Goal: Communication & Community: Answer question/provide support

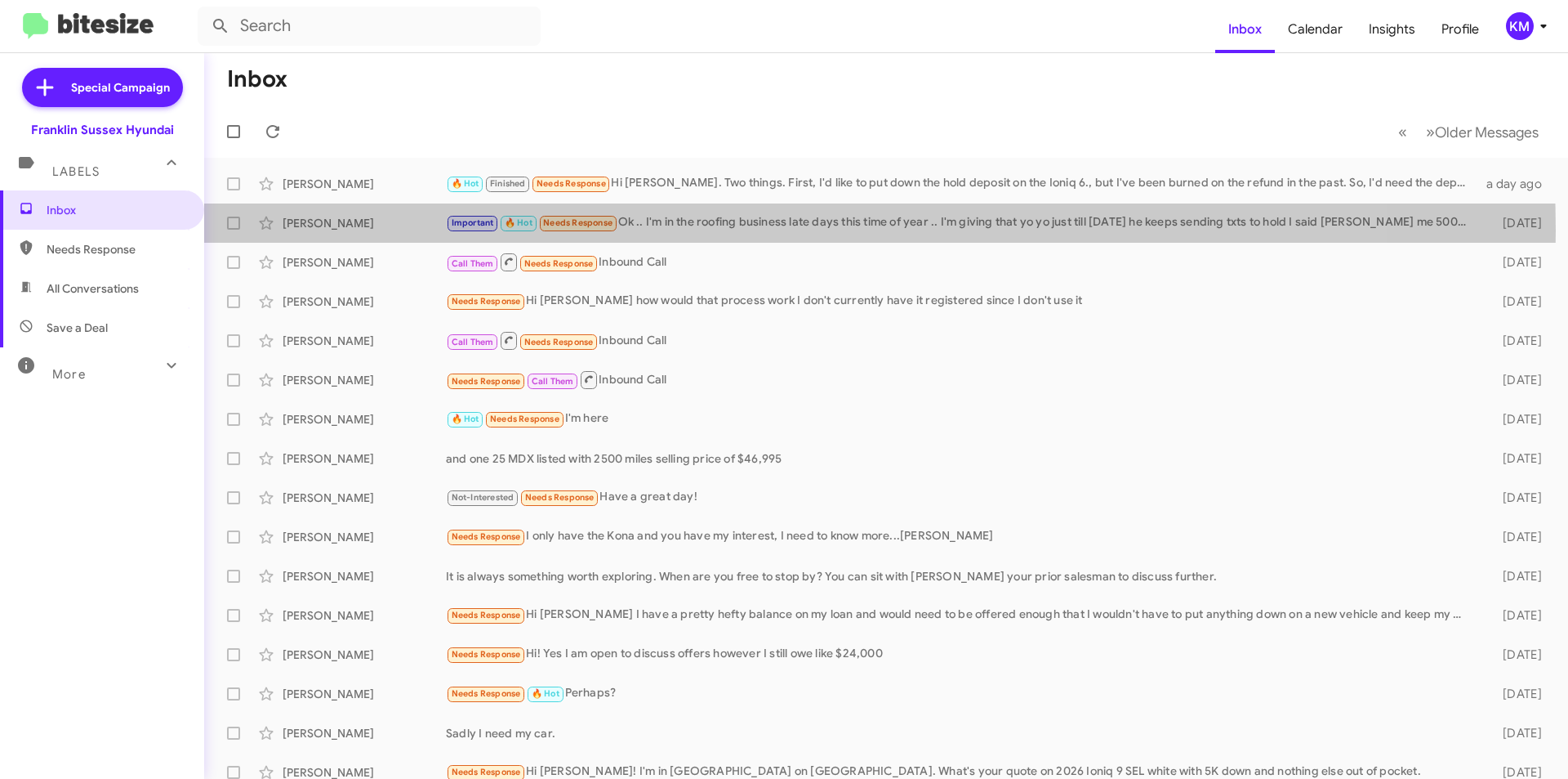
click at [641, 231] on div "Important 🔥 Hot Needs Response Ok .. I'm in the roofing business late days this…" at bounding box center [962, 222] width 1031 height 19
click at [672, 223] on div "Important 🔥 Hot Needs Response Ok .. I'm in the roofing business late days this…" at bounding box center [962, 222] width 1031 height 19
click at [696, 220] on div "Important 🔥 Hot Needs Response Ok .. I'm in the roofing business late days this…" at bounding box center [962, 222] width 1031 height 19
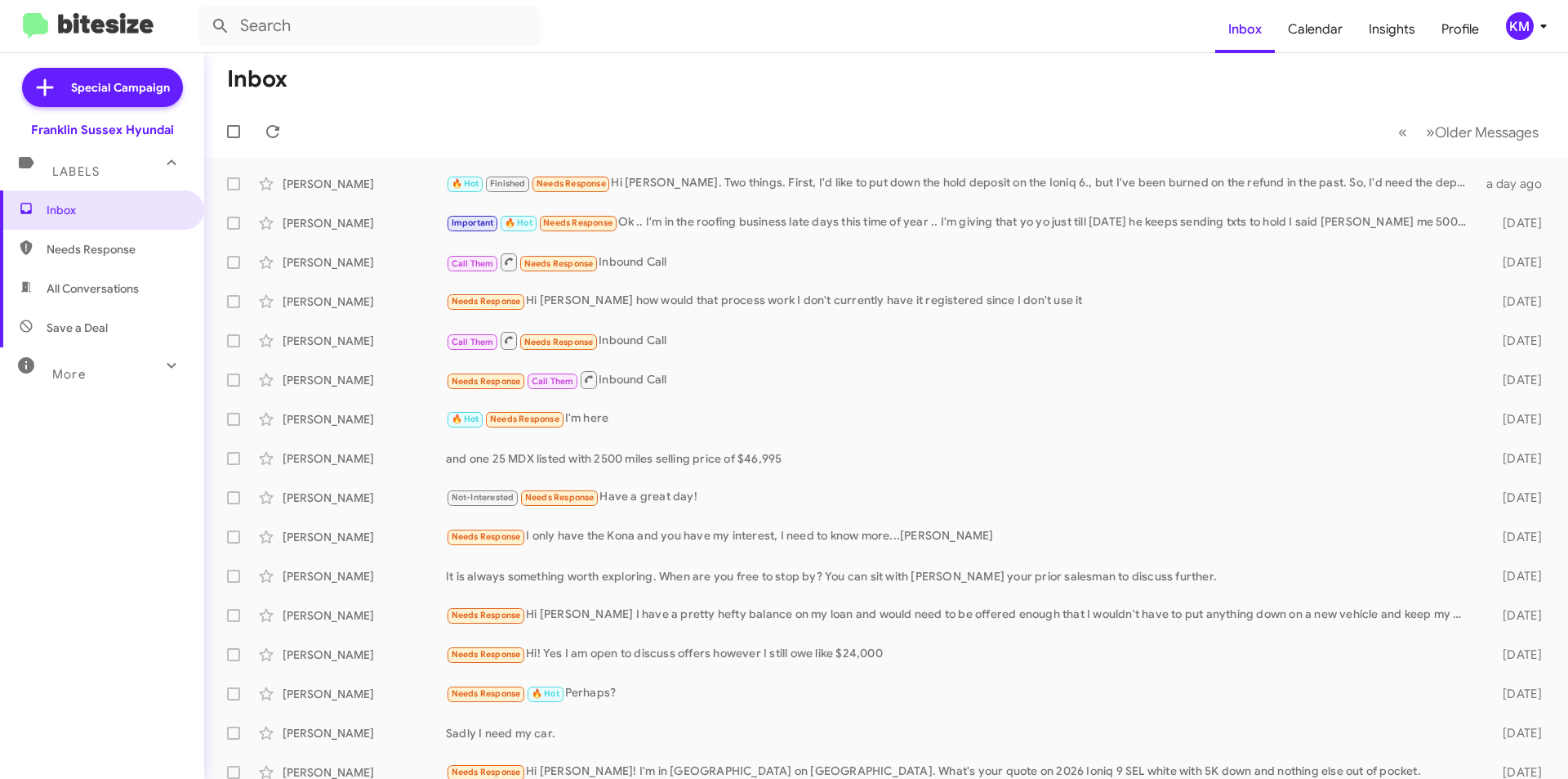
click at [385, 222] on div "[PERSON_NAME]" at bounding box center [364, 223] width 163 height 17
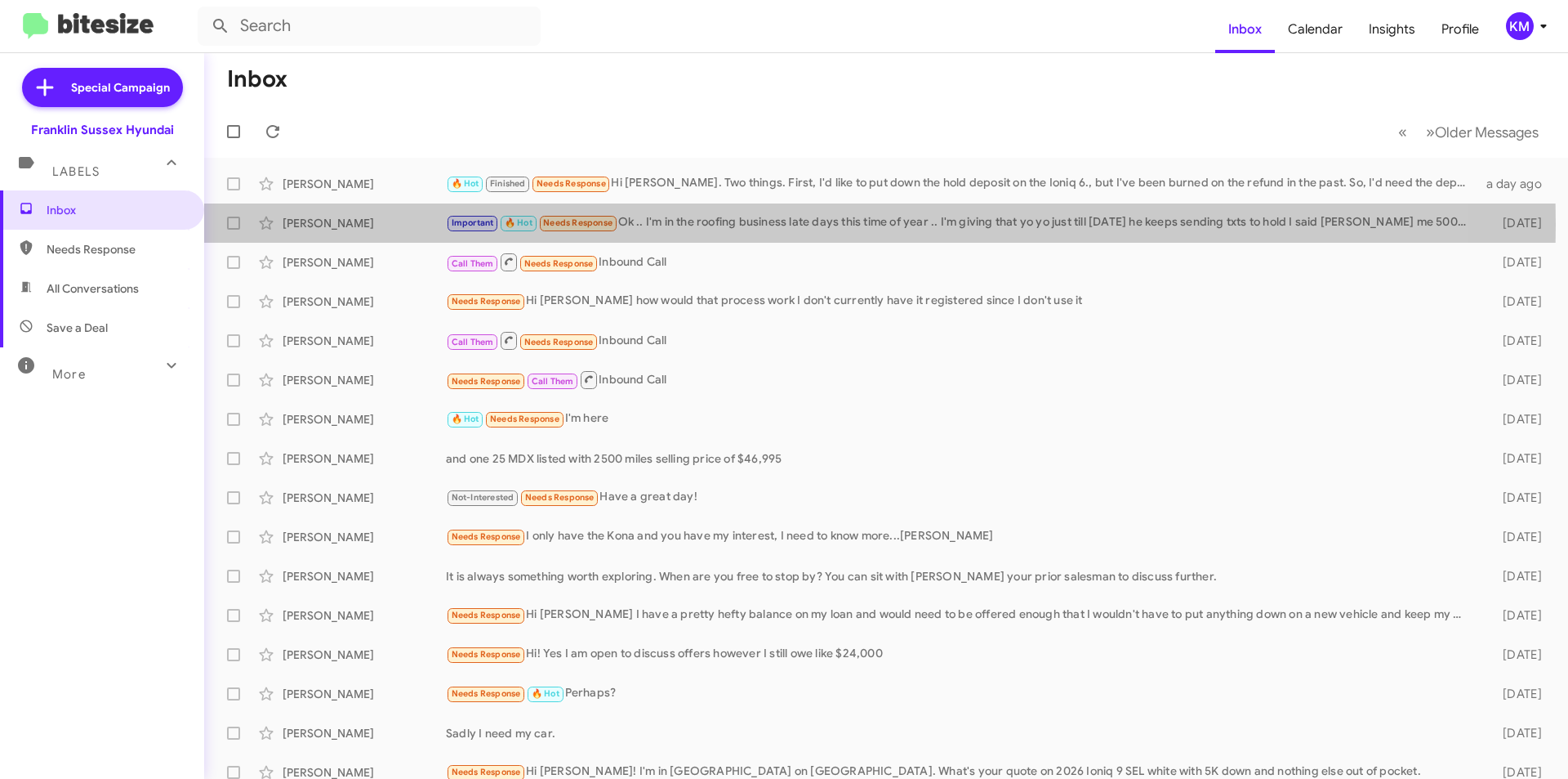
click at [682, 224] on div "Important 🔥 Hot Needs Response Ok .. I'm in the roofing business late days this…" at bounding box center [962, 222] width 1031 height 19
click at [415, 226] on div "[PERSON_NAME]" at bounding box center [364, 223] width 163 height 17
click at [644, 215] on div "Important 🔥 Hot Needs Response Ok .. I'm in the roofing business late days this…" at bounding box center [962, 222] width 1031 height 19
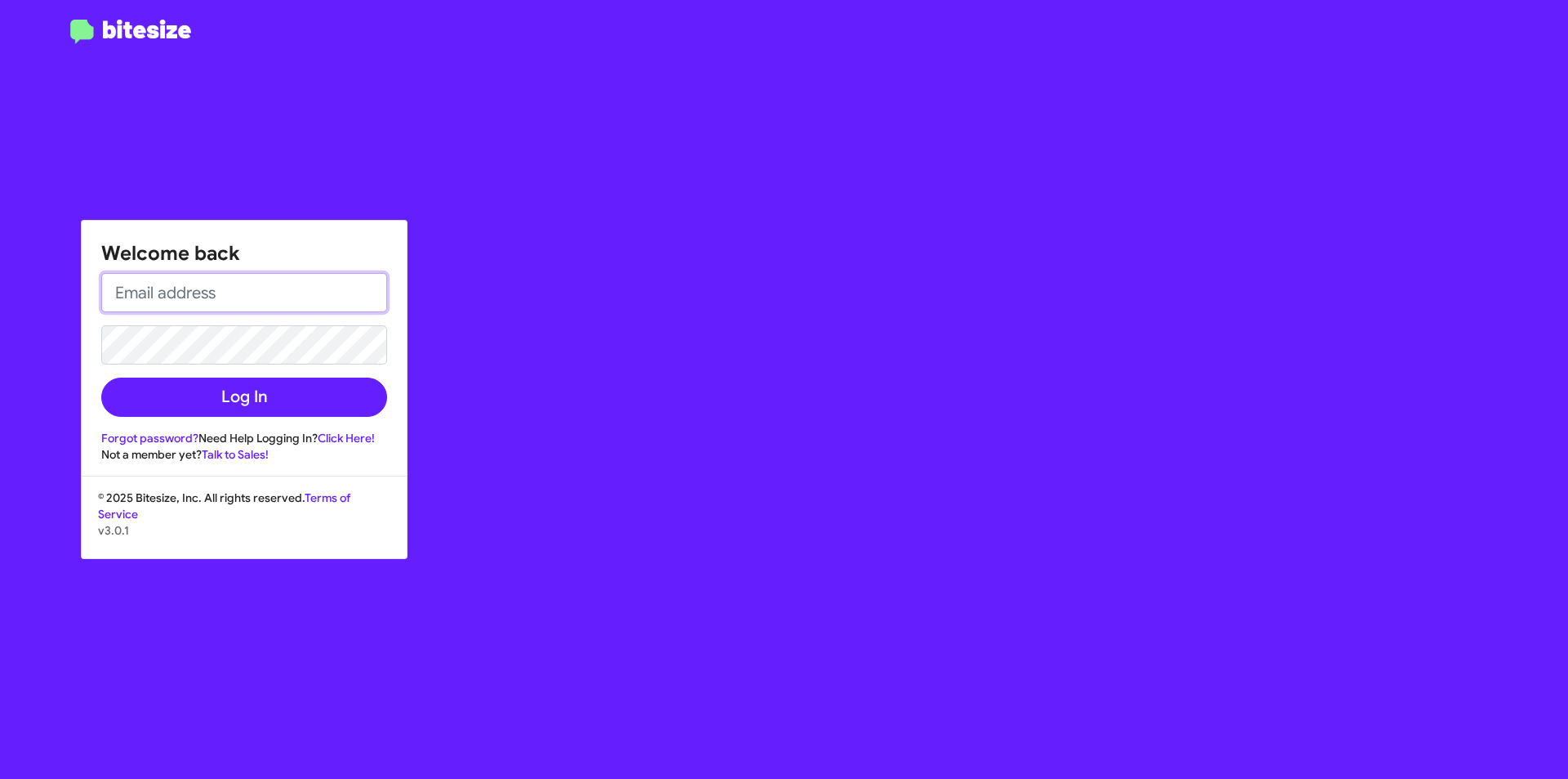
type input "kmccallion@nielsenautos.com"
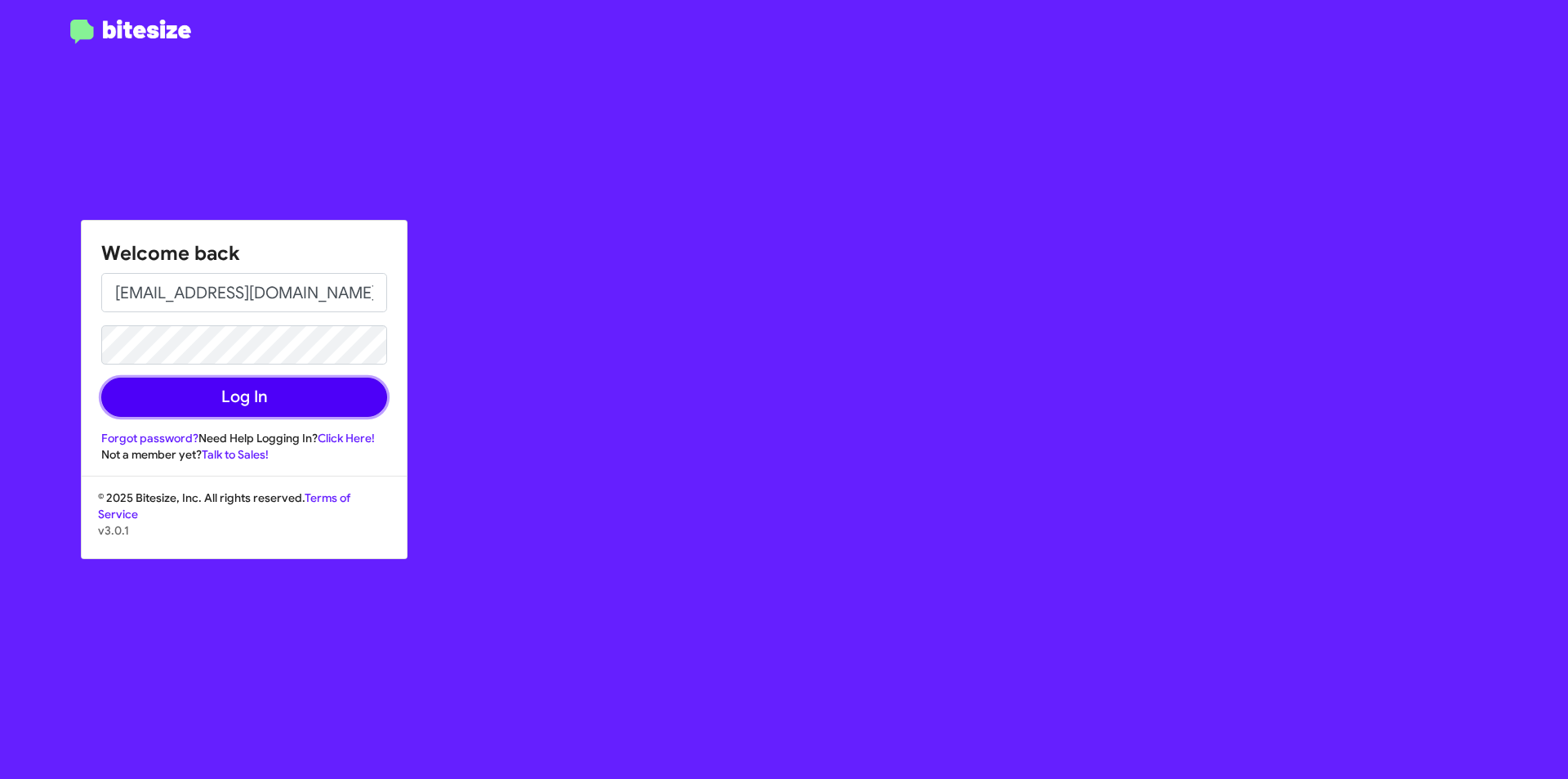
click at [222, 391] on button "Log In" at bounding box center [243, 397] width 286 height 40
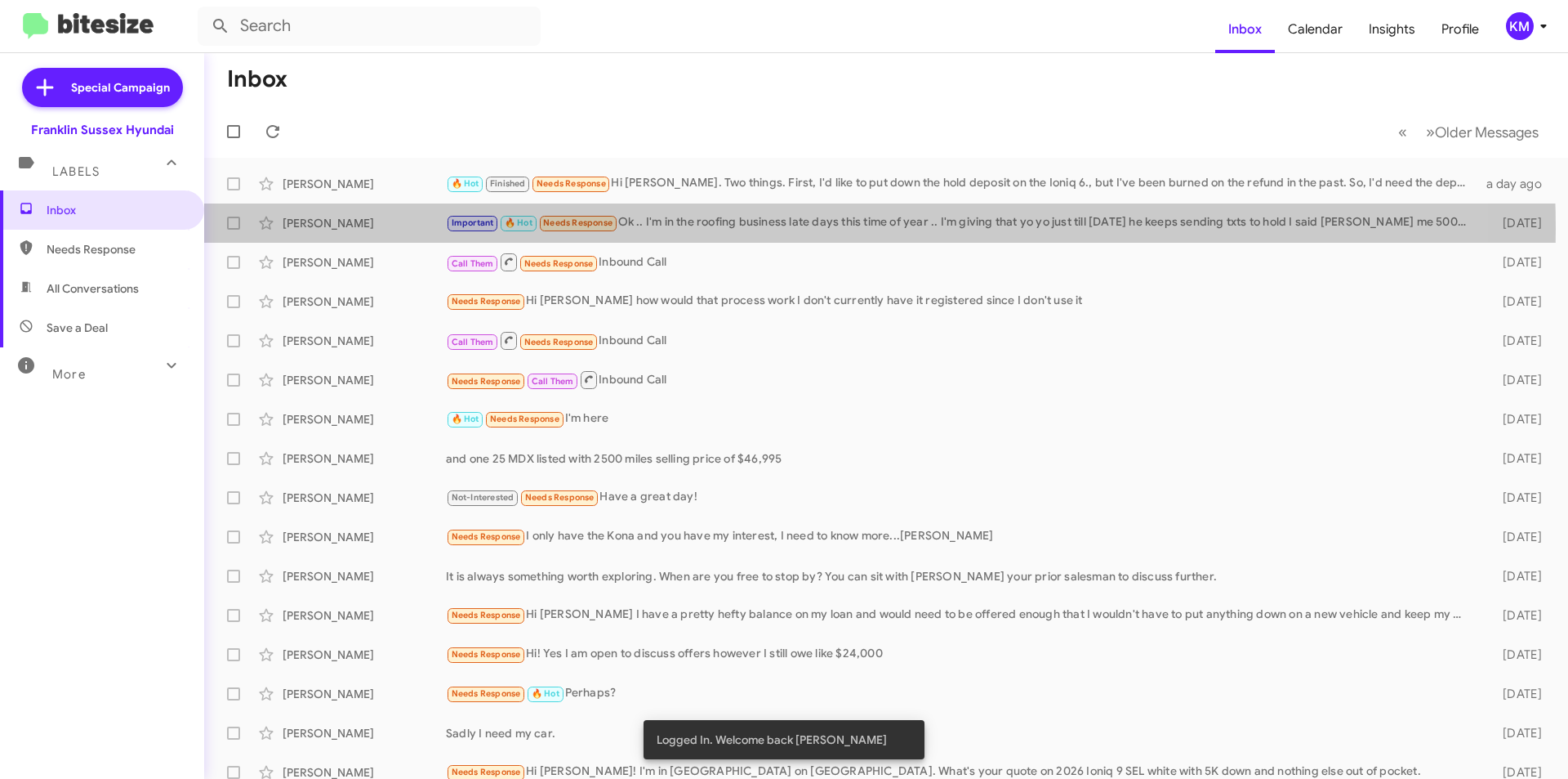
click at [692, 229] on div "Important 🔥 Hot Needs Response Ok .. I'm in the roofing business late days this…" at bounding box center [962, 222] width 1031 height 19
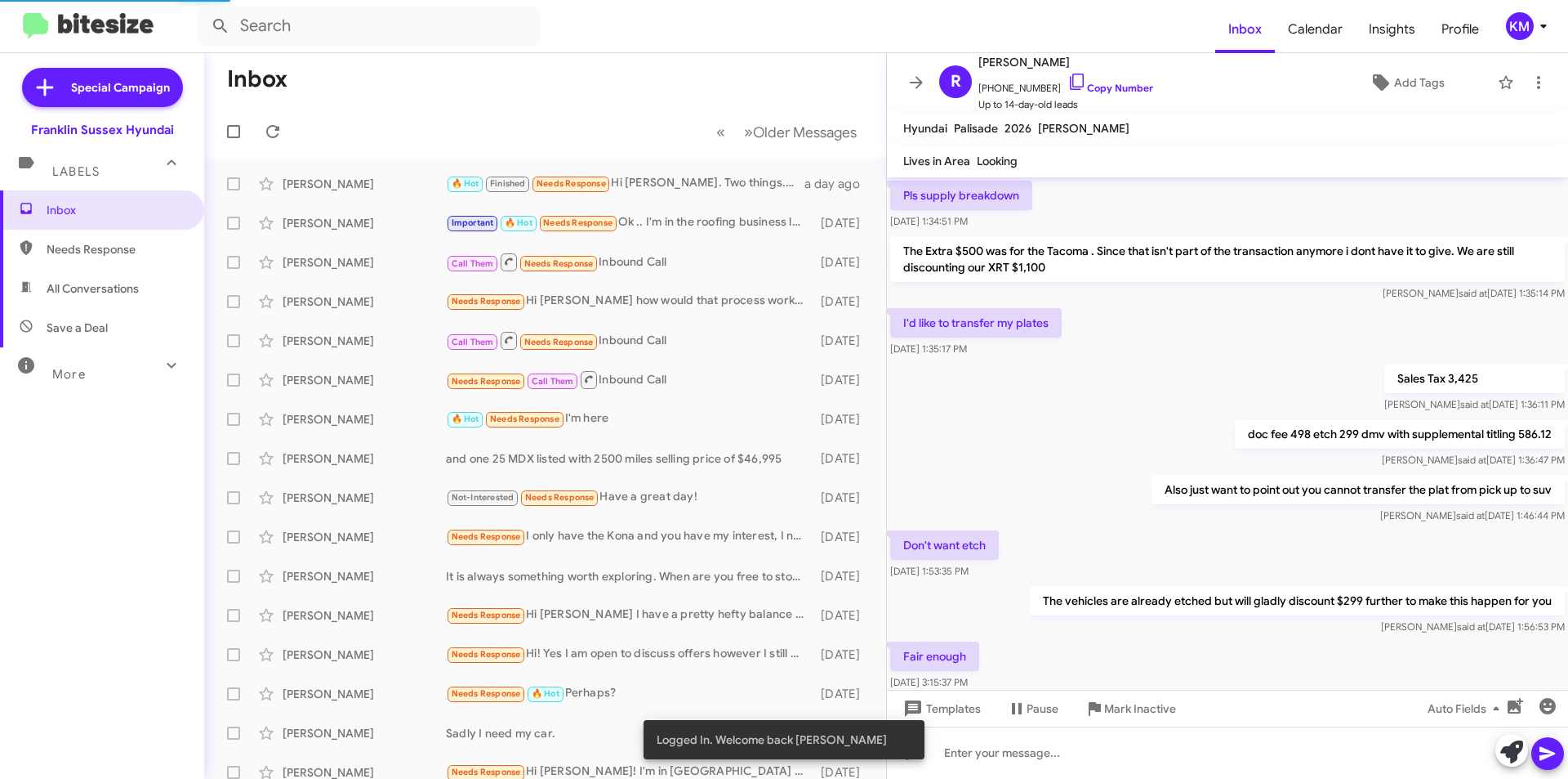
scroll to position [877, 0]
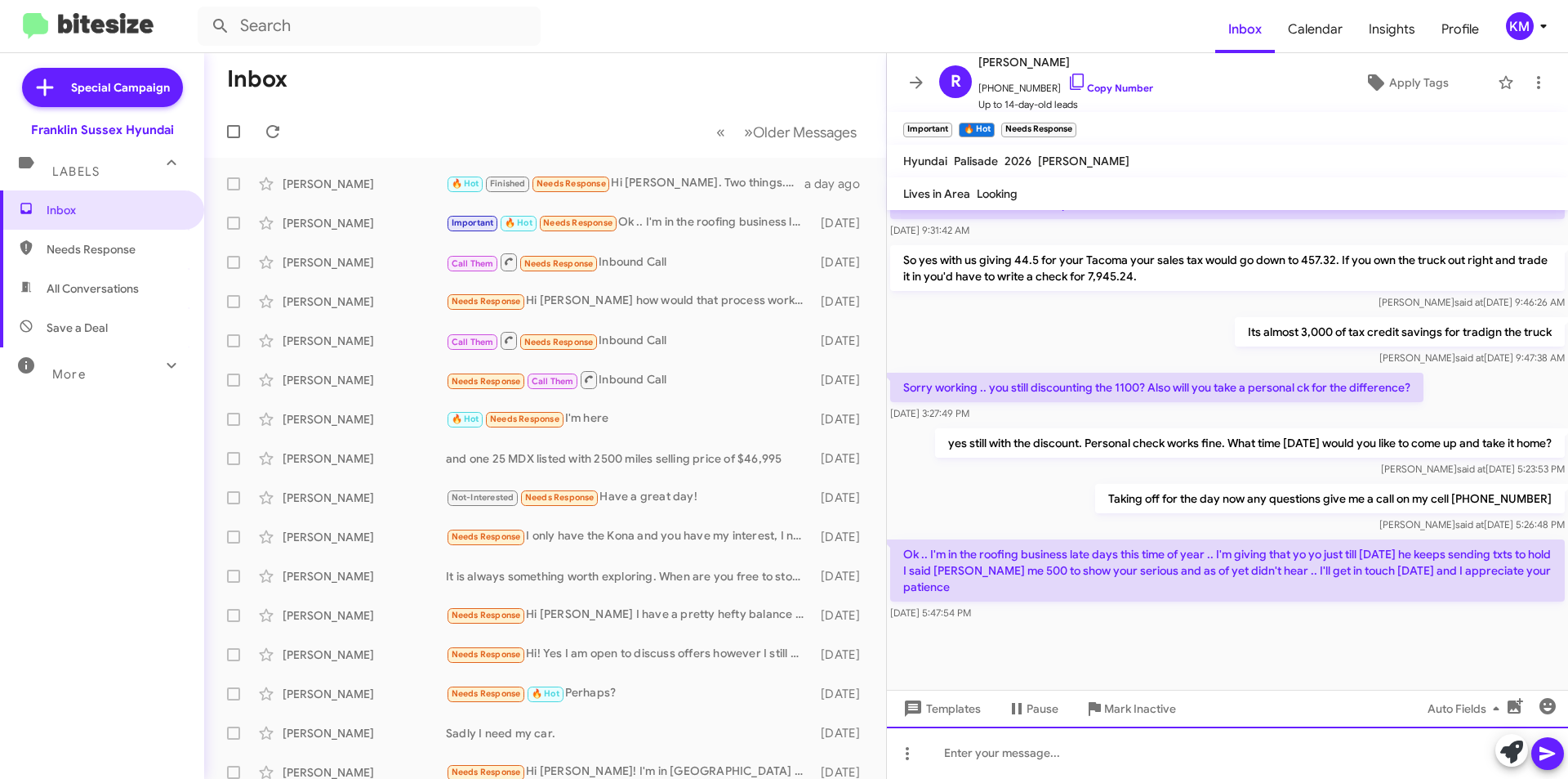
click at [948, 744] on div at bounding box center [1227, 752] width 681 height 52
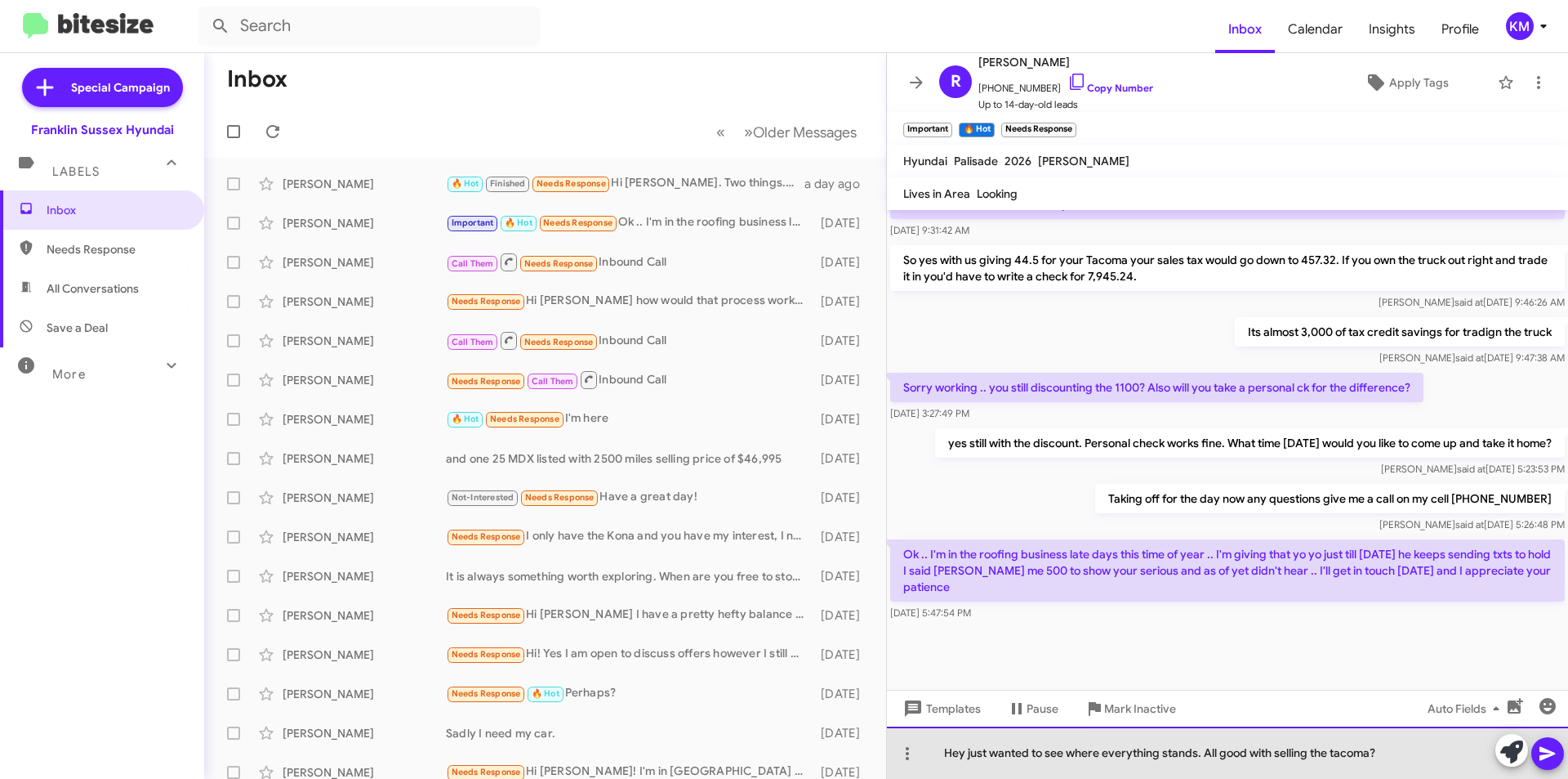
click at [1348, 756] on div "Hey just wanted to see where everything stands. All good with selling the tacom…" at bounding box center [1227, 752] width 681 height 52
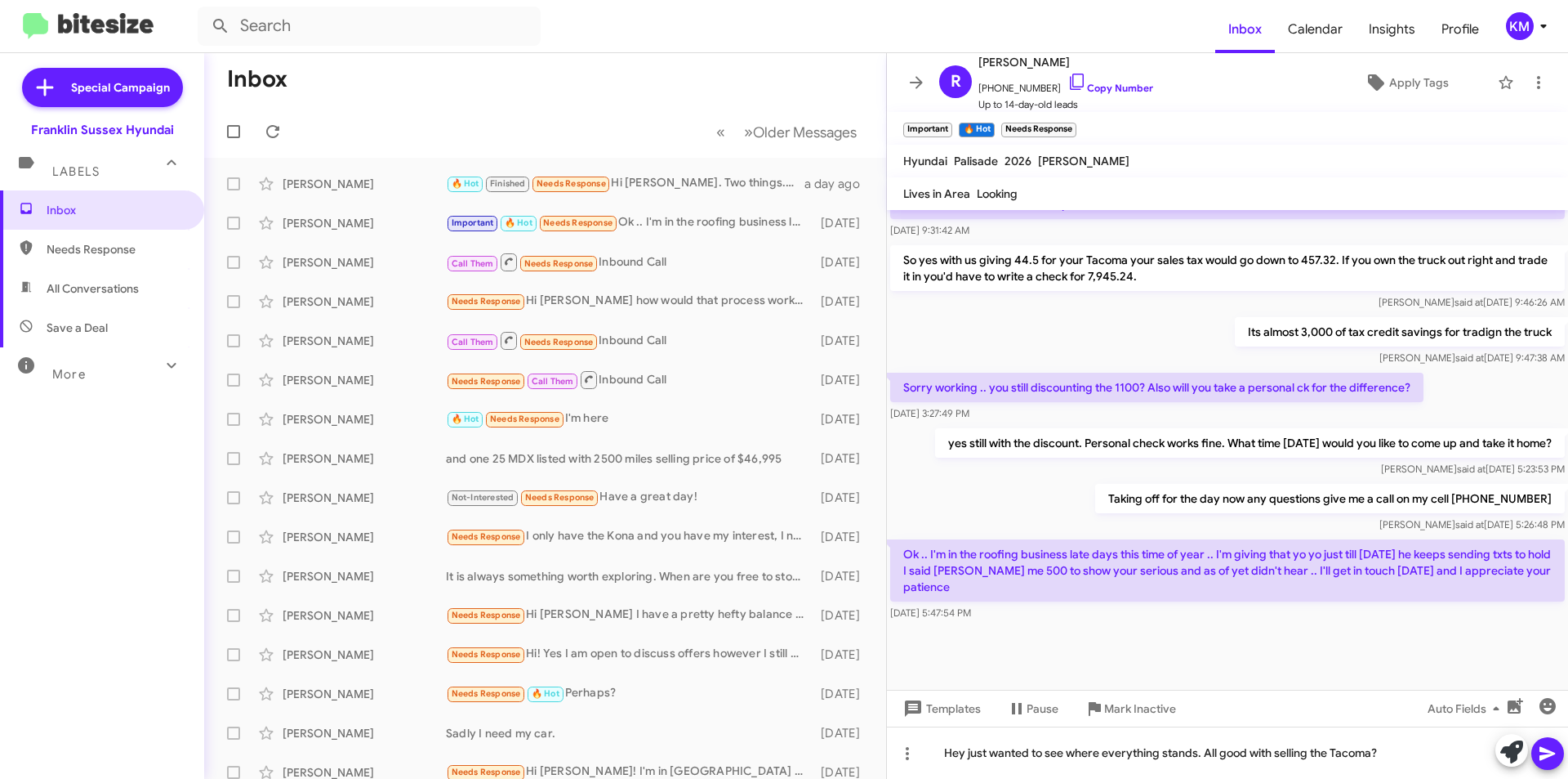
click at [1552, 756] on icon at bounding box center [1547, 753] width 20 height 20
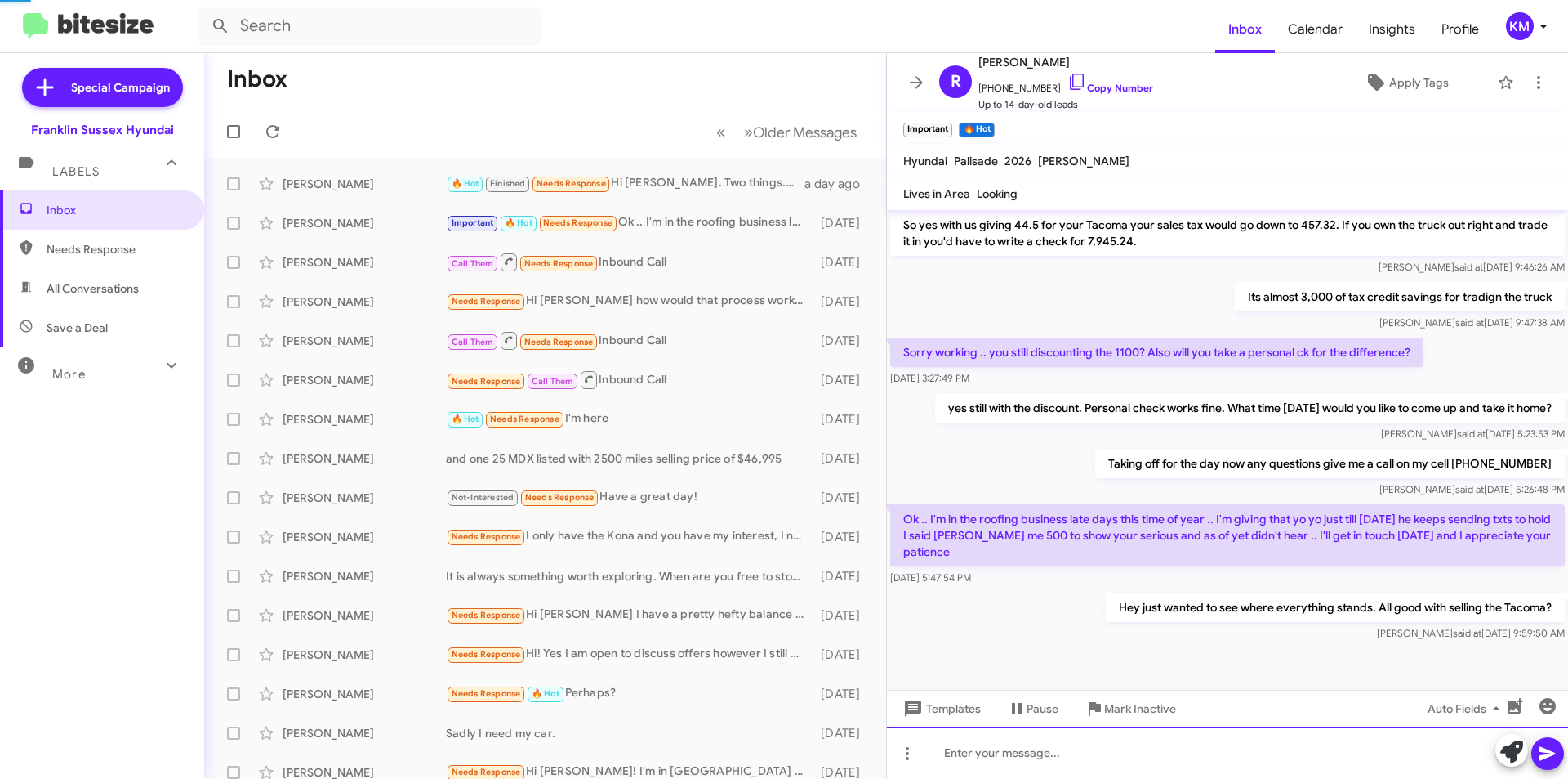
scroll to position [1892, 0]
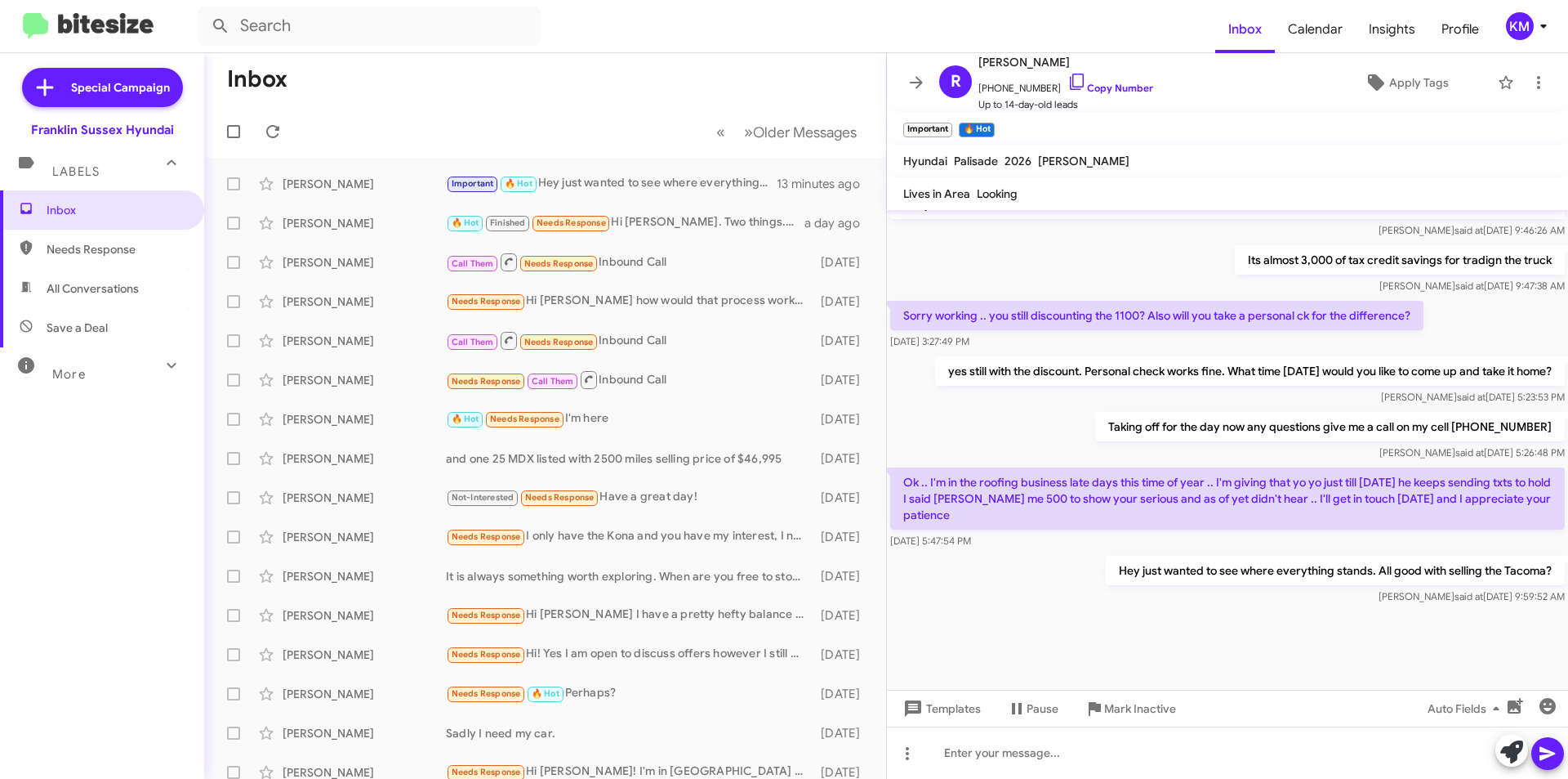
scroll to position [910, 0]
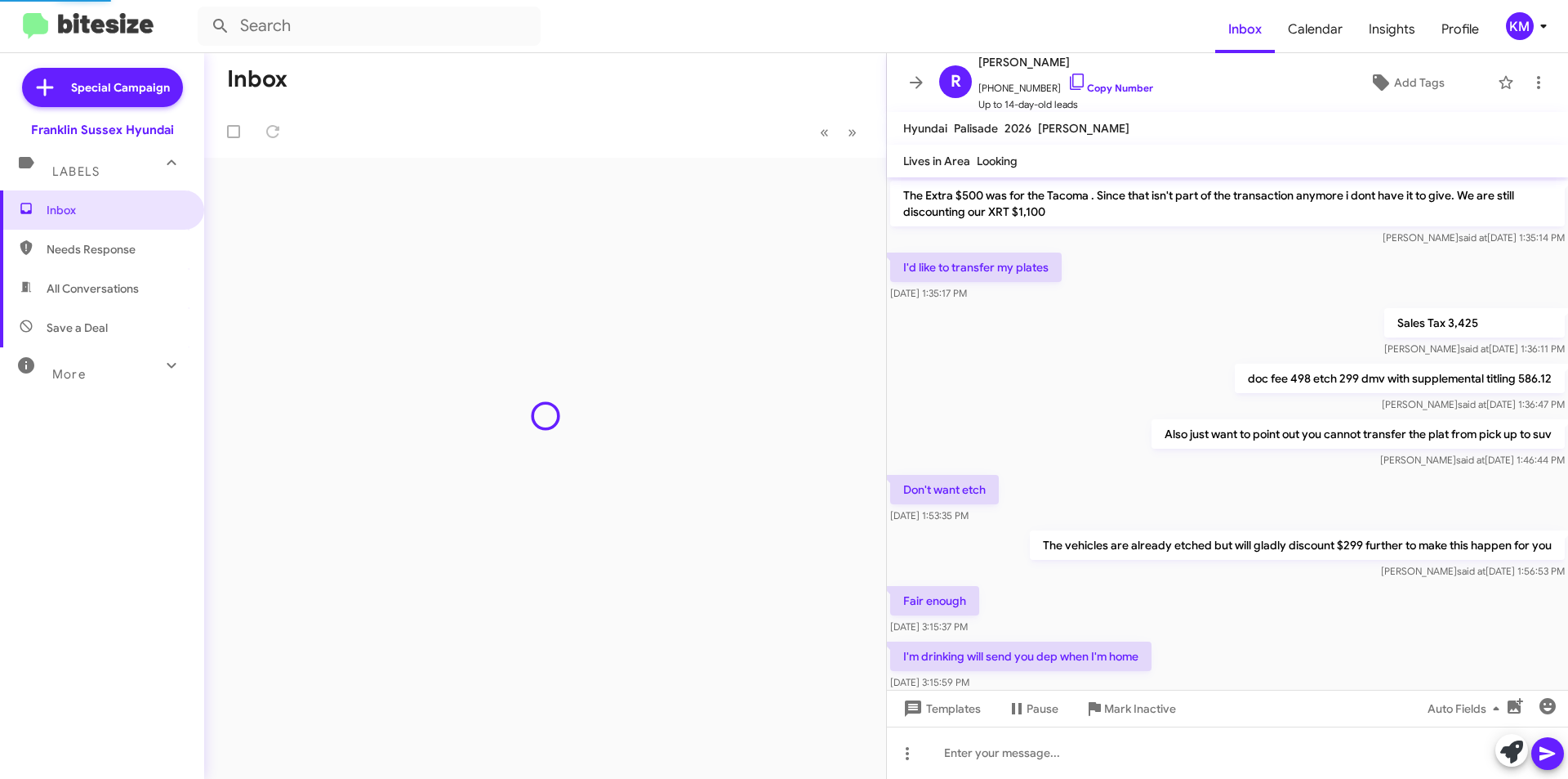
scroll to position [877, 0]
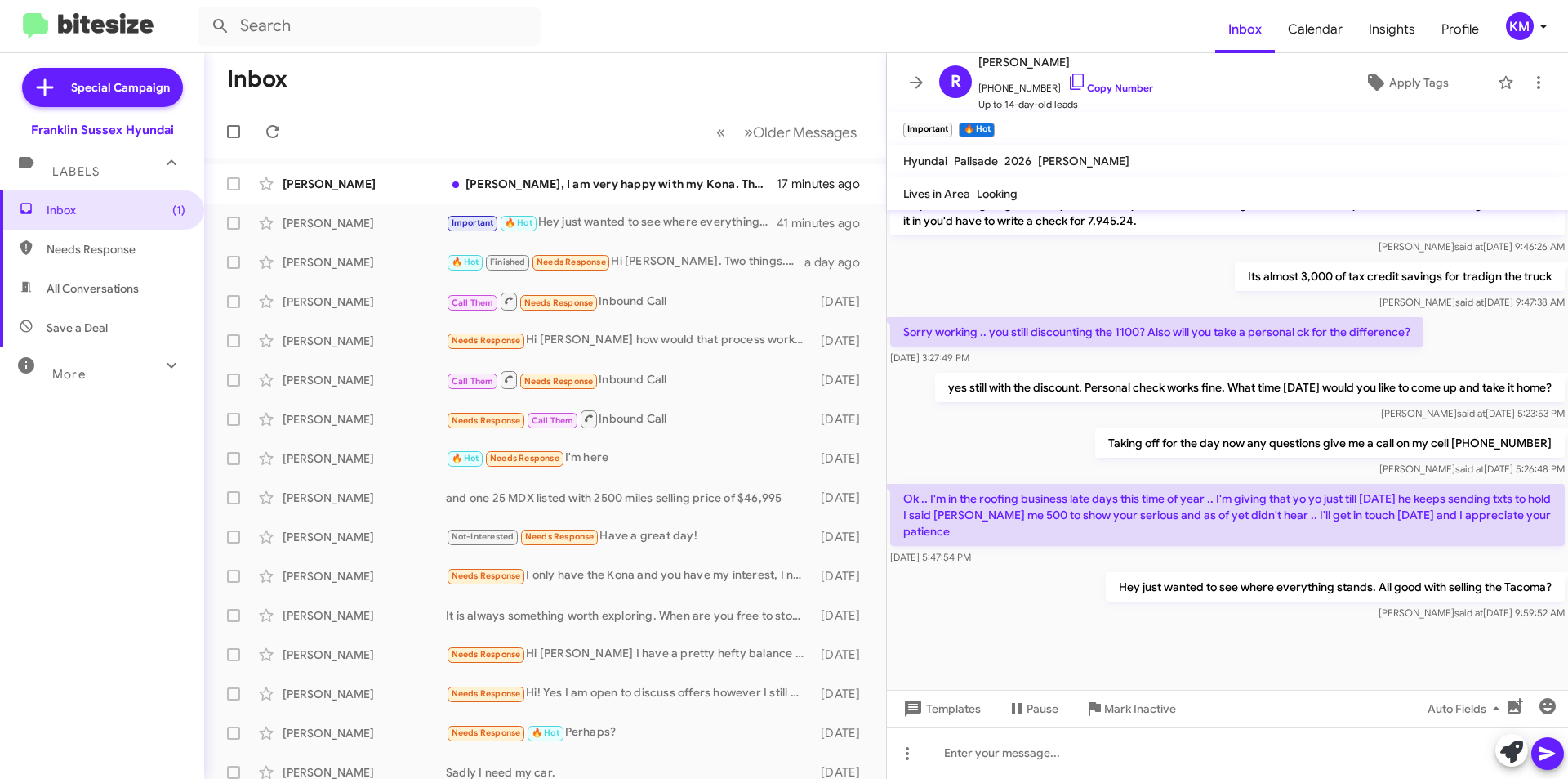
click at [532, 189] on div "[PERSON_NAME], I am very happy with my Kona. Thank you anyway. [PERSON_NAME]" at bounding box center [611, 183] width 330 height 17
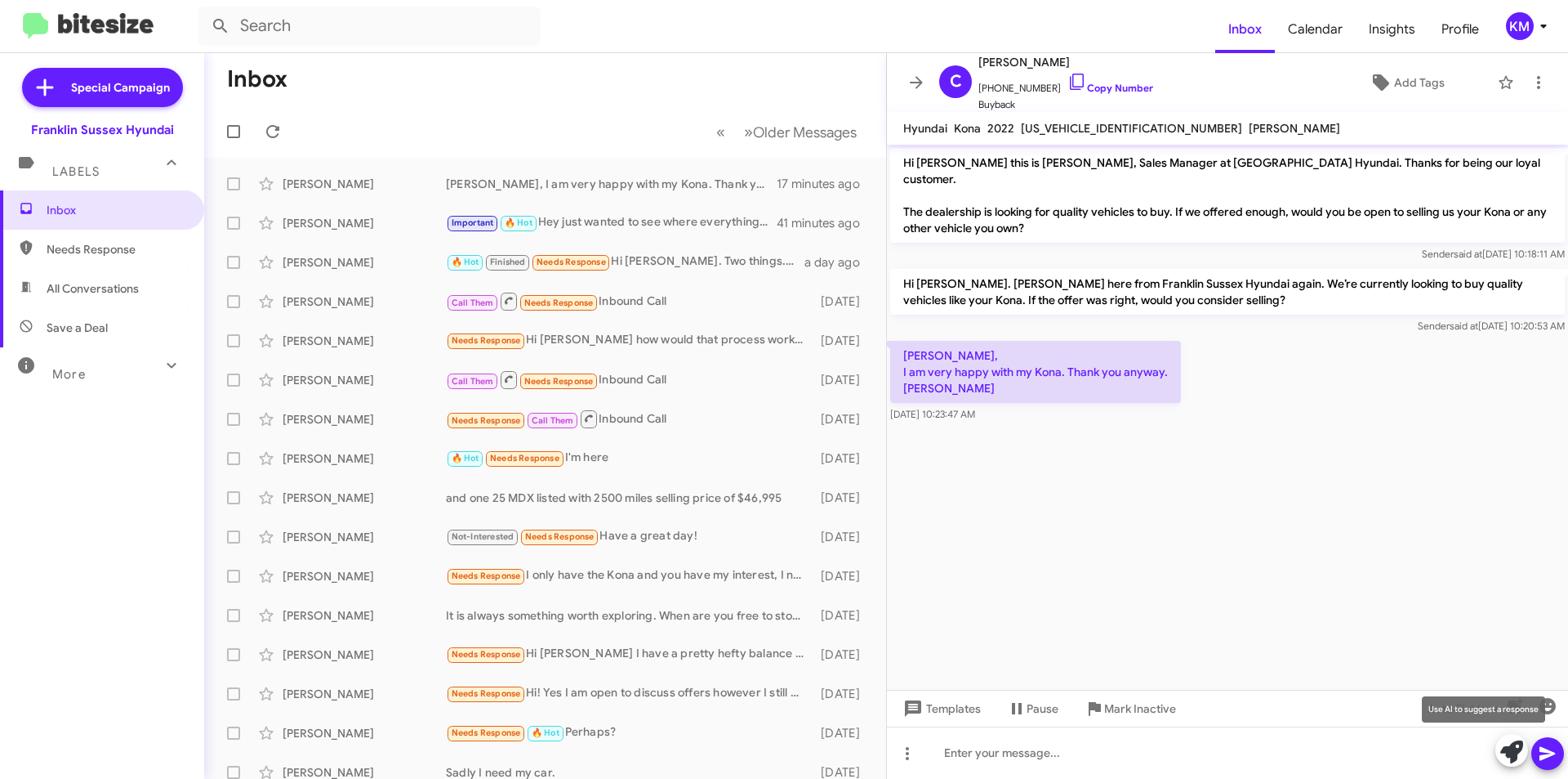
click at [1510, 756] on icon at bounding box center [1511, 751] width 23 height 23
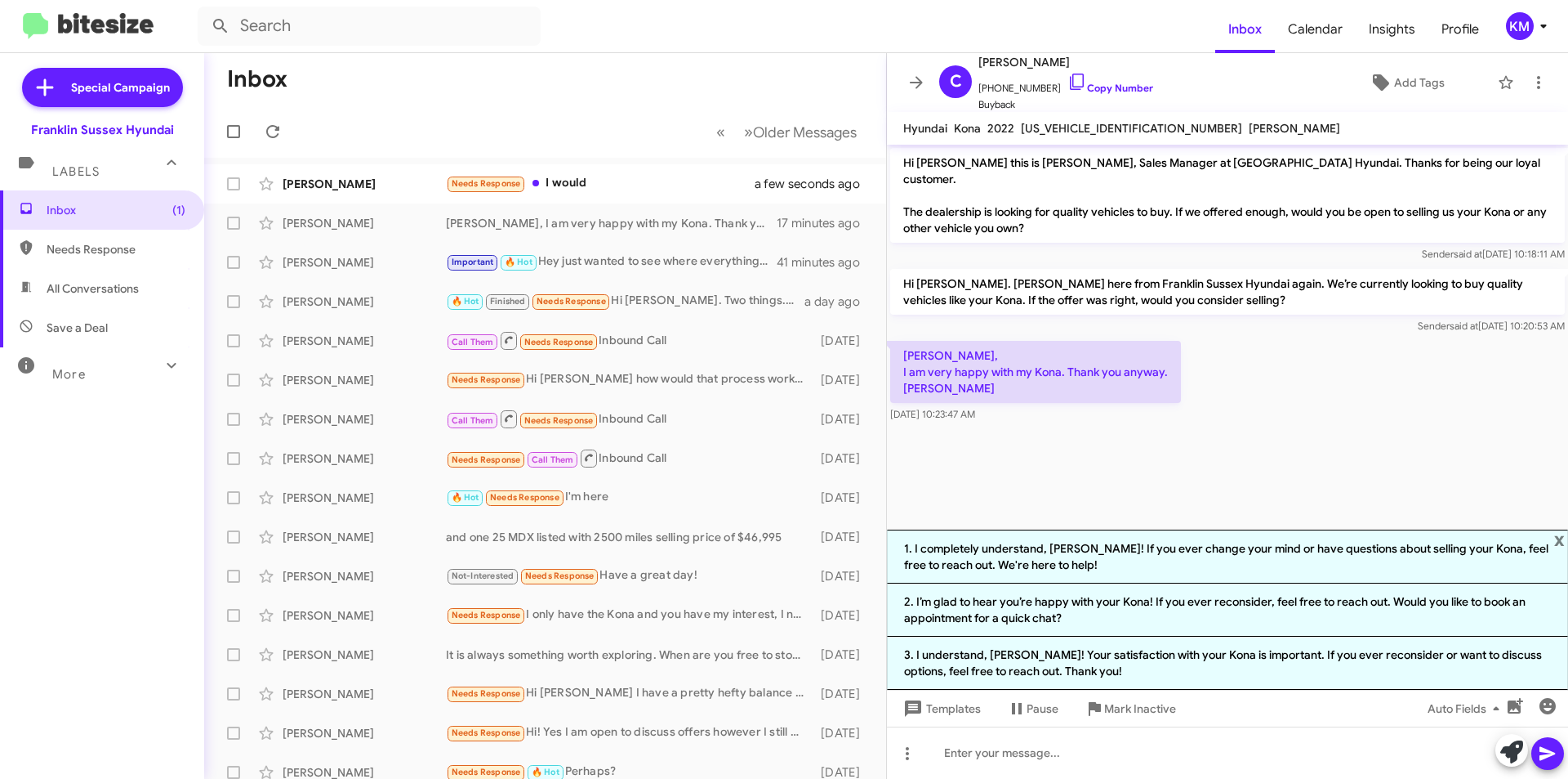
click at [1219, 559] on li "1. I completely understand, Carol! If you ever change your mind or have questio…" at bounding box center [1227, 556] width 681 height 53
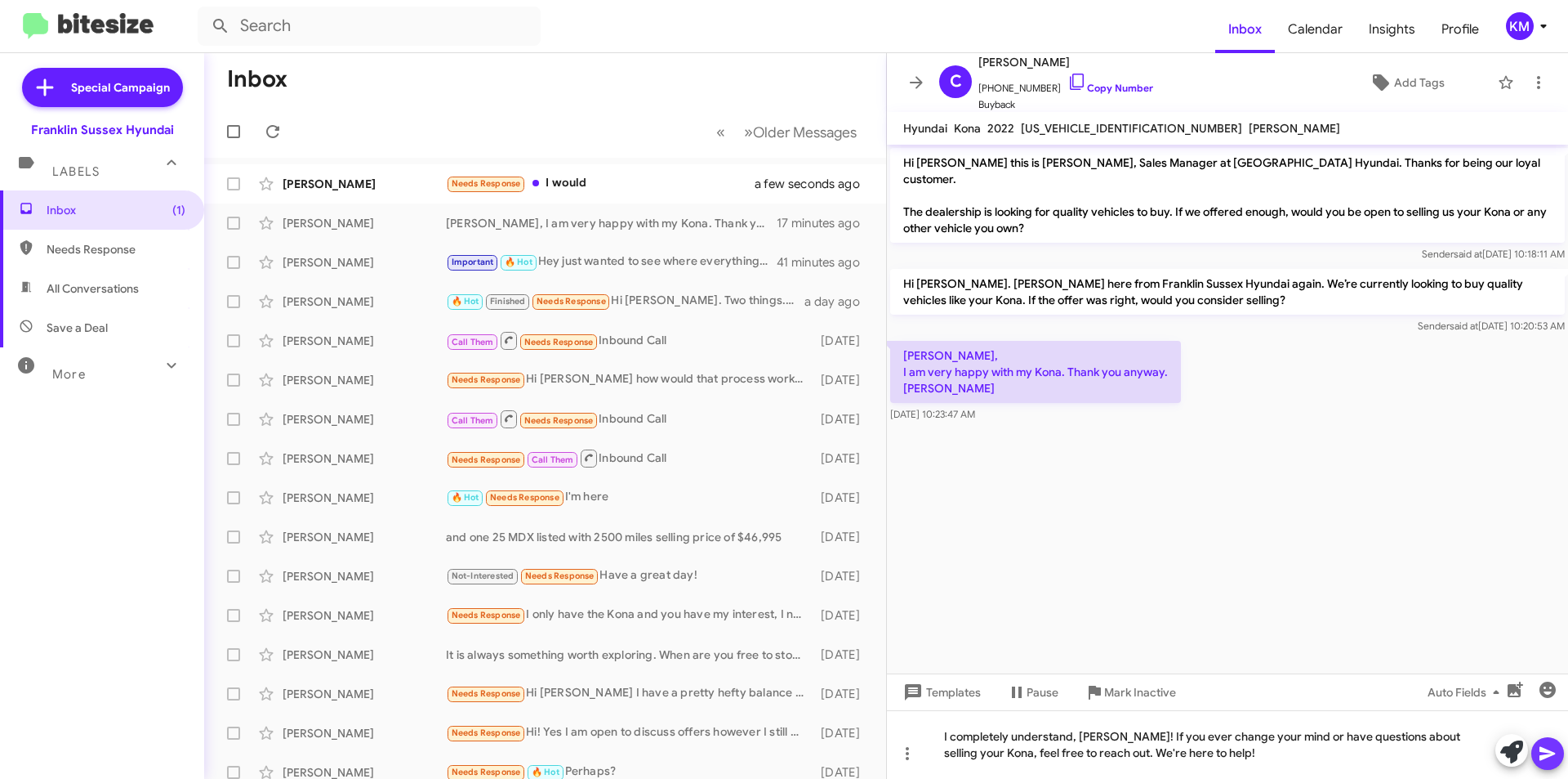
click at [1555, 757] on icon at bounding box center [1547, 753] width 20 height 20
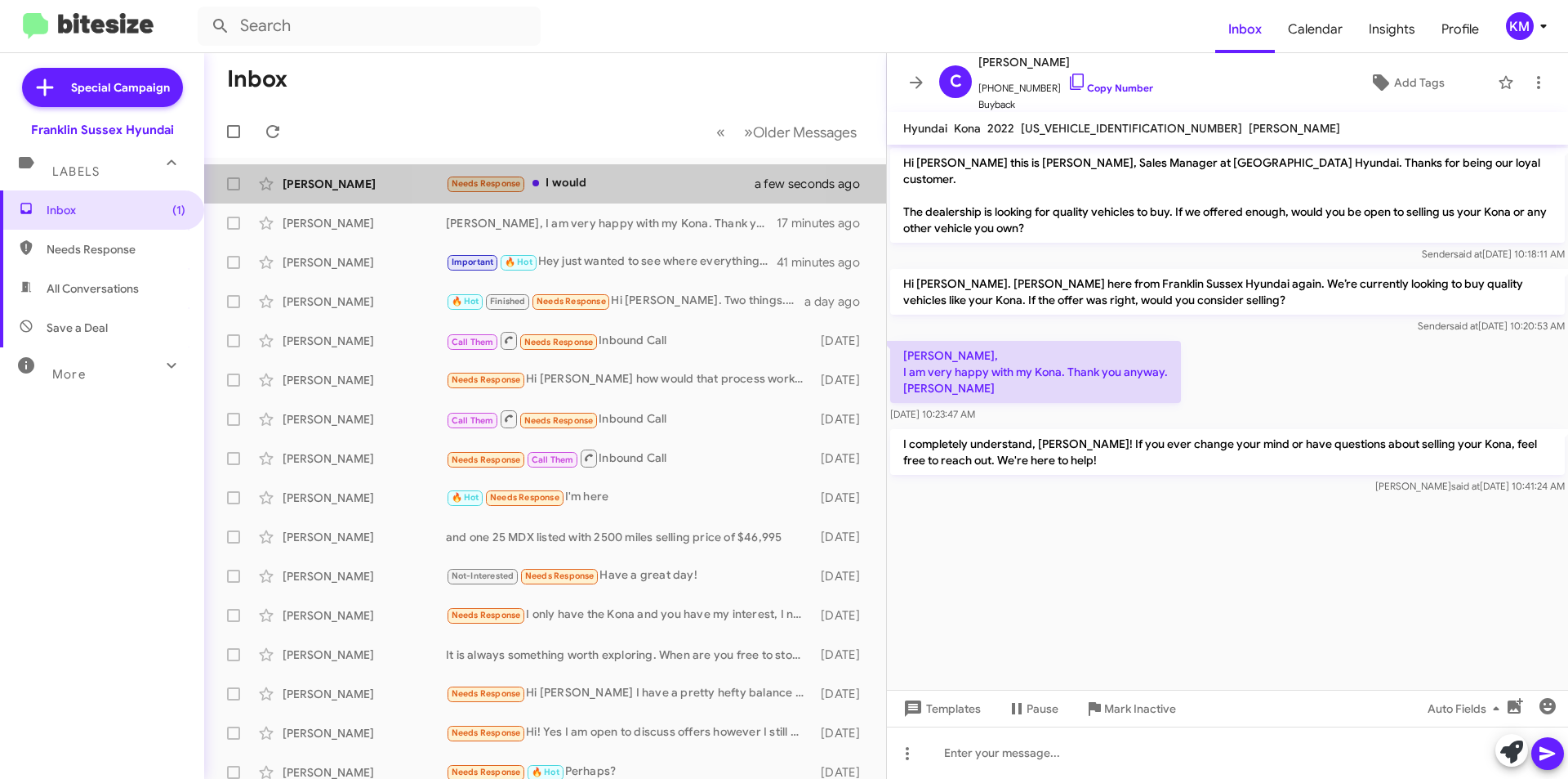
click at [596, 185] on div "Needs Response I would" at bounding box center [610, 183] width 329 height 19
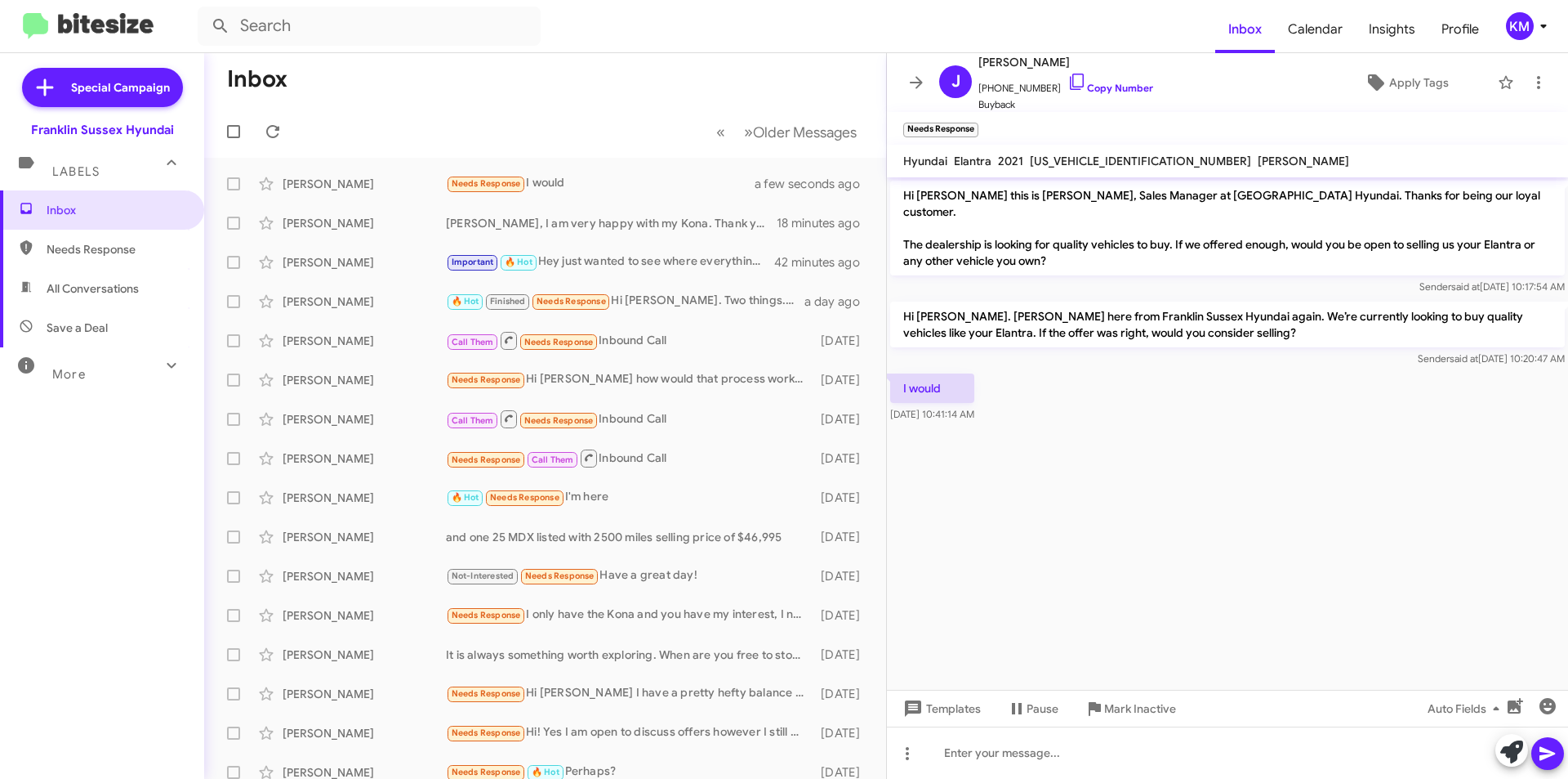
drag, startPoint x: 1070, startPoint y: 62, endPoint x: 1032, endPoint y: 59, distance: 38.1
click at [1032, 59] on span "[PERSON_NAME]" at bounding box center [1065, 62] width 175 height 20
copy span "Sohmer"
click at [594, 177] on div "Needs Response I would" at bounding box center [616, 183] width 341 height 19
click at [1510, 745] on icon at bounding box center [1511, 751] width 23 height 23
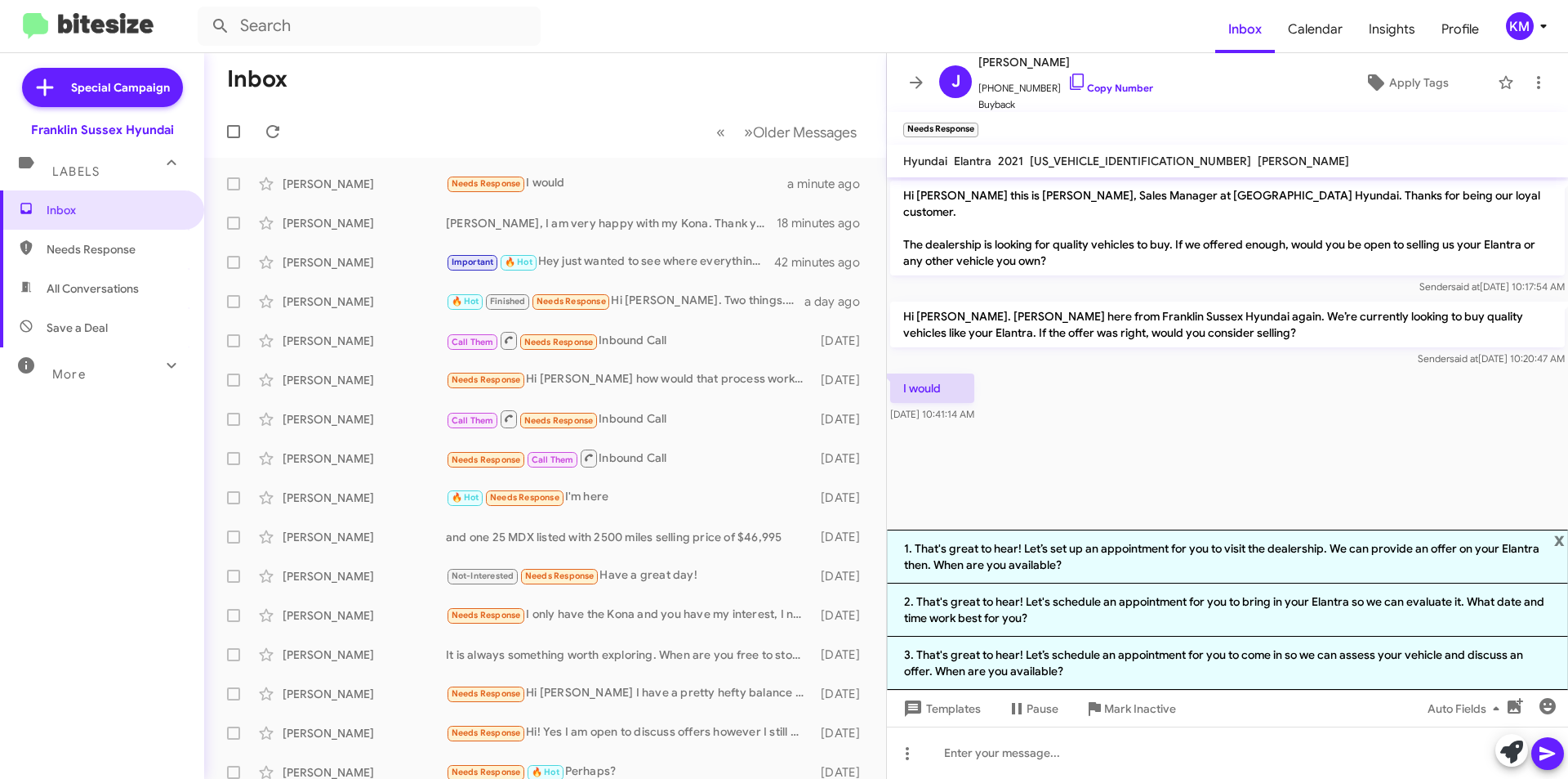
click at [1119, 547] on li "1. That's great to hear! Let’s set up an appointment for you to visit the deale…" at bounding box center [1227, 556] width 681 height 53
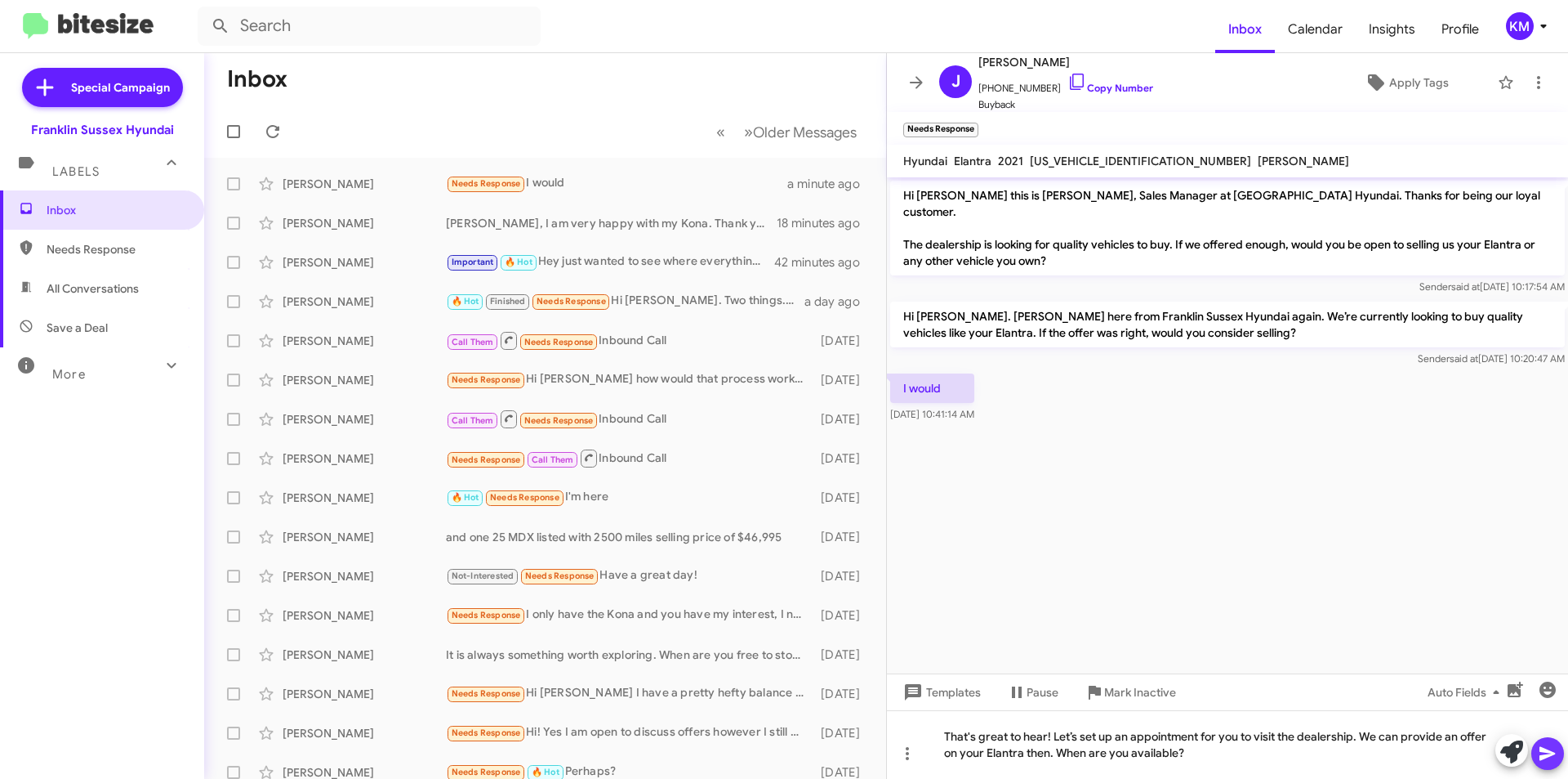
click at [1540, 746] on icon at bounding box center [1547, 753] width 20 height 20
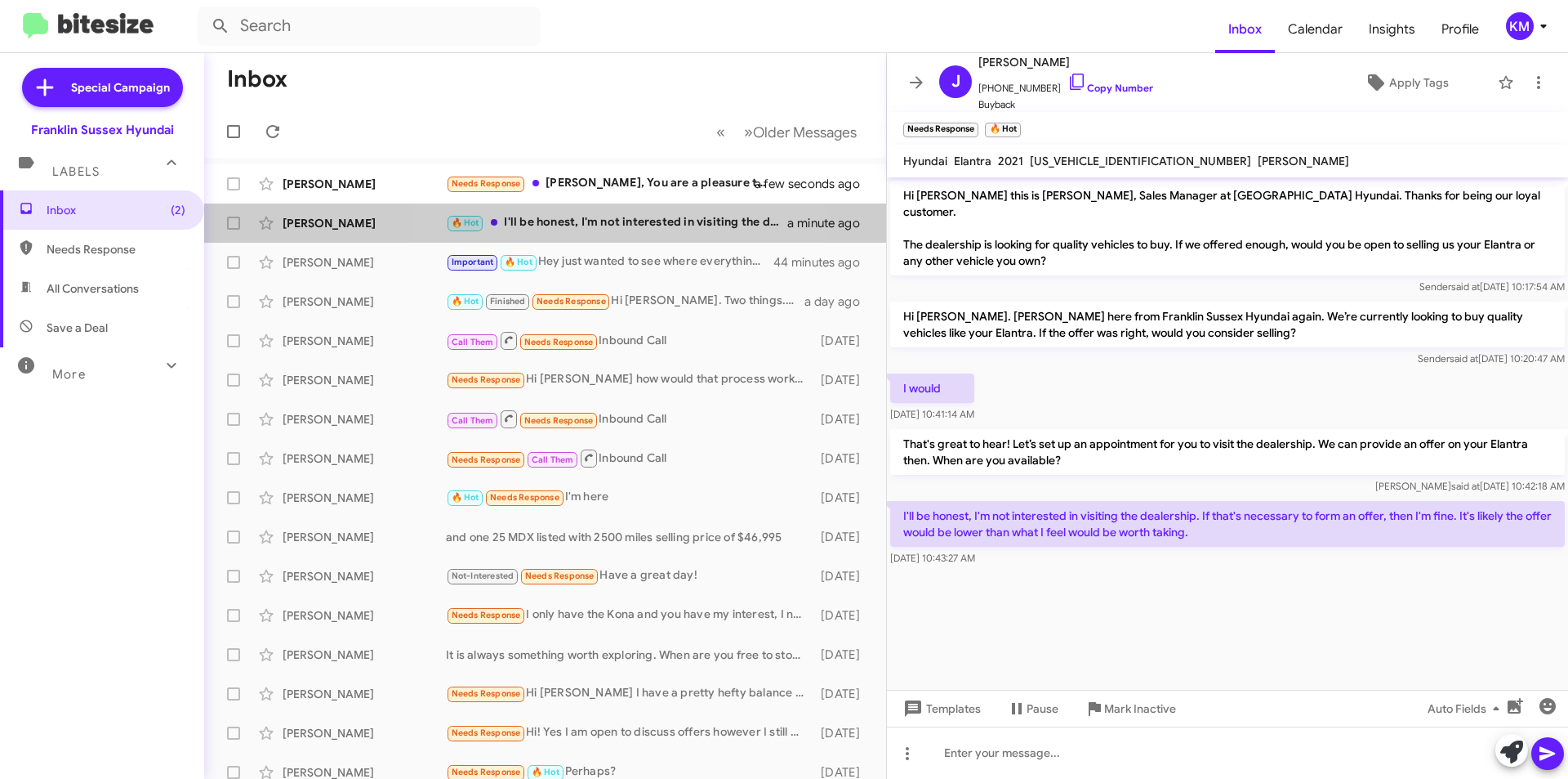
click at [580, 220] on div "🔥 Hot I'll be honest, I'm not interested in visiting the dealership. If that's …" at bounding box center [616, 222] width 341 height 19
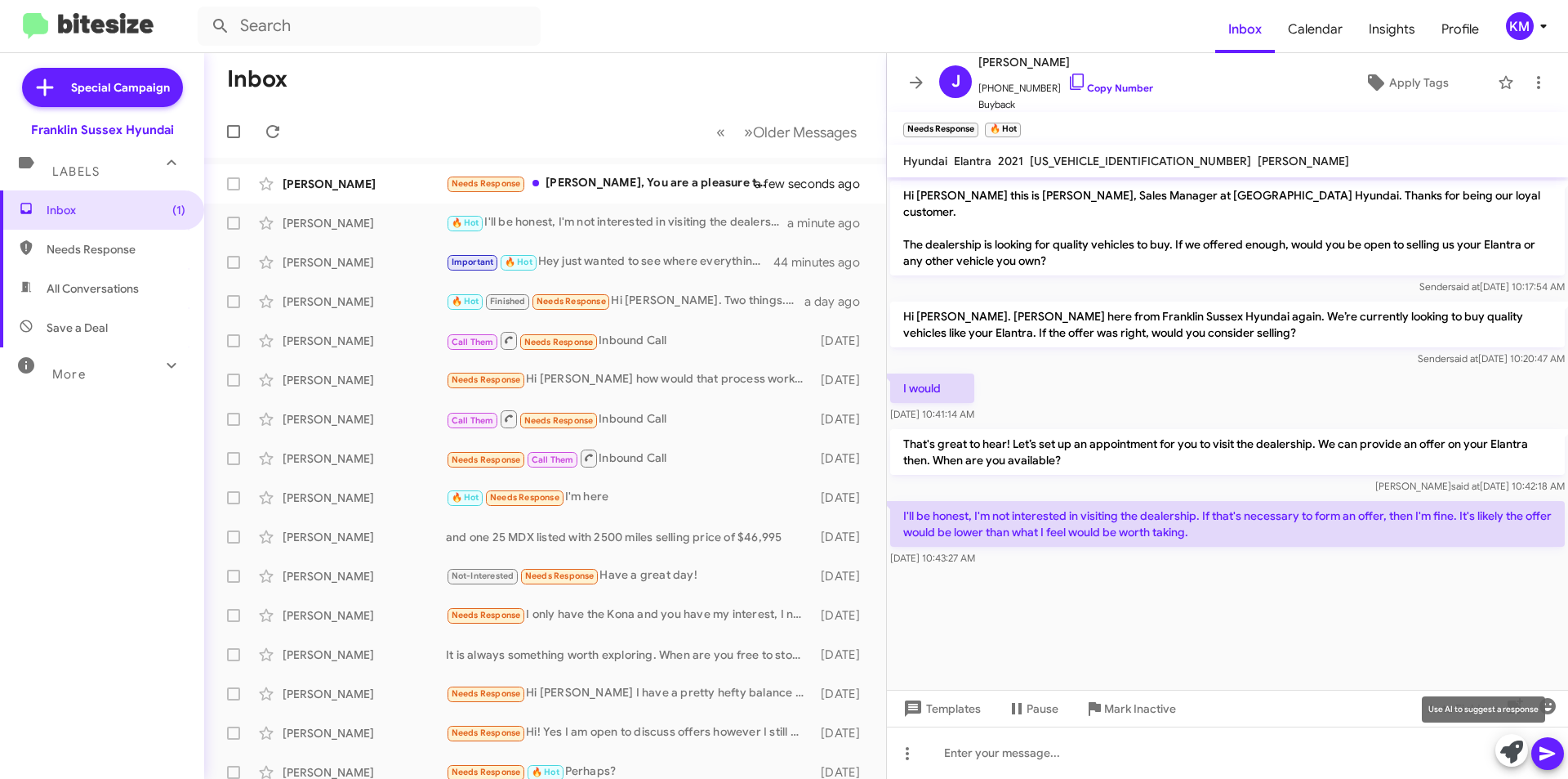
click at [1518, 753] on icon at bounding box center [1511, 751] width 23 height 23
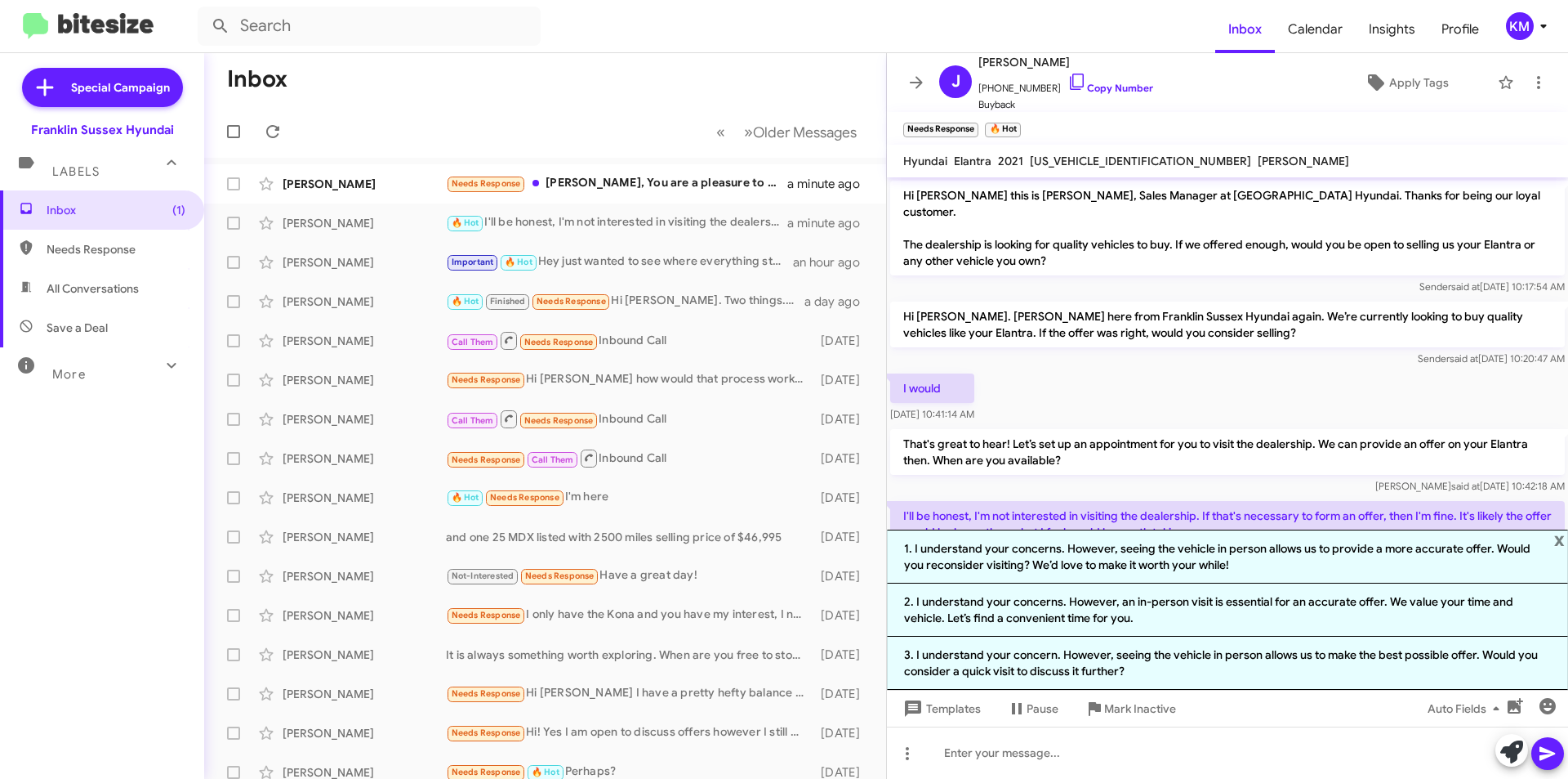
click at [1040, 609] on li "2. I understand your concerns. However, an in-person visit is essential for an …" at bounding box center [1227, 610] width 681 height 53
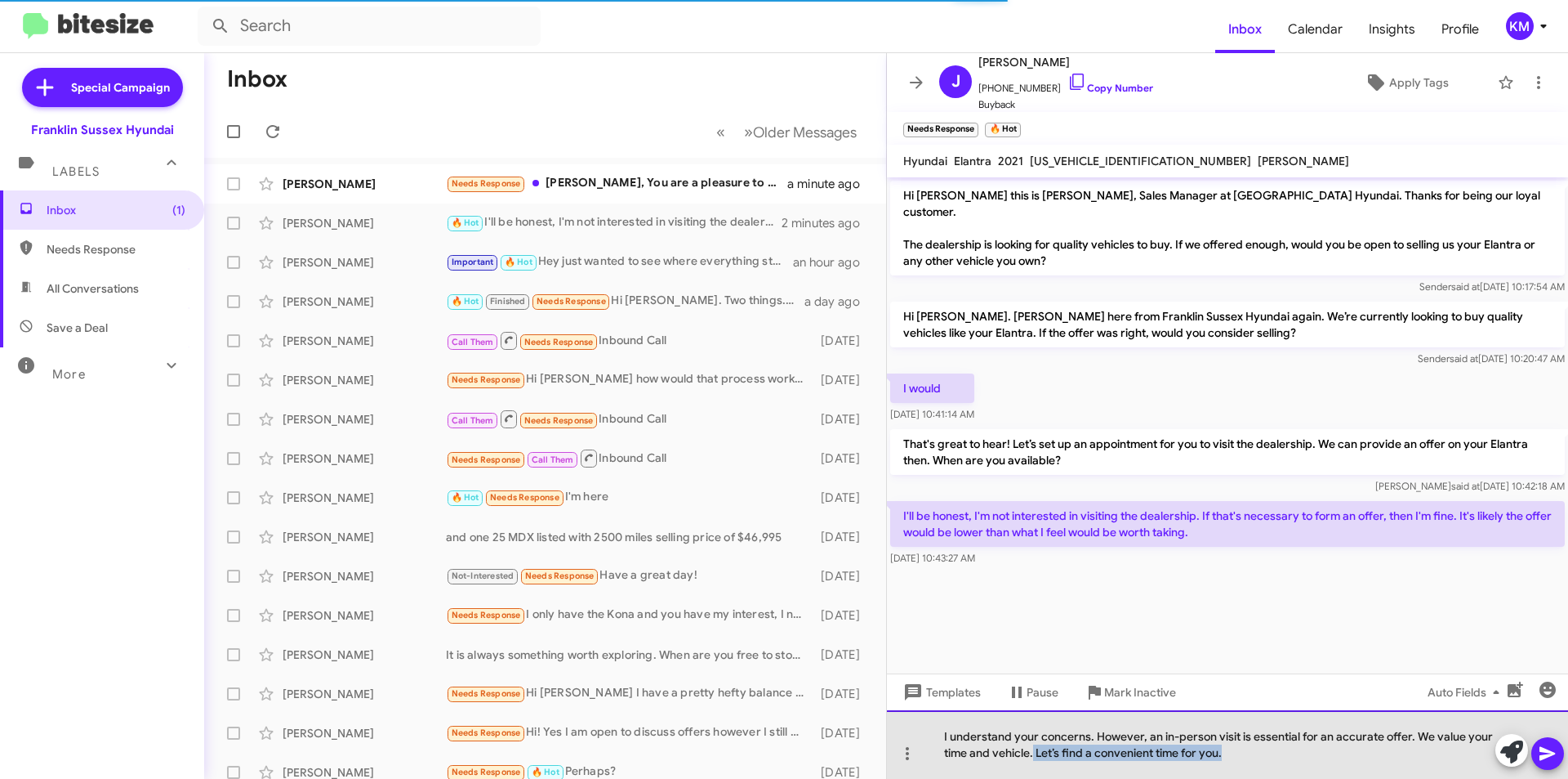
drag, startPoint x: 1247, startPoint y: 746, endPoint x: 1032, endPoint y: 752, distance: 215.1
click at [1032, 752] on div "I understand your concerns. However, an in-person visit is essential for an acc…" at bounding box center [1227, 743] width 681 height 68
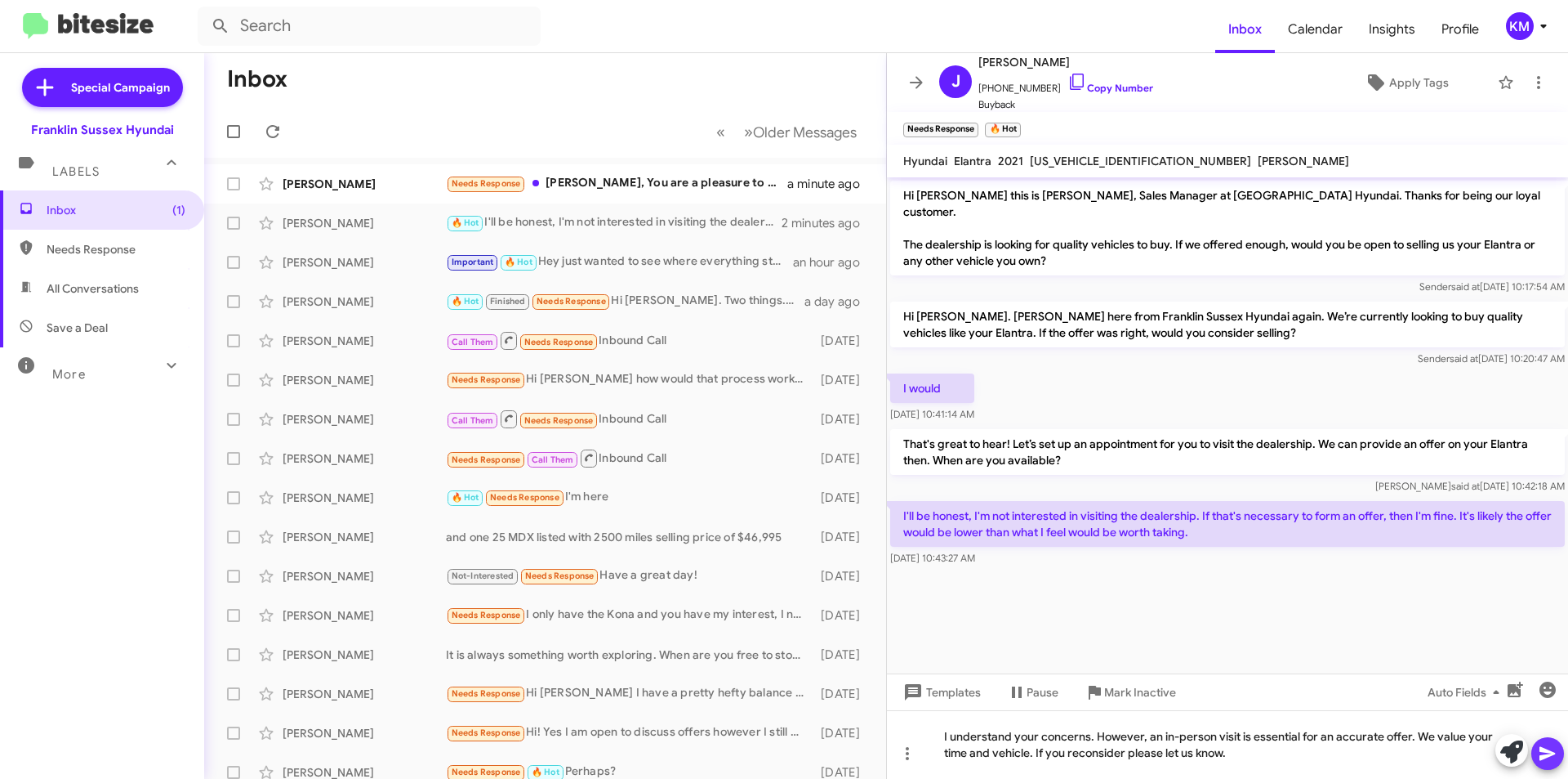
click at [1556, 753] on icon at bounding box center [1547, 753] width 20 height 20
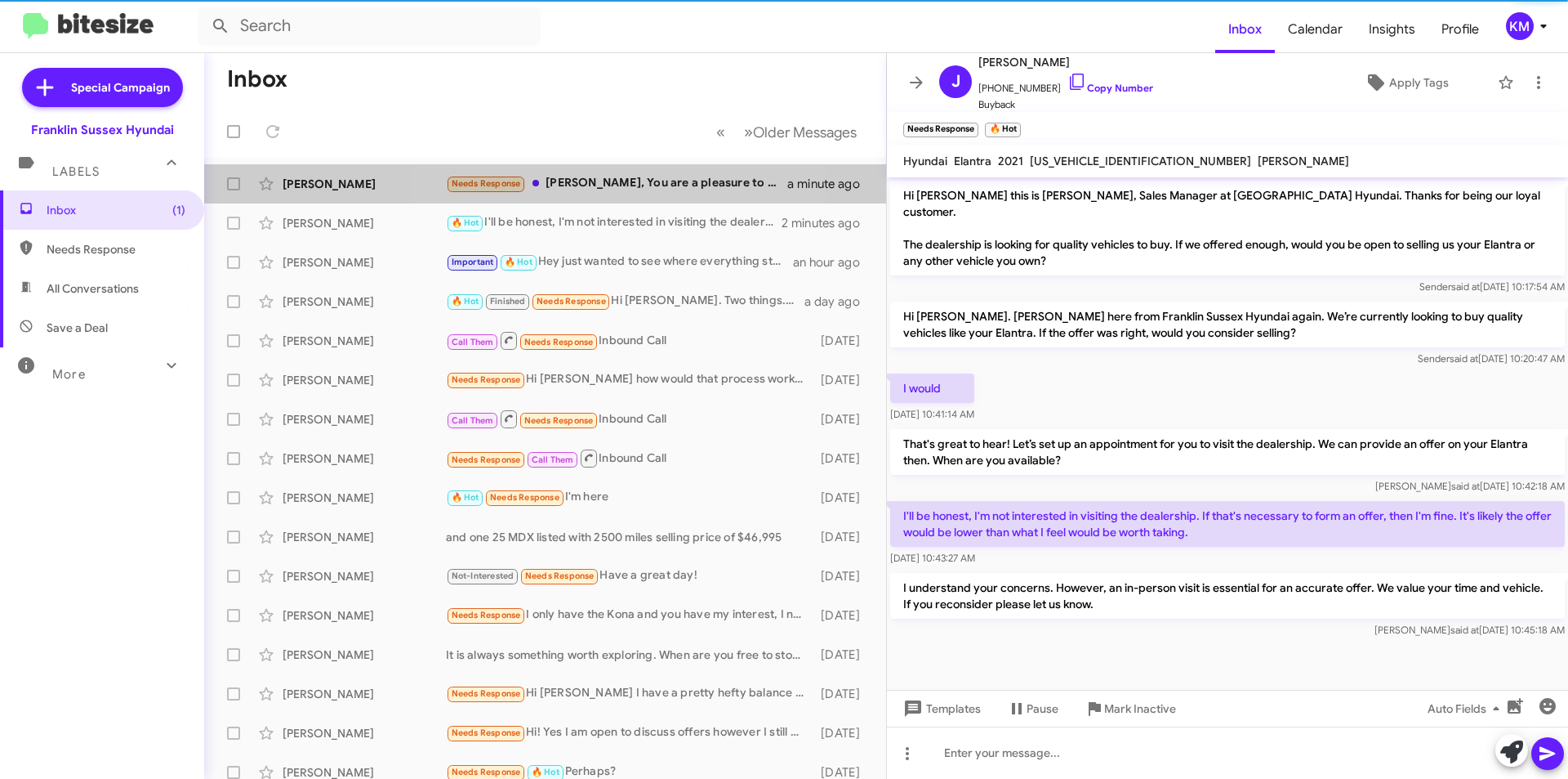
click at [636, 182] on div "Needs Response Ken, You are a pleasure to work with and thank you for the optio…" at bounding box center [616, 183] width 341 height 19
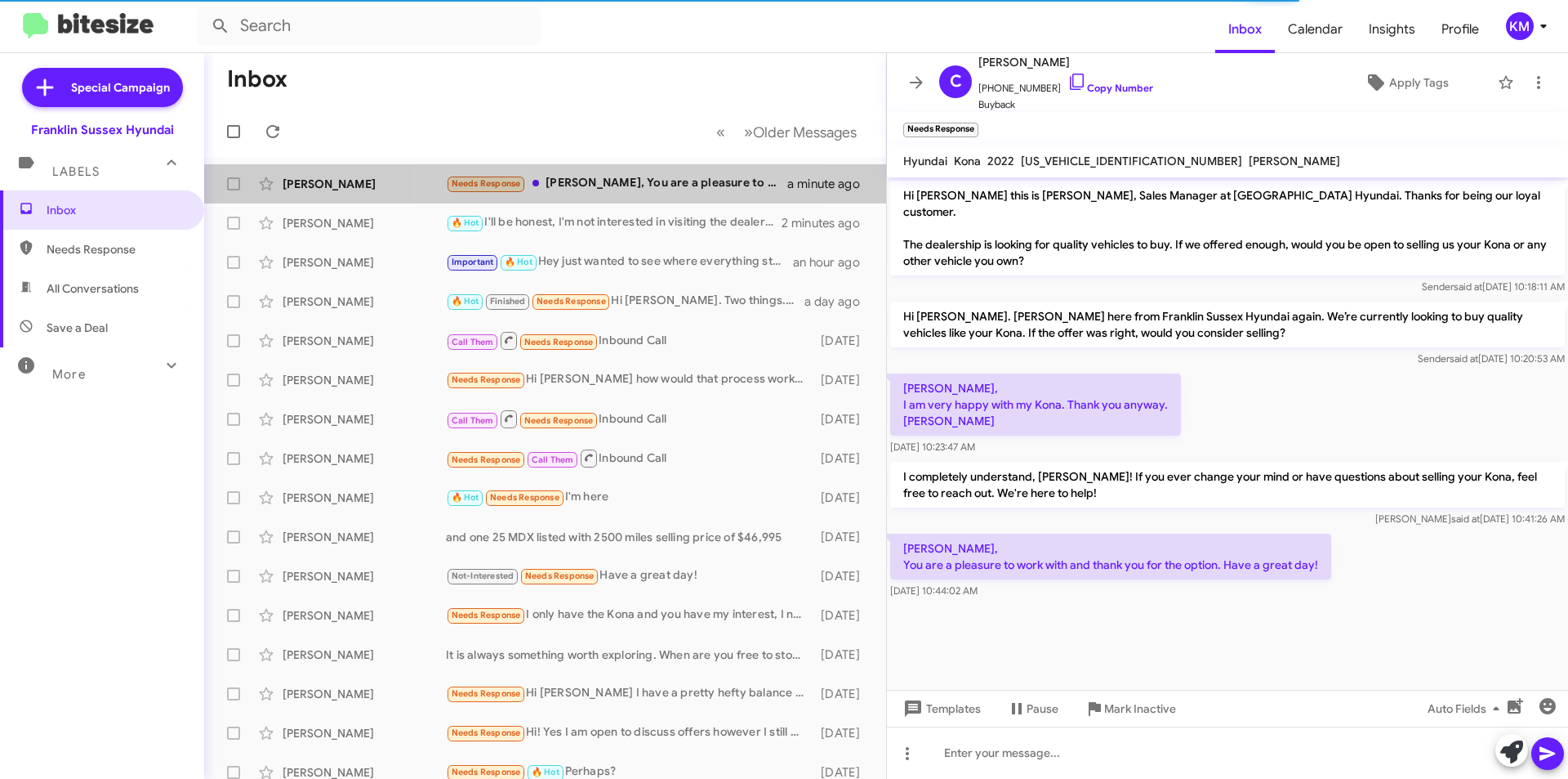
click at [588, 188] on div "Needs Response Ken, You are a pleasure to work with and thank you for the optio…" at bounding box center [616, 183] width 341 height 19
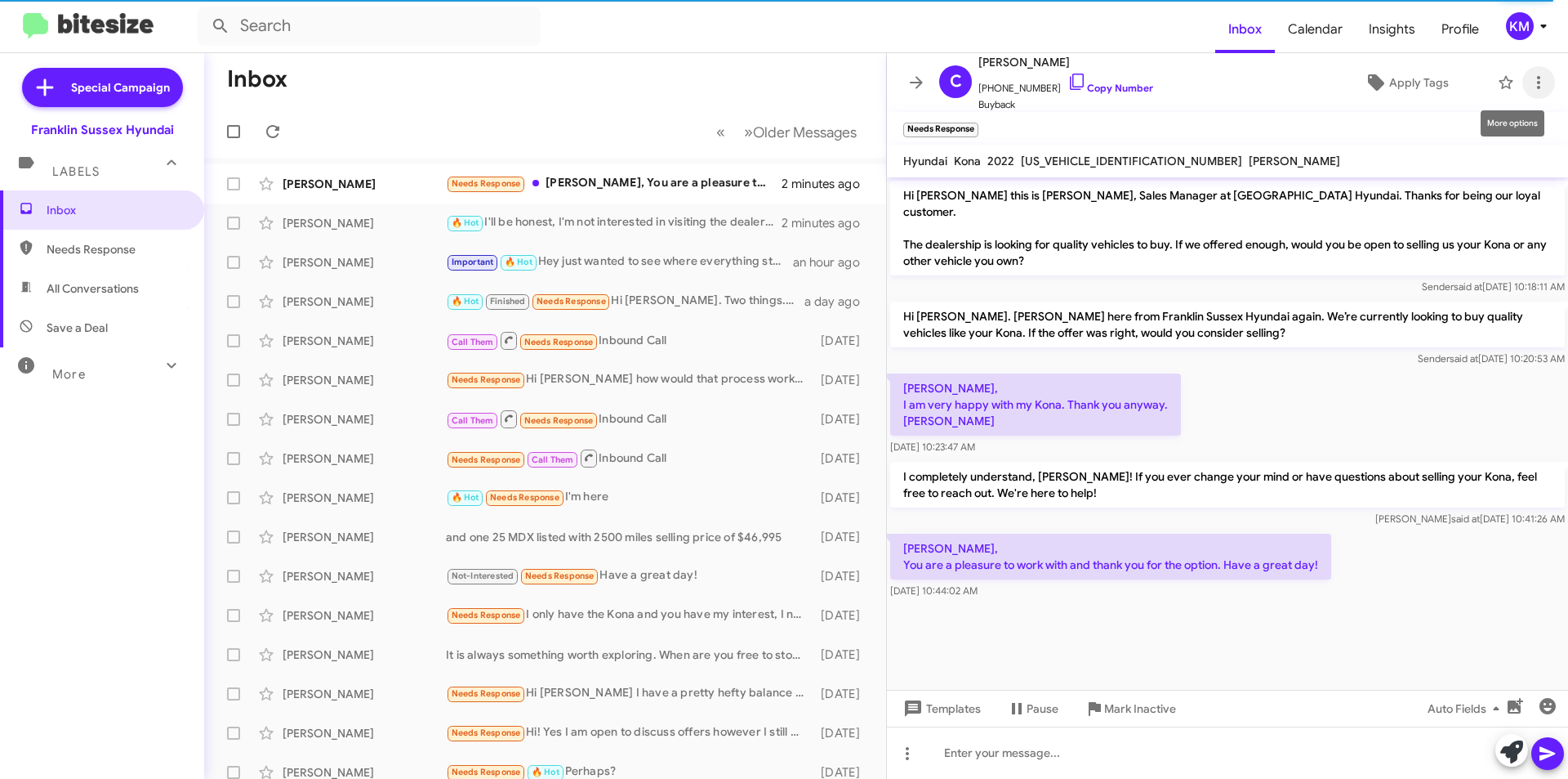
click at [1528, 91] on icon at bounding box center [1538, 82] width 20 height 20
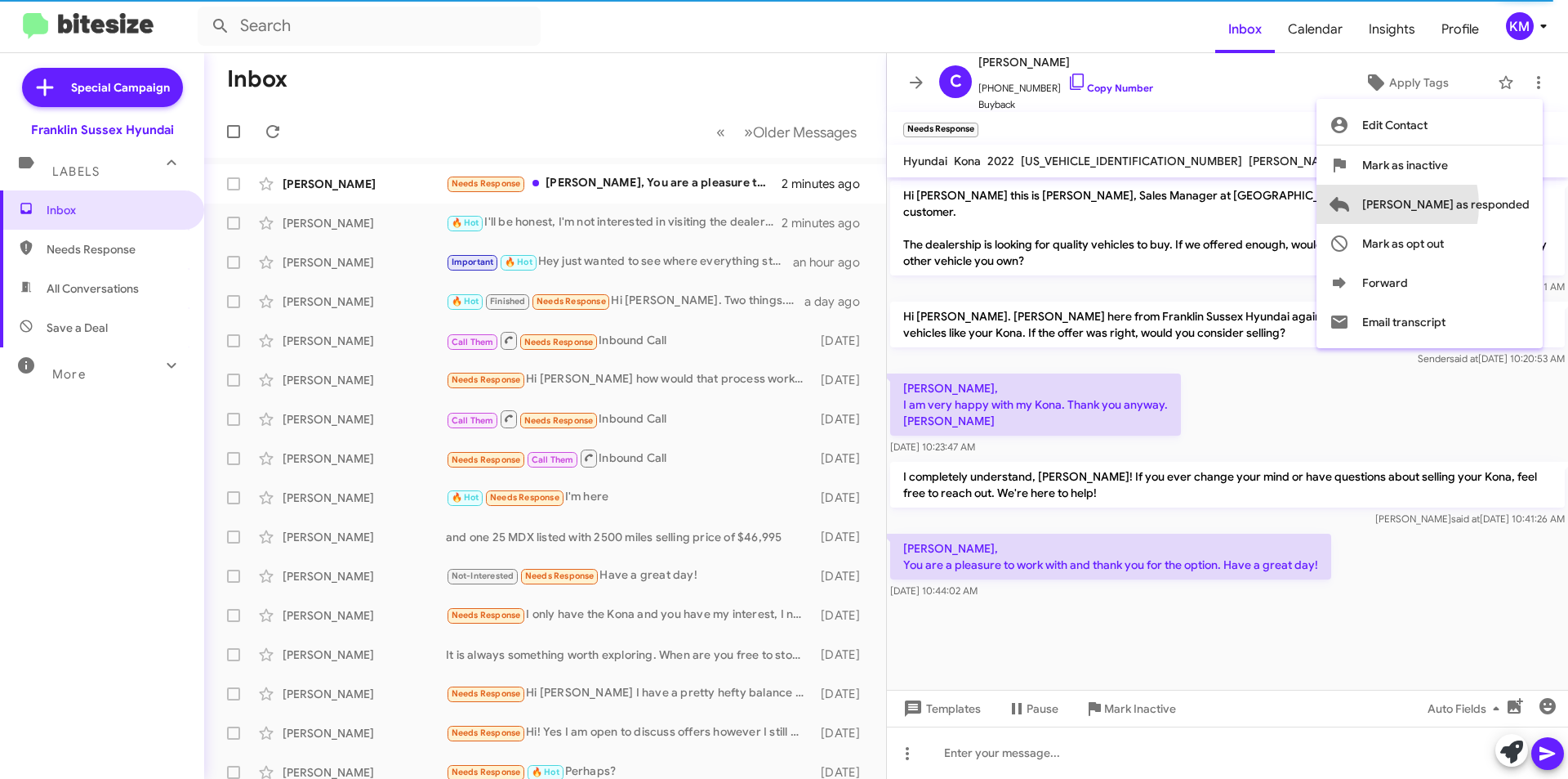
click at [1444, 205] on span "Mark as responded" at bounding box center [1445, 205] width 167 height 40
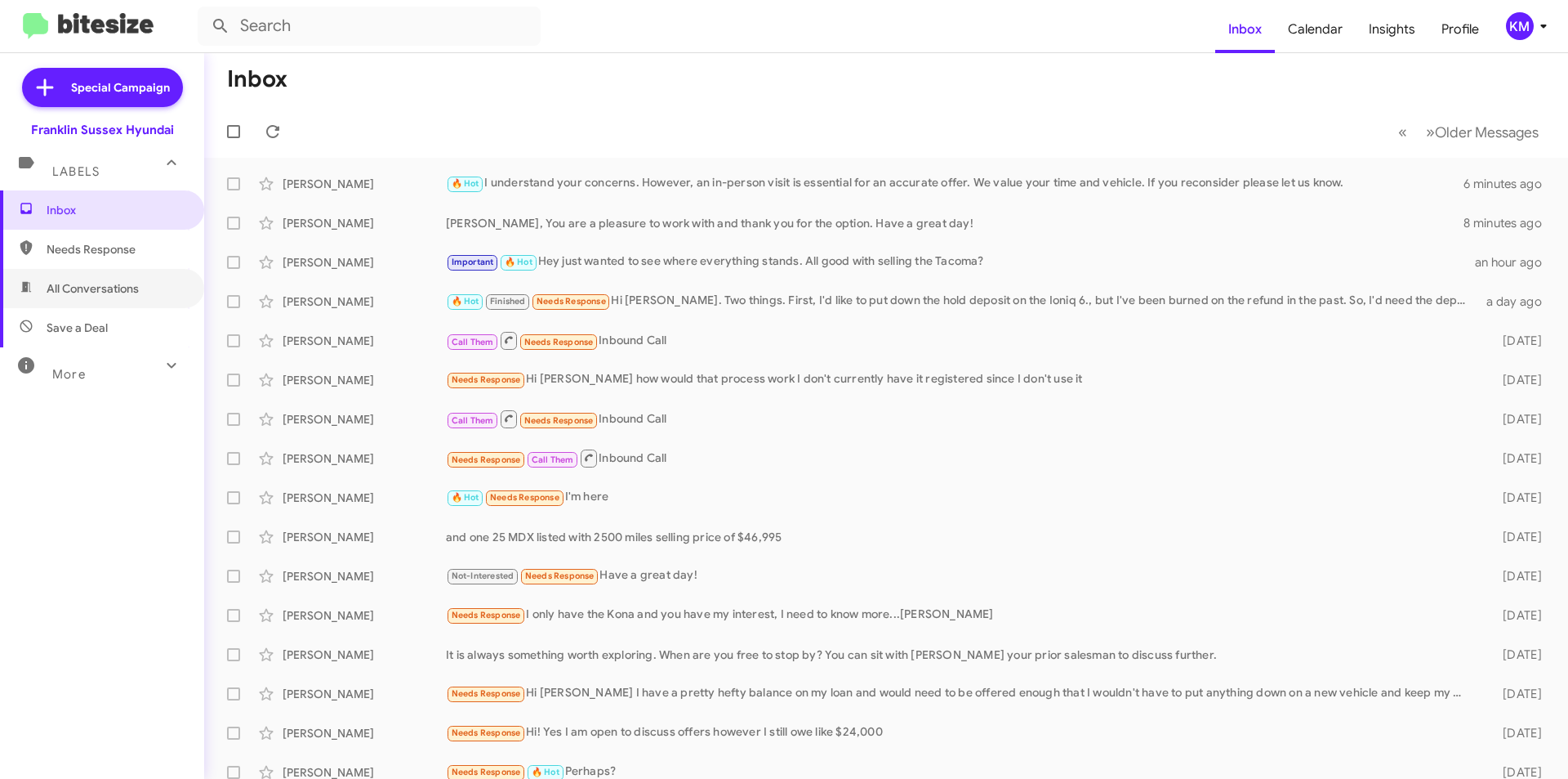
click at [115, 291] on span "All Conversations" at bounding box center [92, 288] width 92 height 17
type input "in:all-conversations"
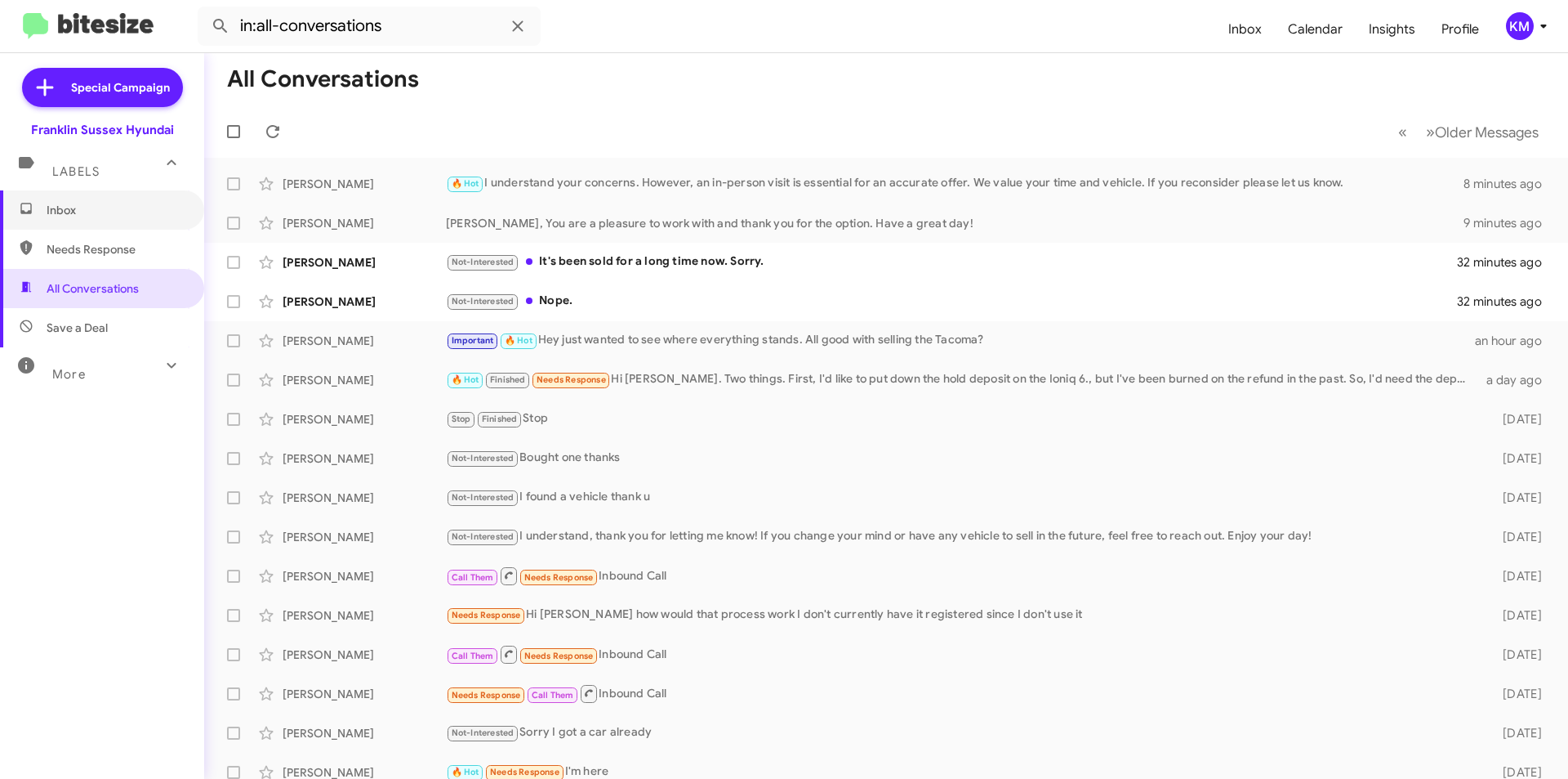
click at [82, 215] on span "Inbox" at bounding box center [116, 210] width 138 height 17
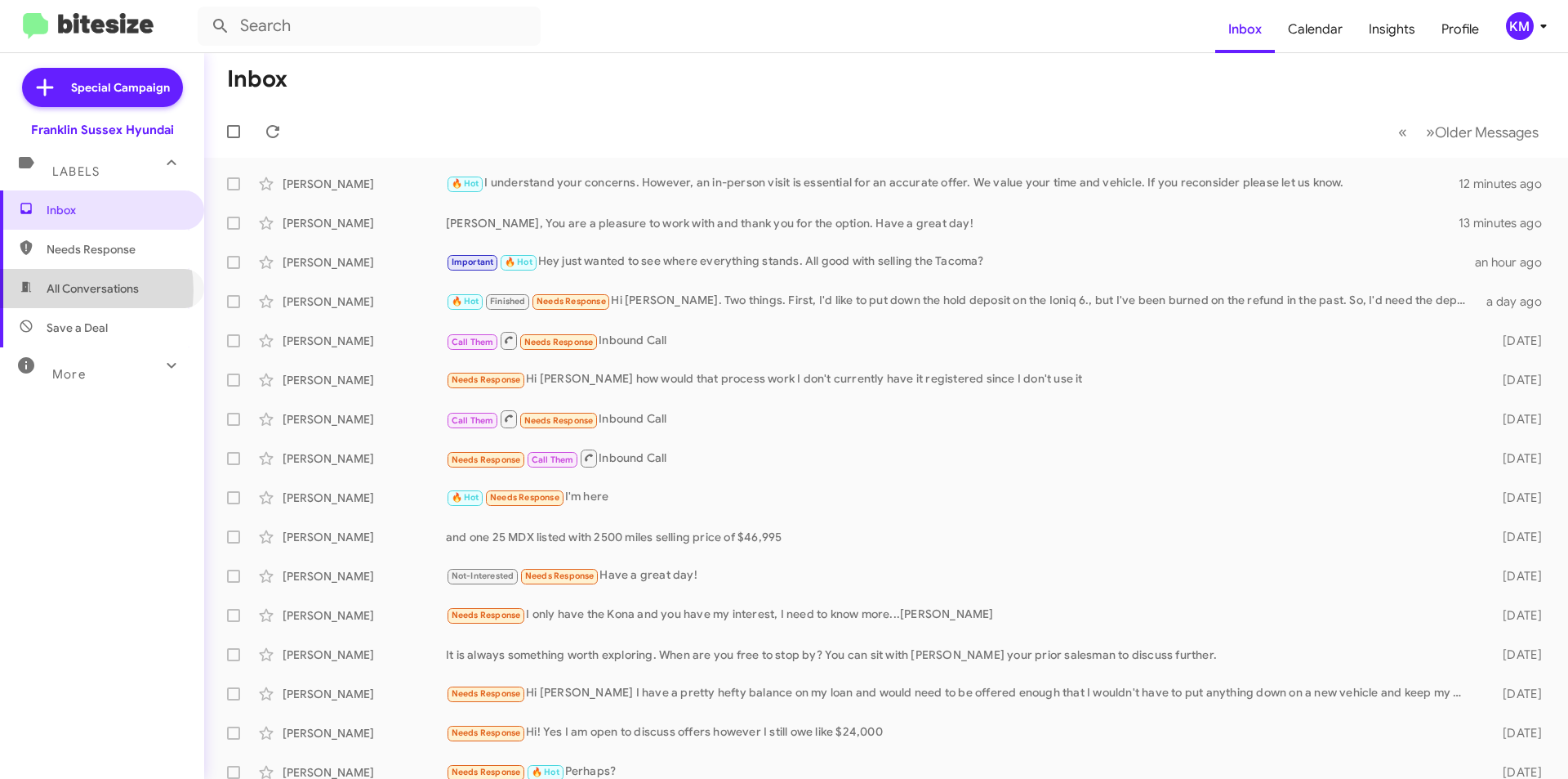
click at [63, 290] on span "All Conversations" at bounding box center [92, 288] width 92 height 17
type input "in:all-conversations"
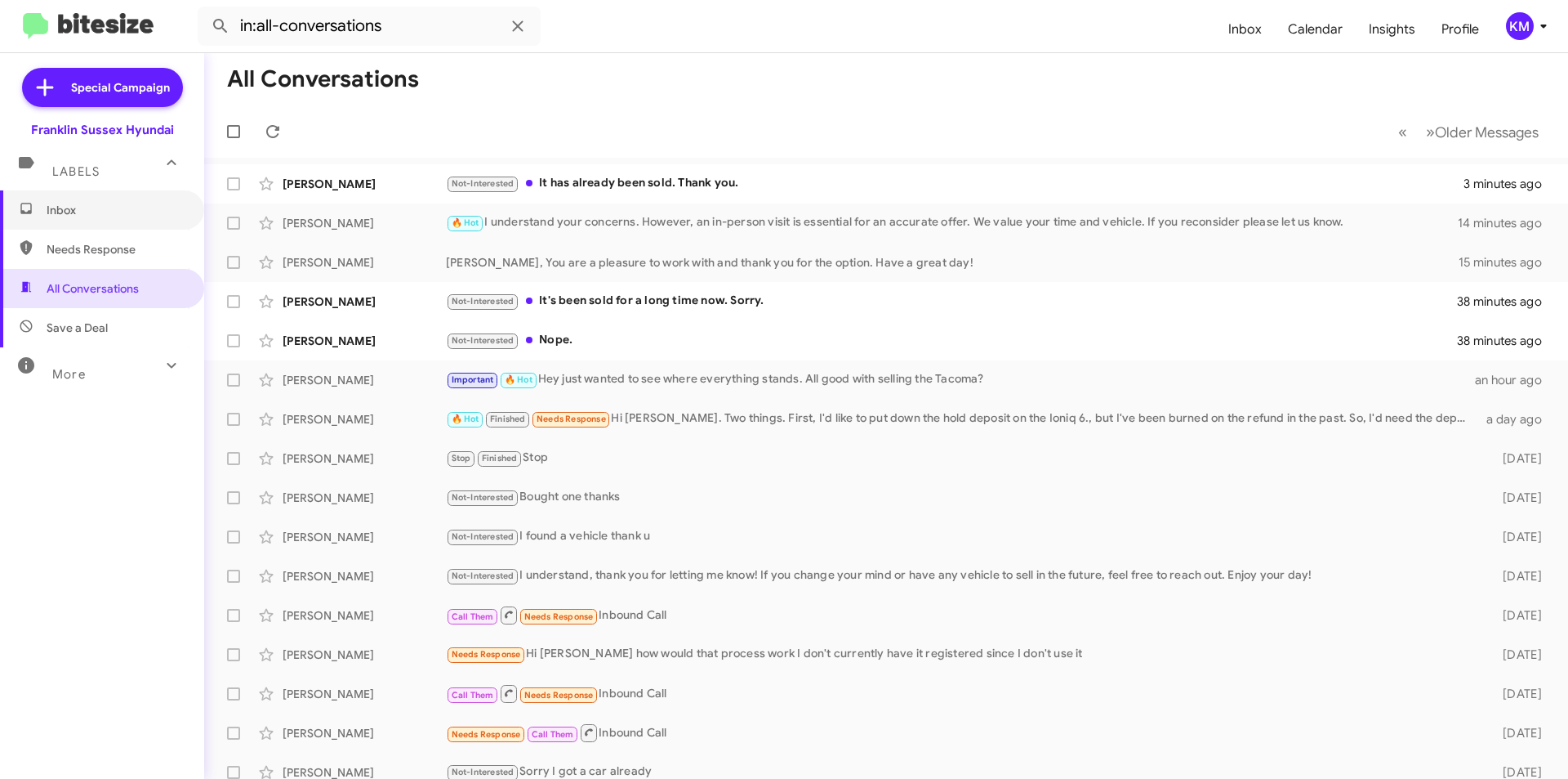
click at [88, 210] on span "Inbox" at bounding box center [116, 210] width 138 height 17
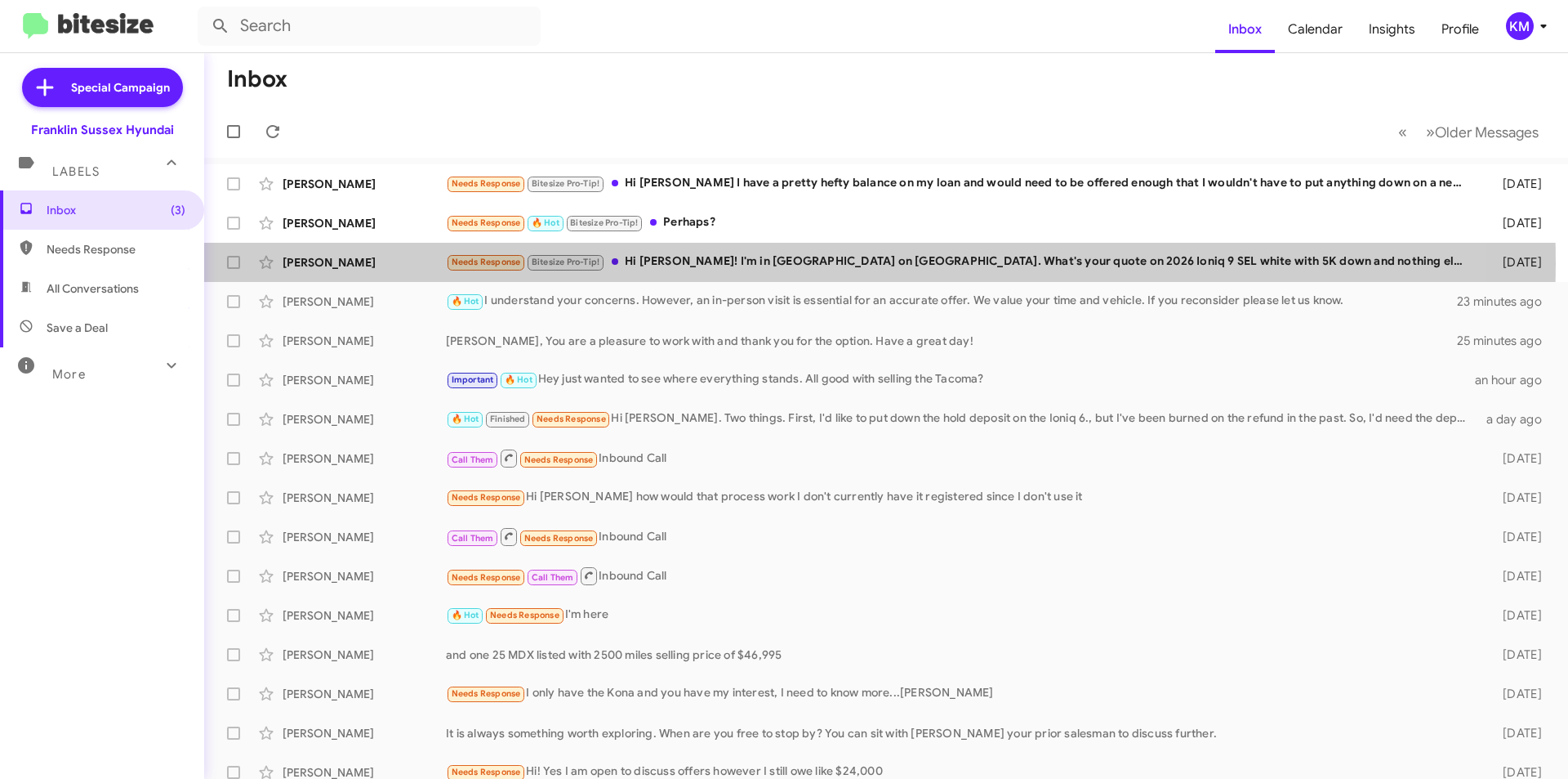
click at [691, 263] on div "Needs Response Bitesize Pro-Tip! Hi [PERSON_NAME]! I'm in [GEOGRAPHIC_DATA] on …" at bounding box center [962, 261] width 1031 height 19
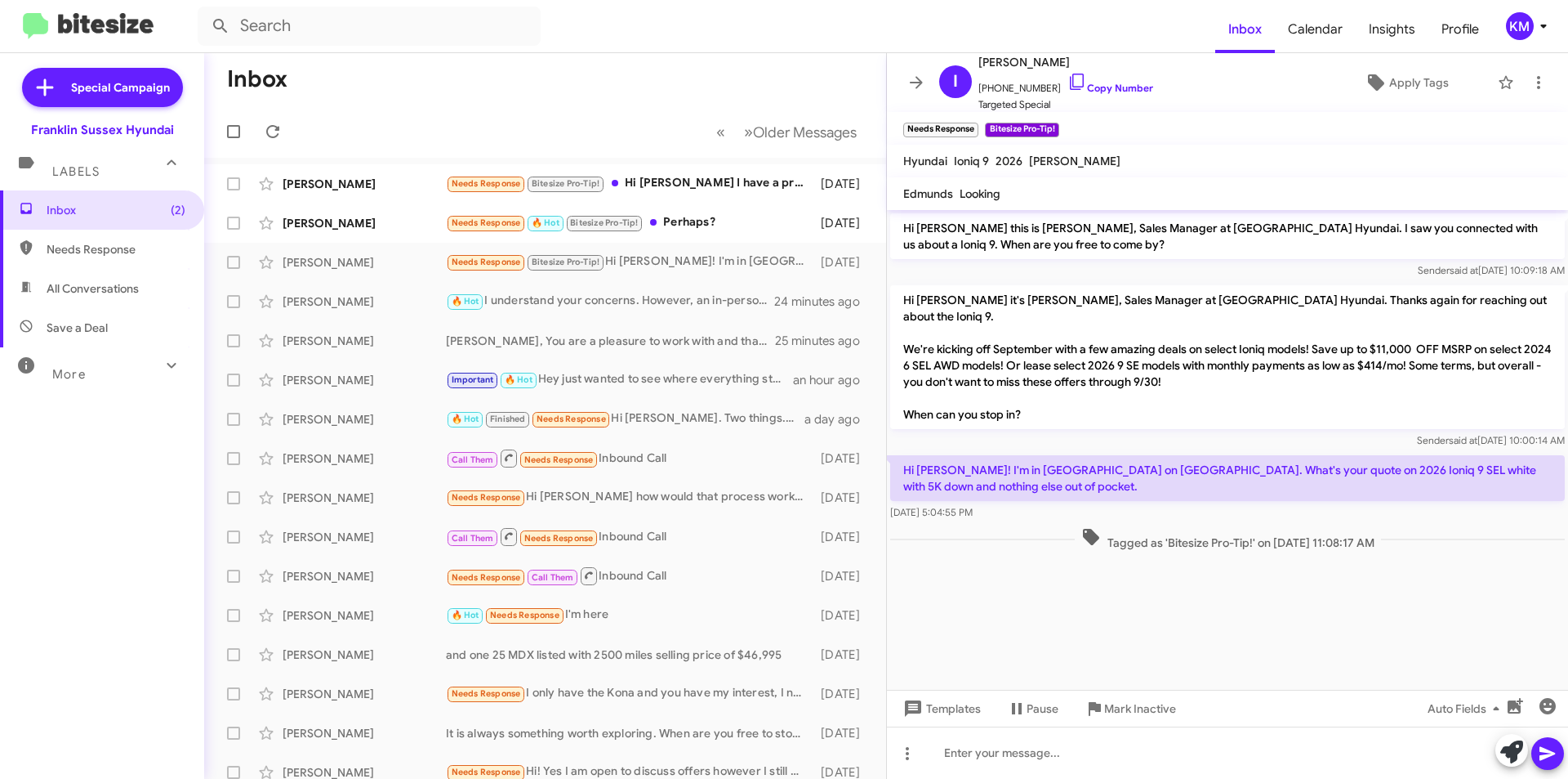
click at [675, 219] on div "Needs Response 🔥 Hot Bitesize Pro-Tip! Perhaps?" at bounding box center [629, 222] width 367 height 19
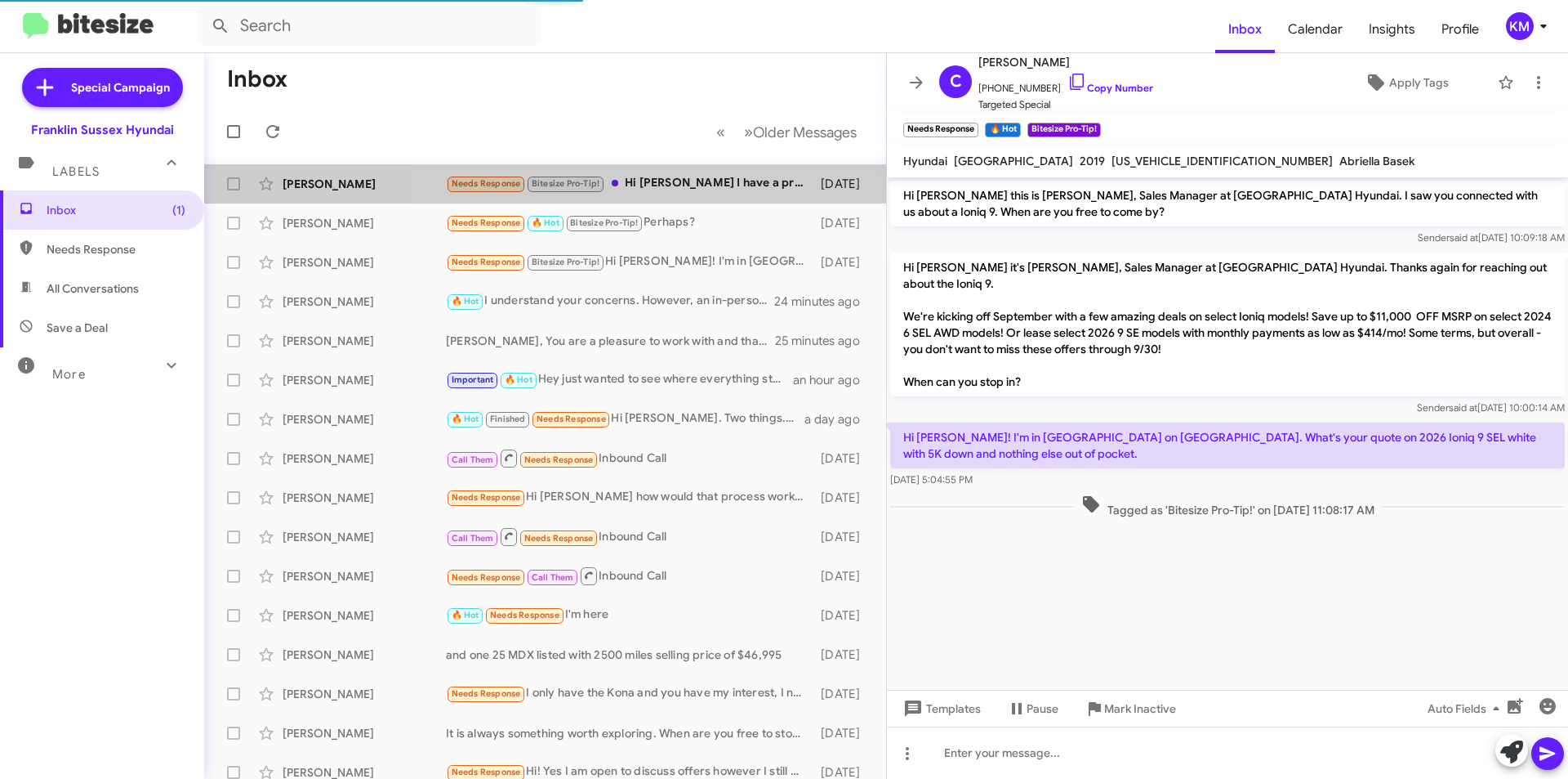
click at [700, 185] on div "Needs Response Bitesize Pro-Tip! Hi [PERSON_NAME] I have a pretty hefty balance…" at bounding box center [629, 183] width 367 height 19
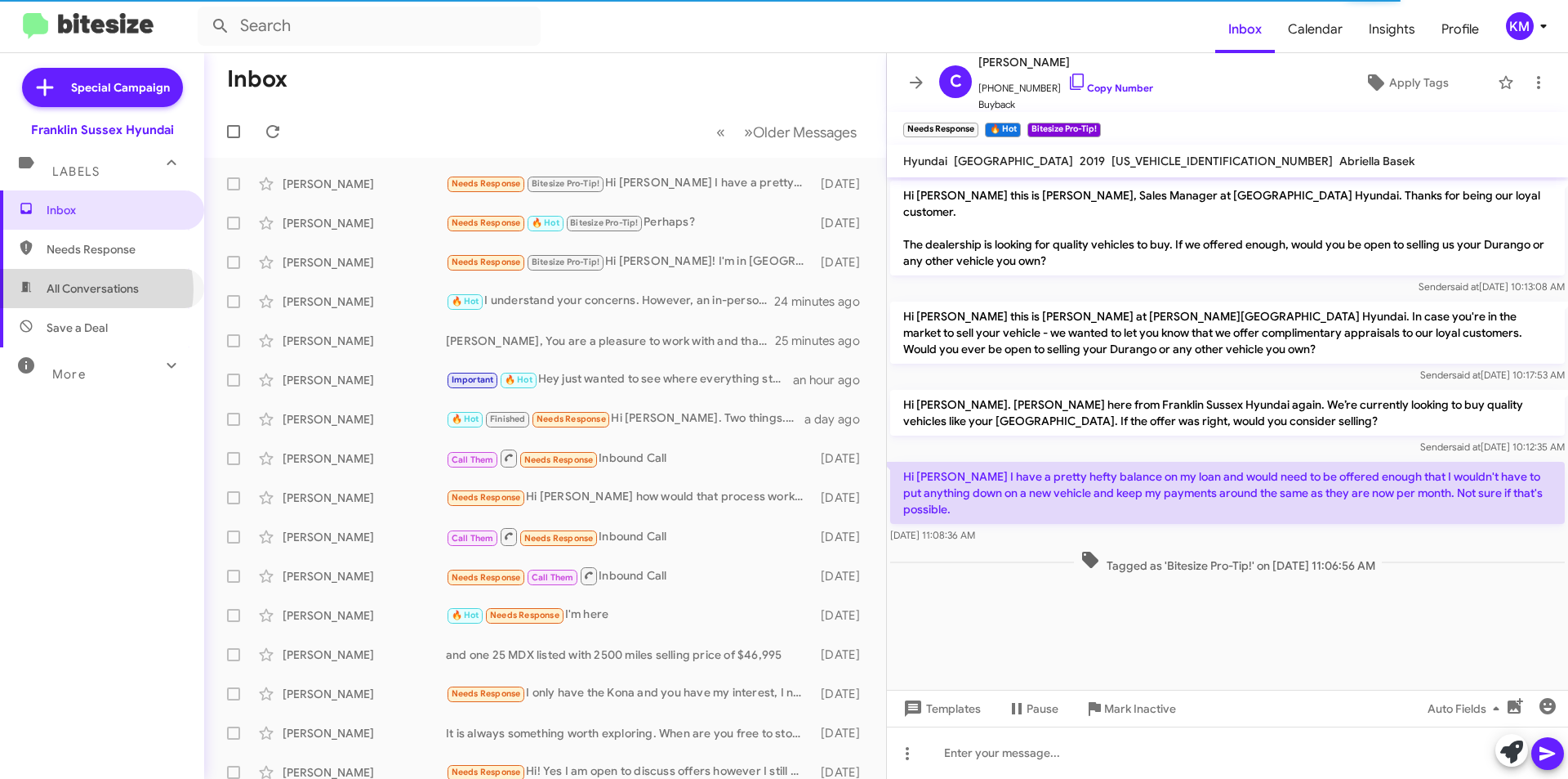
click at [87, 289] on span "All Conversations" at bounding box center [92, 288] width 92 height 17
type input "in:all-conversations"
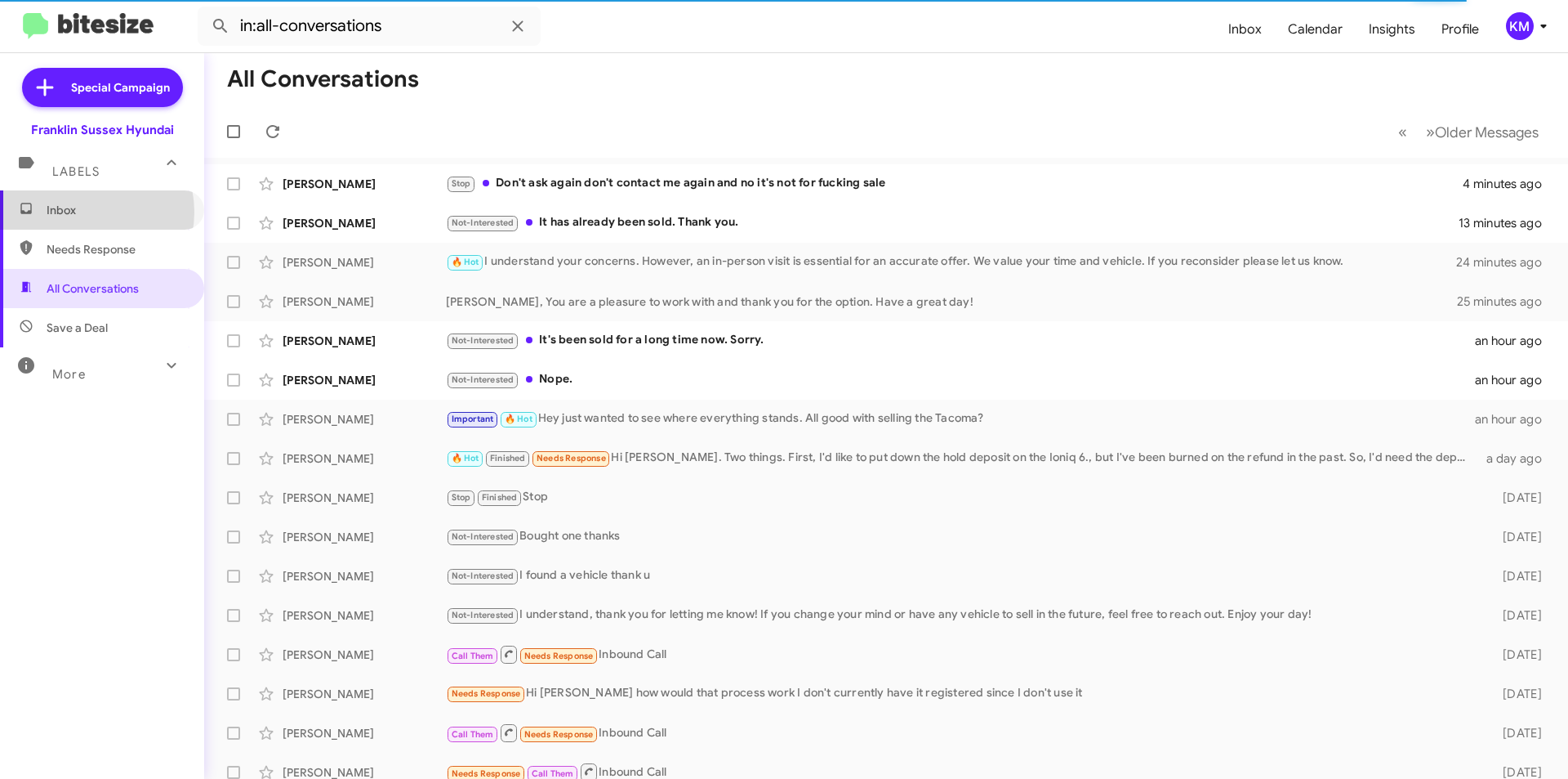
click at [82, 212] on span "Inbox" at bounding box center [116, 210] width 138 height 17
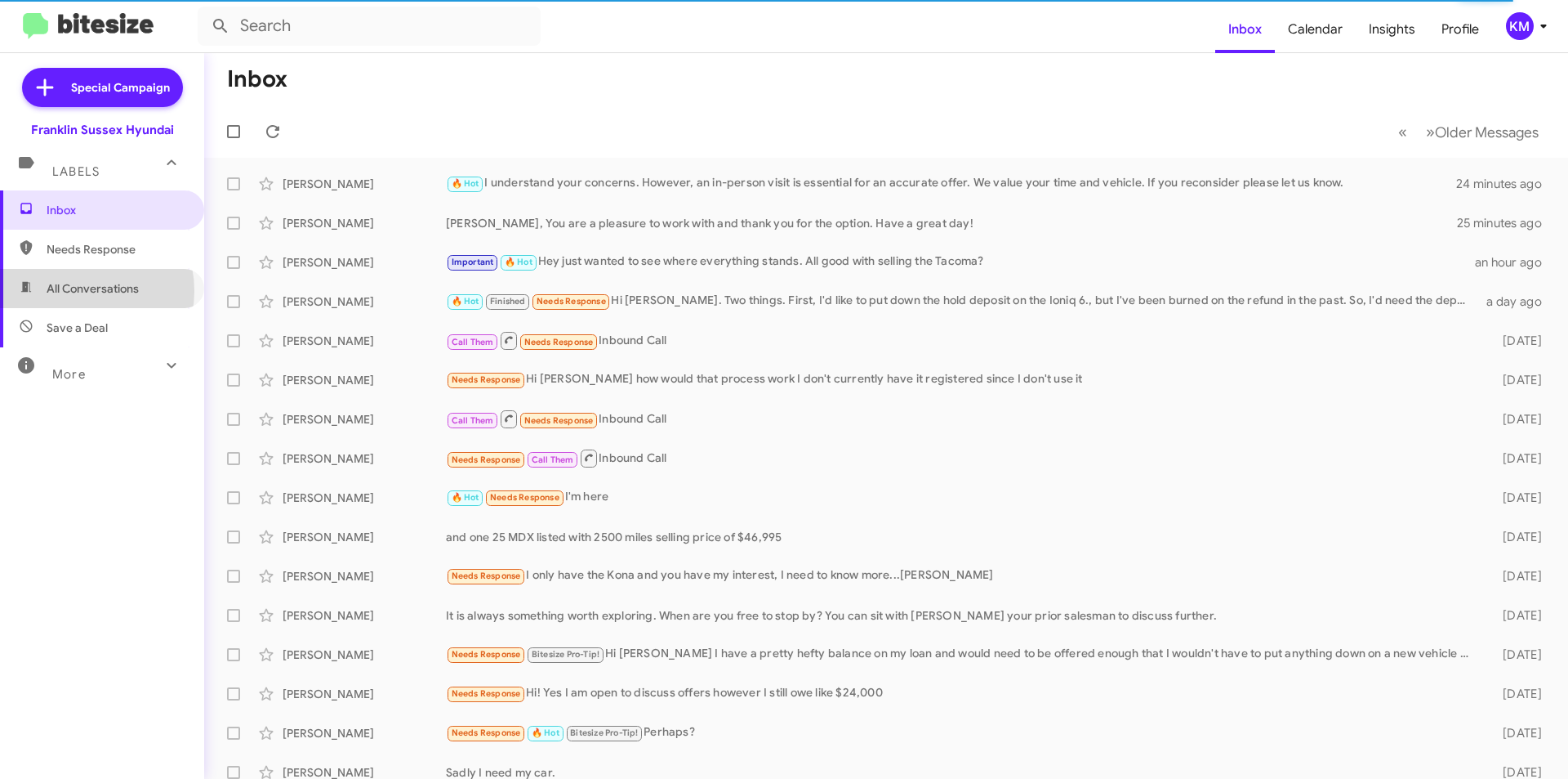
click at [77, 291] on span "All Conversations" at bounding box center [92, 288] width 92 height 17
type input "in:all-conversations"
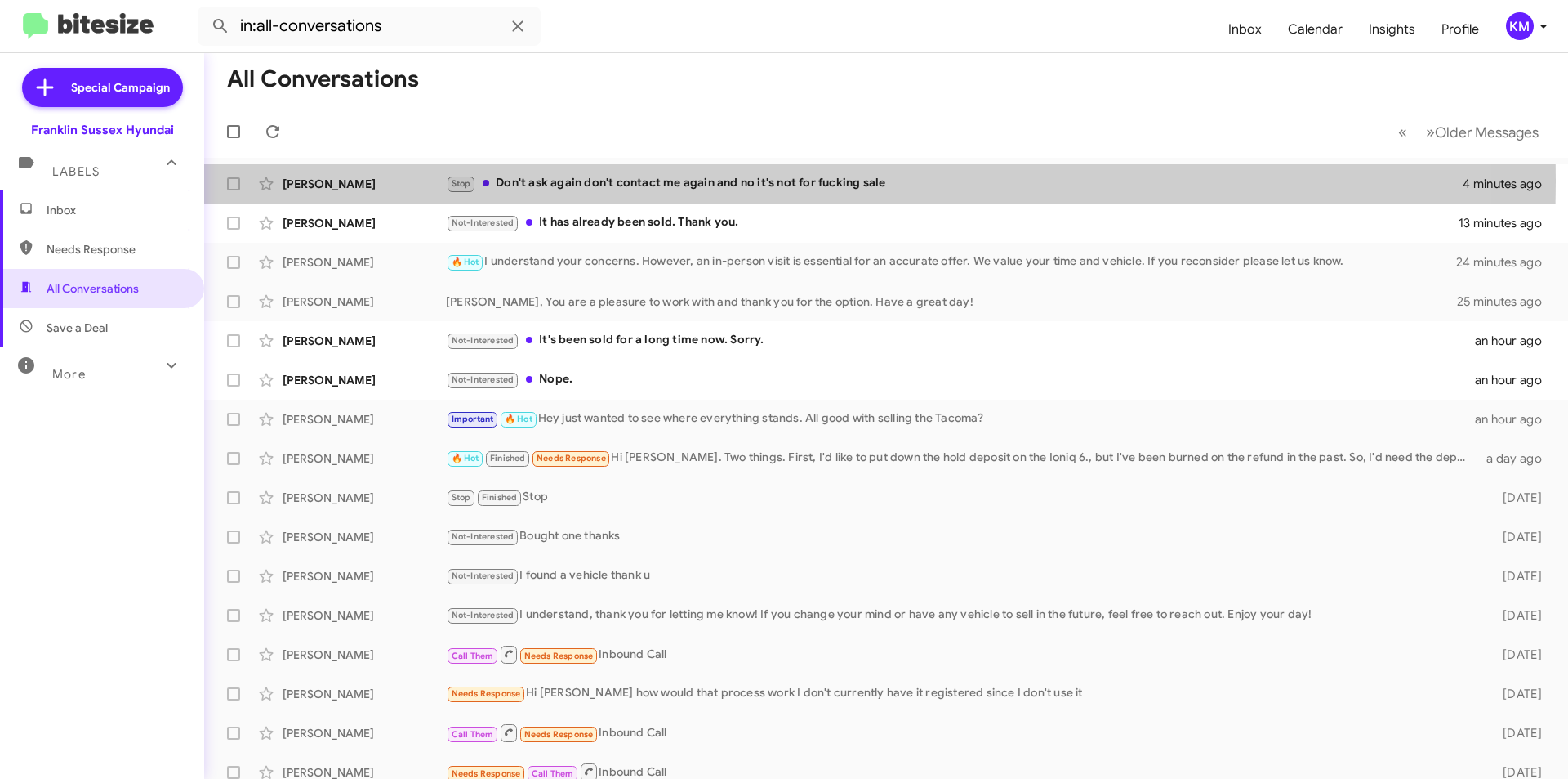
click at [693, 181] on div "Stop Don't ask again don't contact me again and no it's not for fucking sale" at bounding box center [955, 183] width 1017 height 19
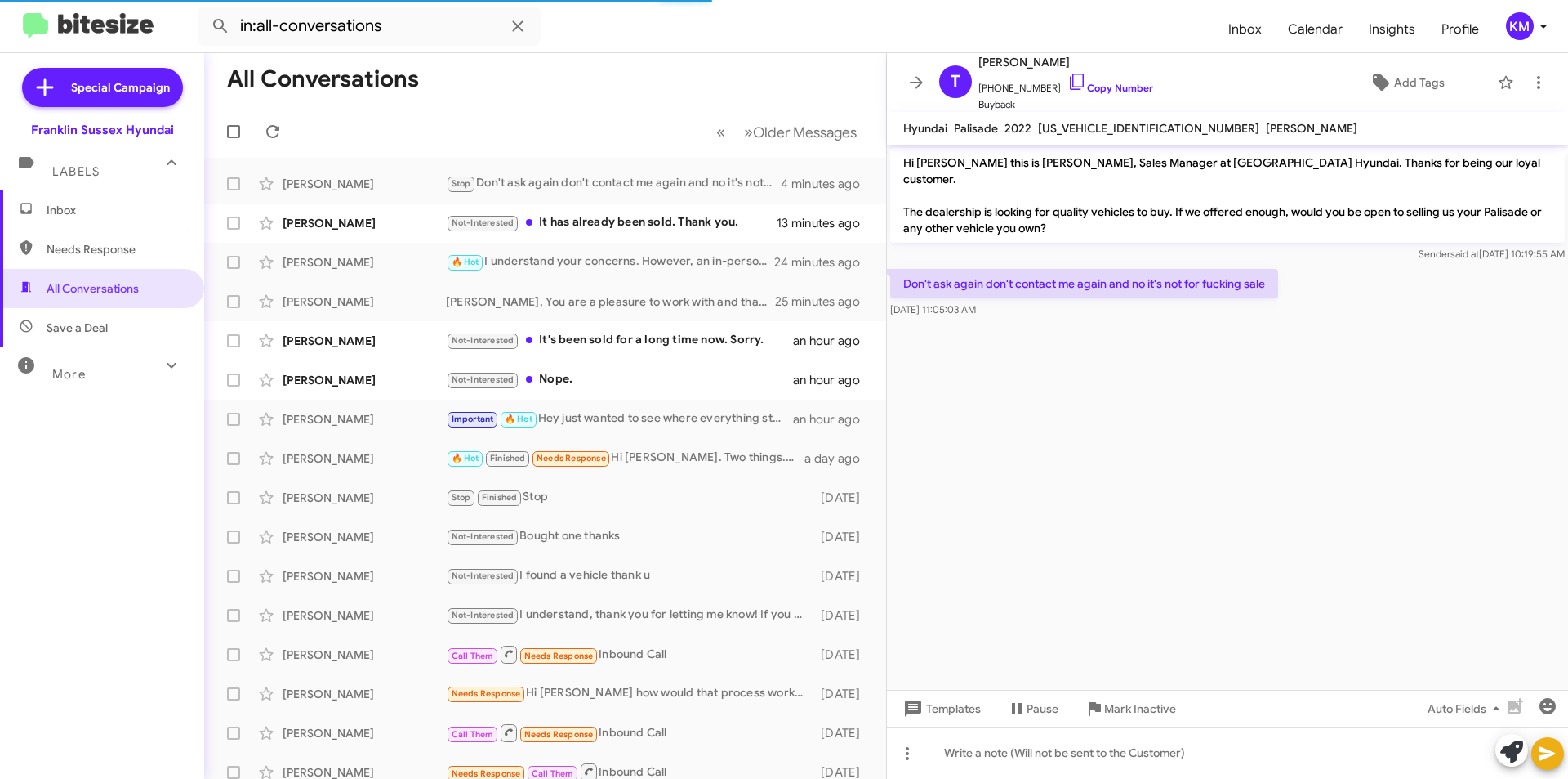
drag, startPoint x: 1069, startPoint y: 64, endPoint x: 1023, endPoint y: 62, distance: 46.0
click at [1023, 62] on span "[PERSON_NAME]" at bounding box center [1065, 62] width 175 height 20
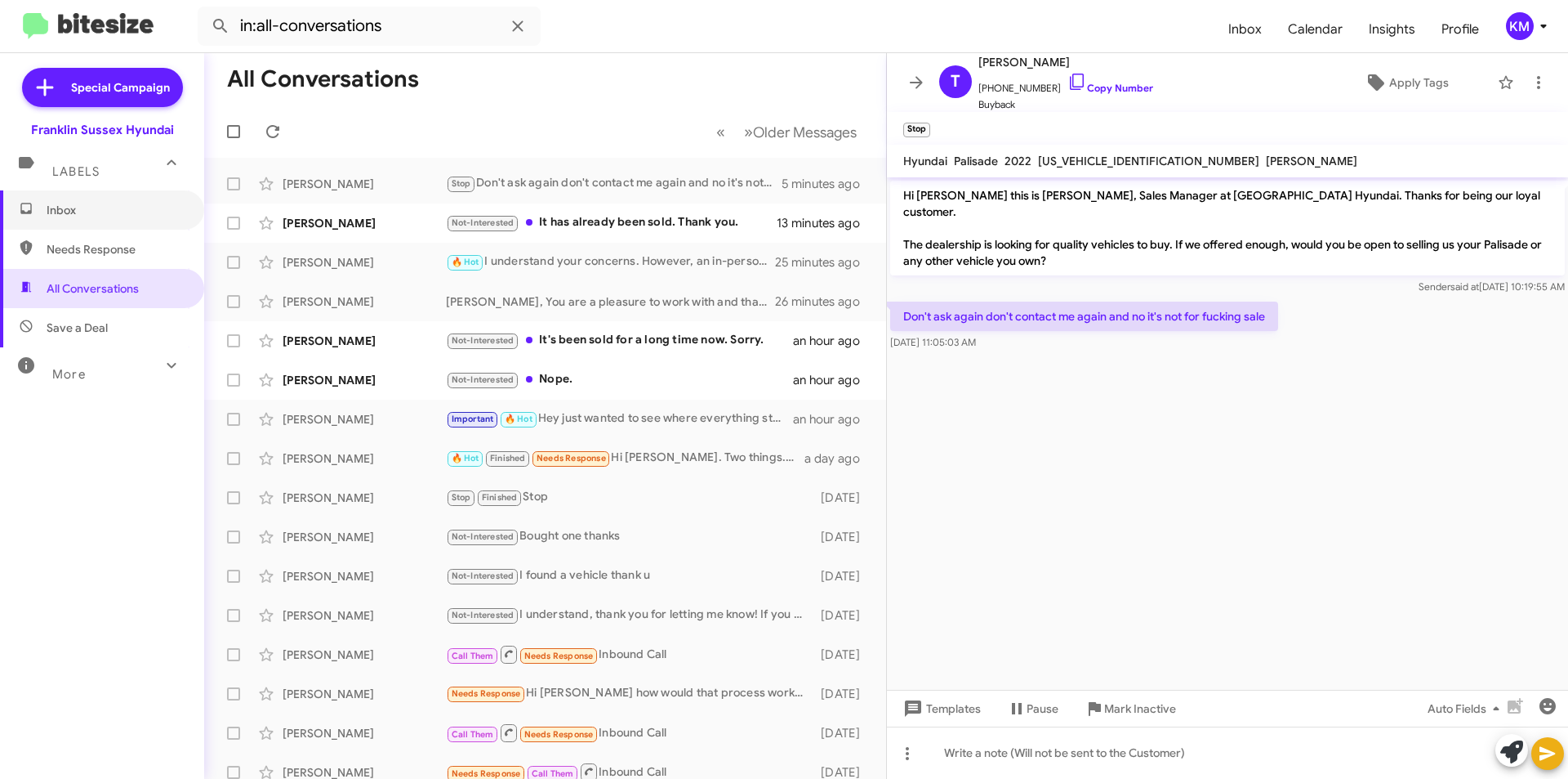
click at [135, 213] on span "Inbox" at bounding box center [116, 210] width 138 height 17
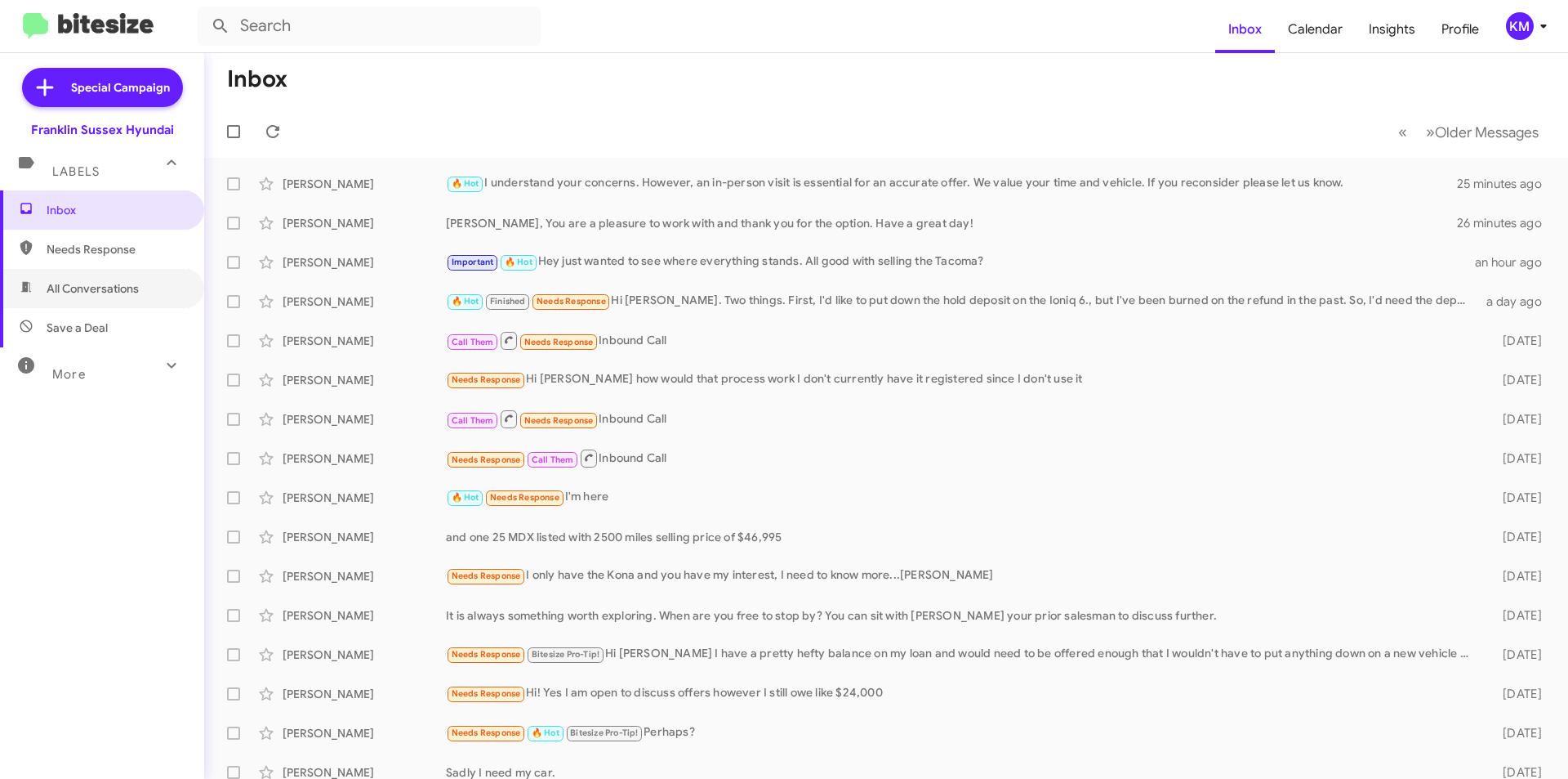
click at [111, 293] on span "All Conversations" at bounding box center [92, 288] width 92 height 17
type input "in:all-conversations"
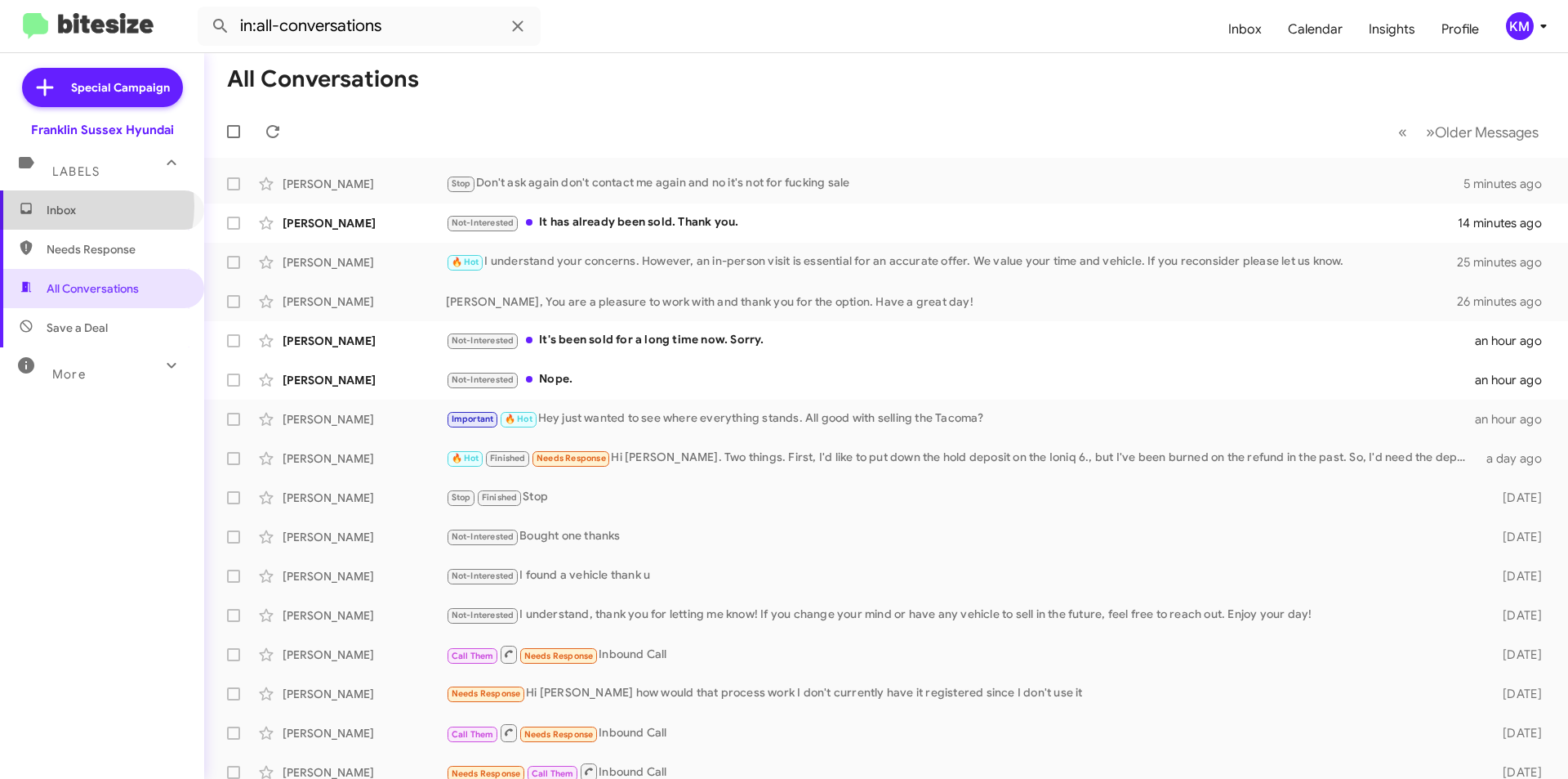
click at [70, 206] on span "Inbox" at bounding box center [116, 210] width 138 height 17
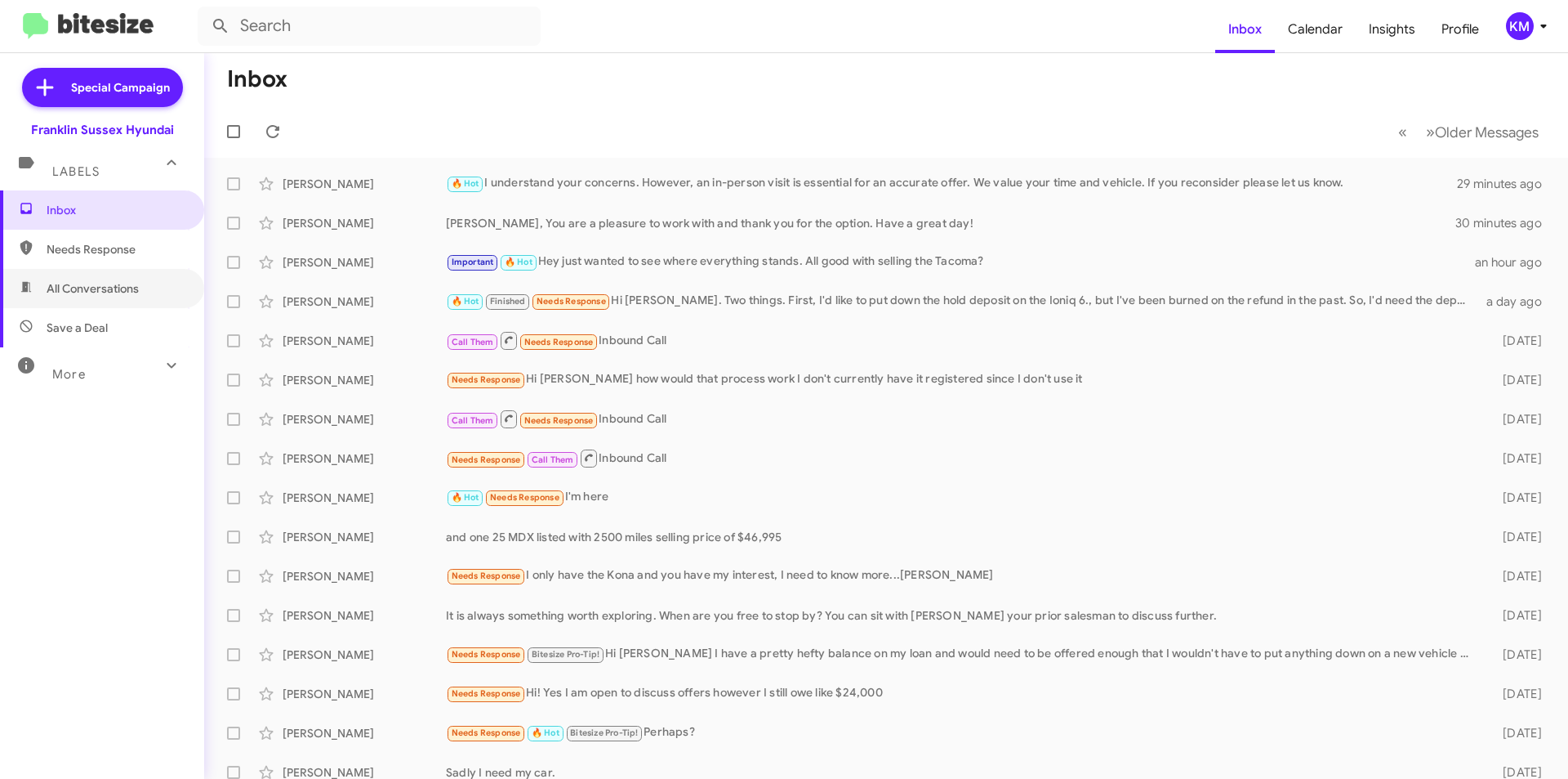
click at [129, 290] on span "All Conversations" at bounding box center [92, 288] width 92 height 17
type input "in:all-conversations"
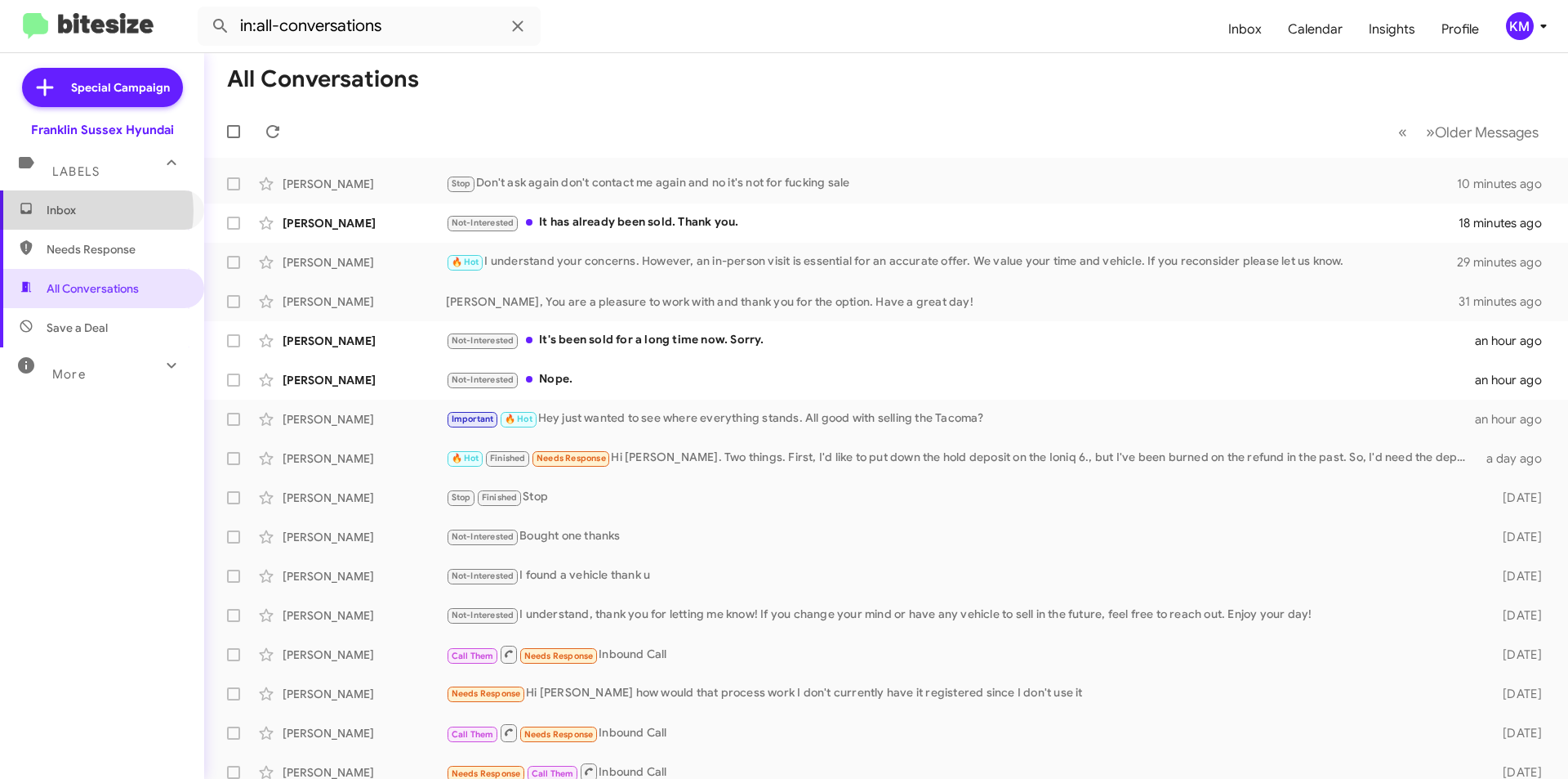
click at [81, 211] on span "Inbox" at bounding box center [116, 210] width 138 height 17
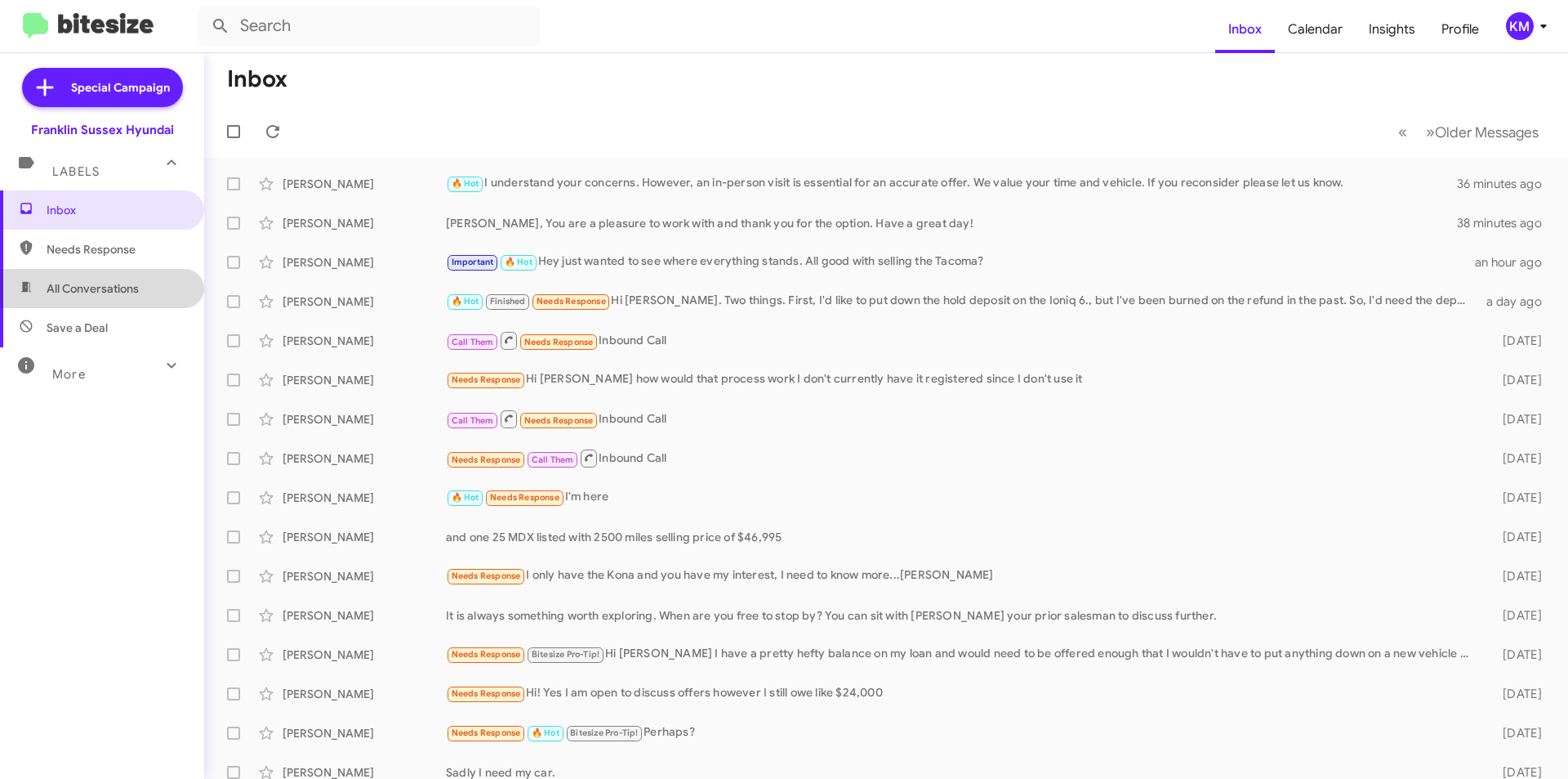
click at [115, 283] on span "All Conversations" at bounding box center [92, 288] width 92 height 17
type input "in:all-conversations"
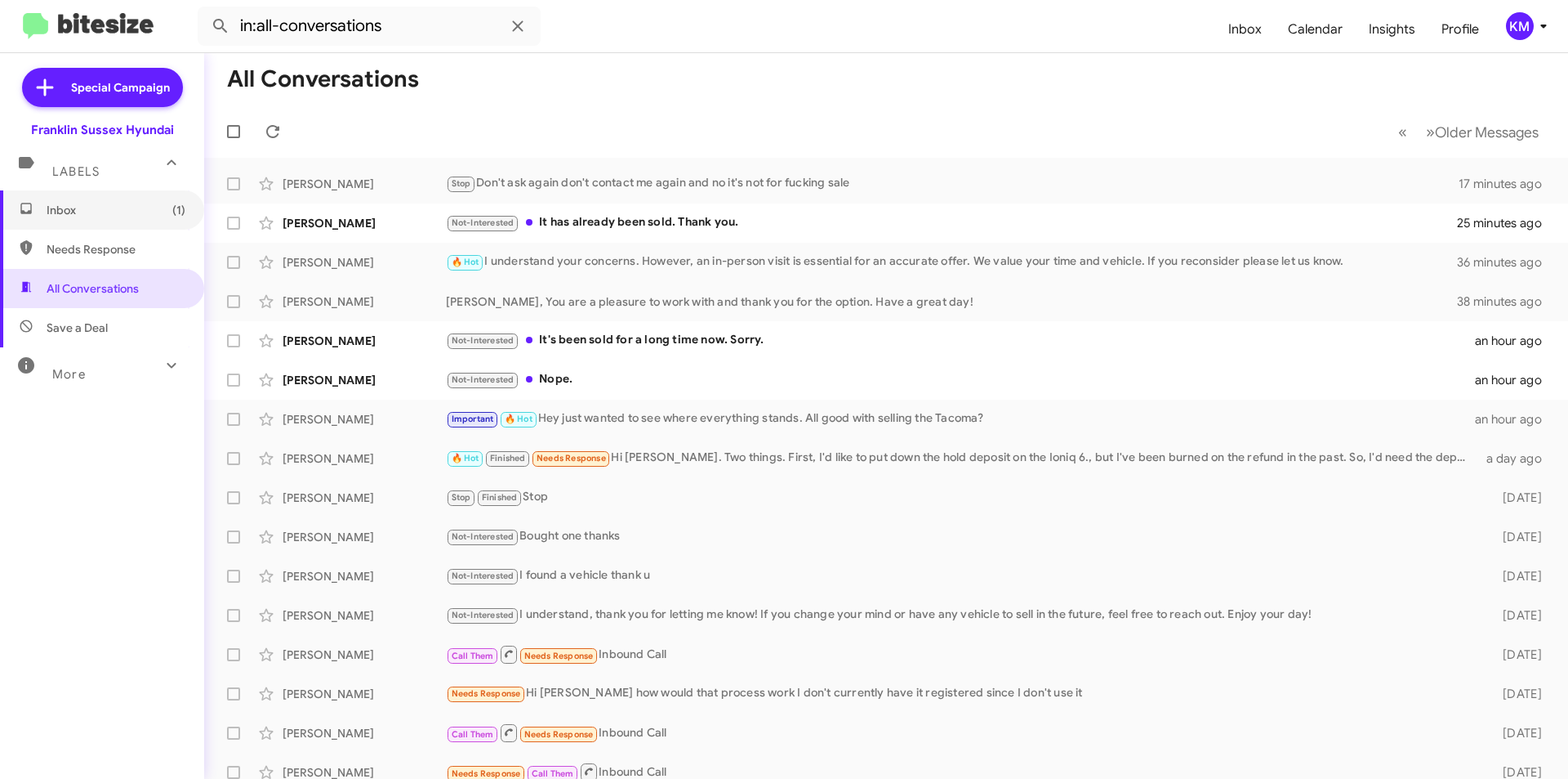
click at [86, 209] on span "Inbox (1)" at bounding box center [116, 210] width 138 height 17
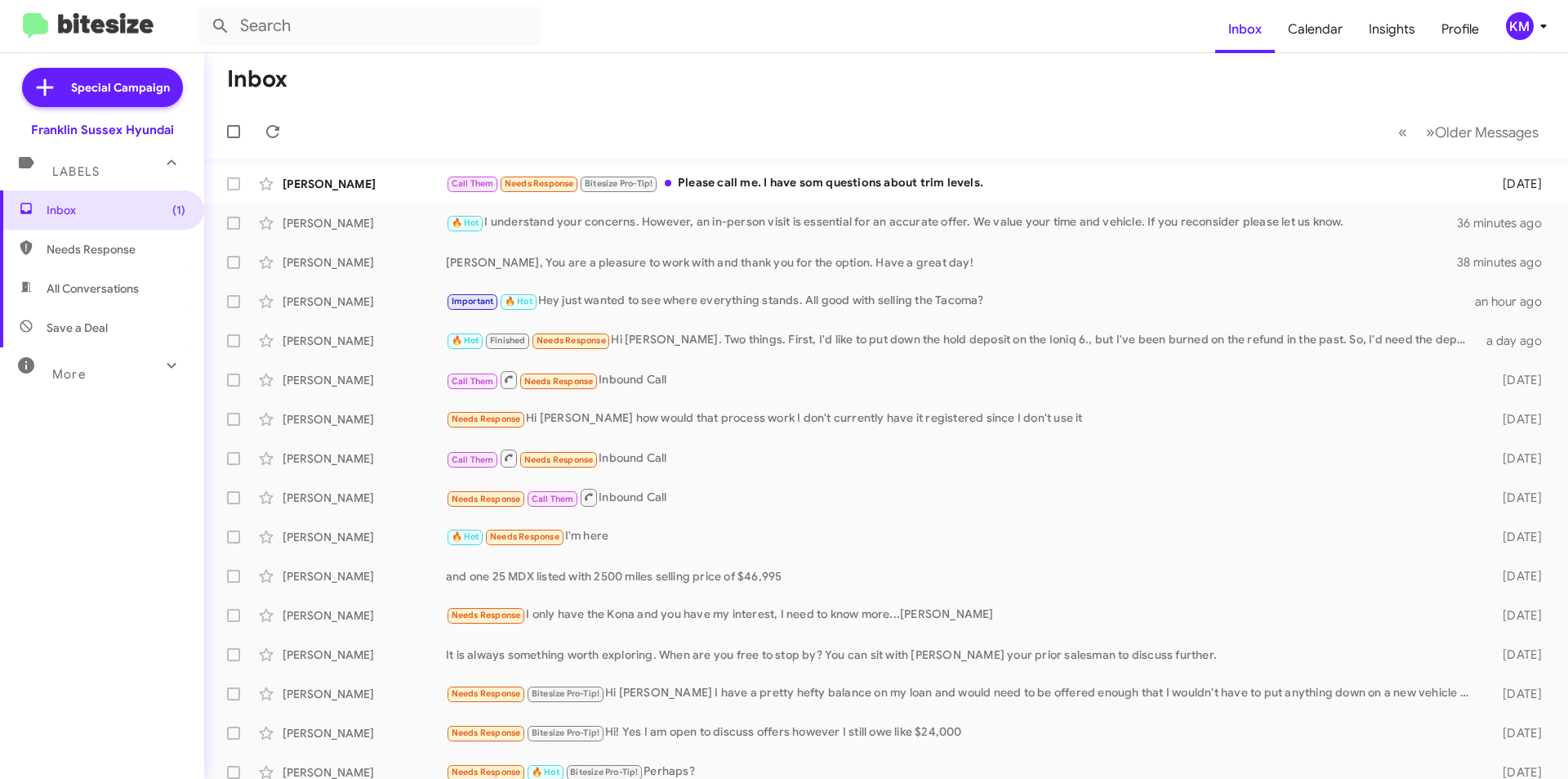
click at [728, 185] on div "Call Them Needs Response Bitesize Pro-Tip! Please call me. I have som questions…" at bounding box center [962, 183] width 1031 height 19
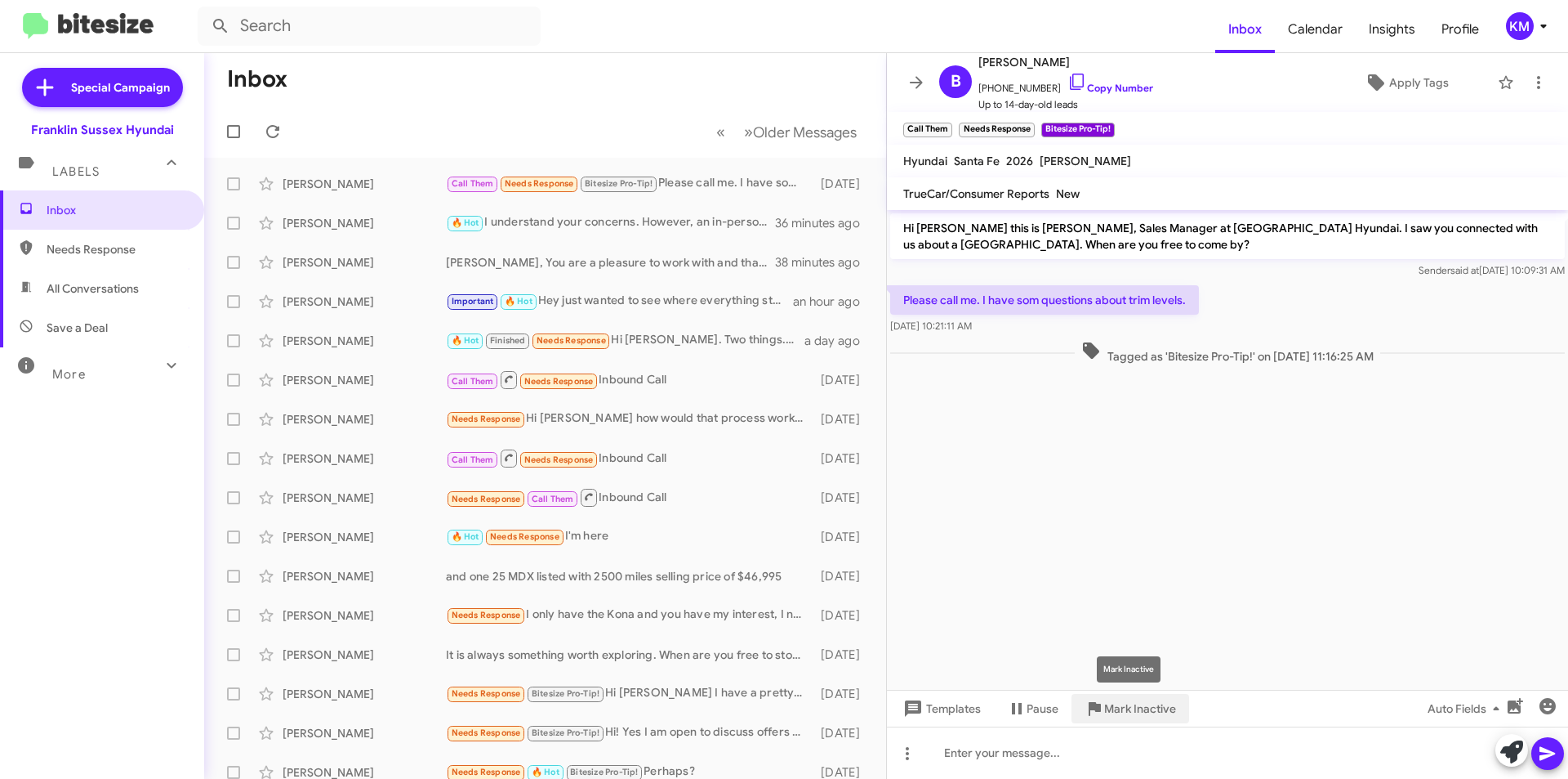
click at [1143, 706] on span "Mark Inactive" at bounding box center [1140, 709] width 72 height 30
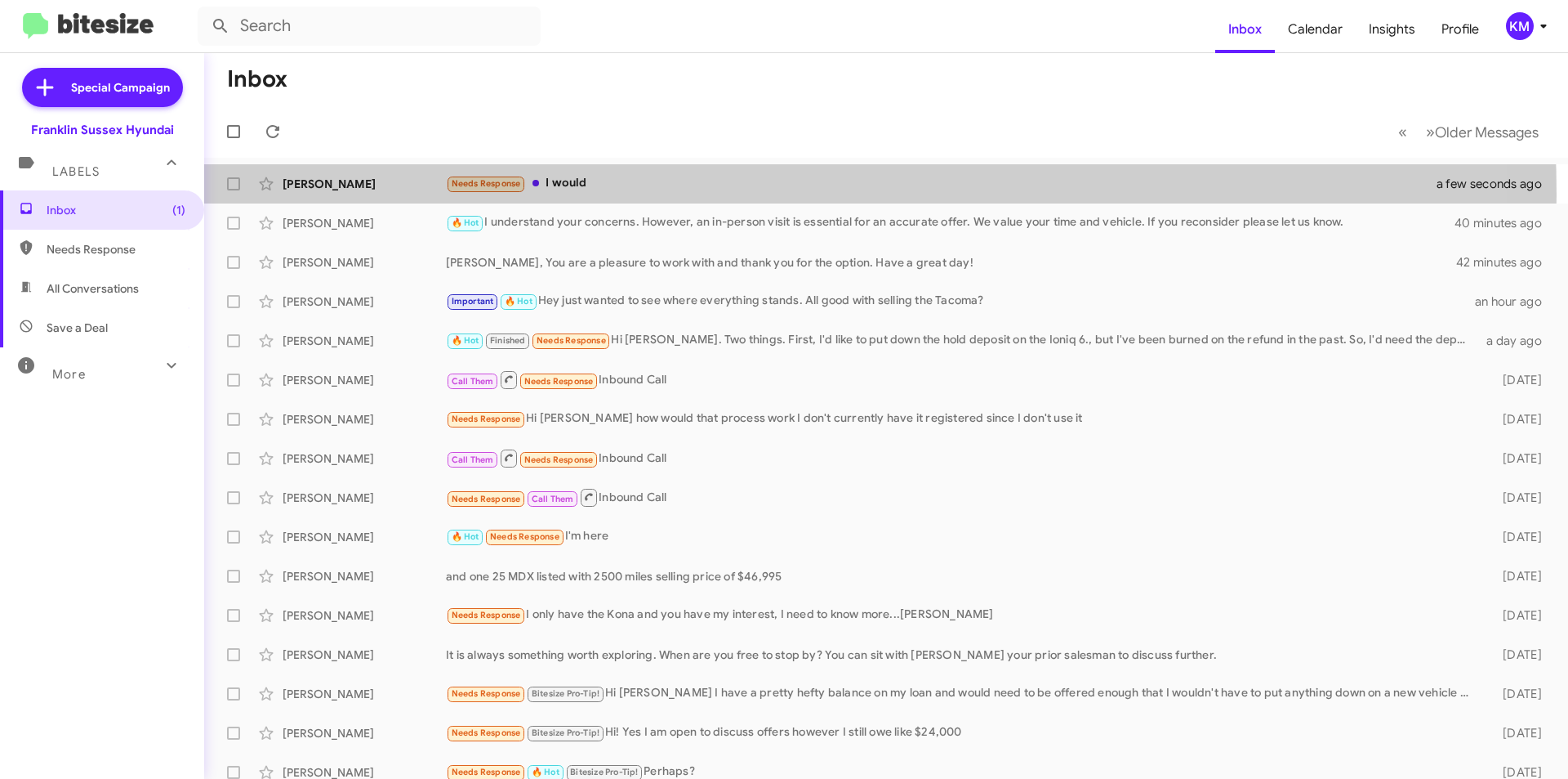
click at [598, 194] on div "[PERSON_NAME] Needs Response I would a few seconds ago" at bounding box center [886, 183] width 1337 height 33
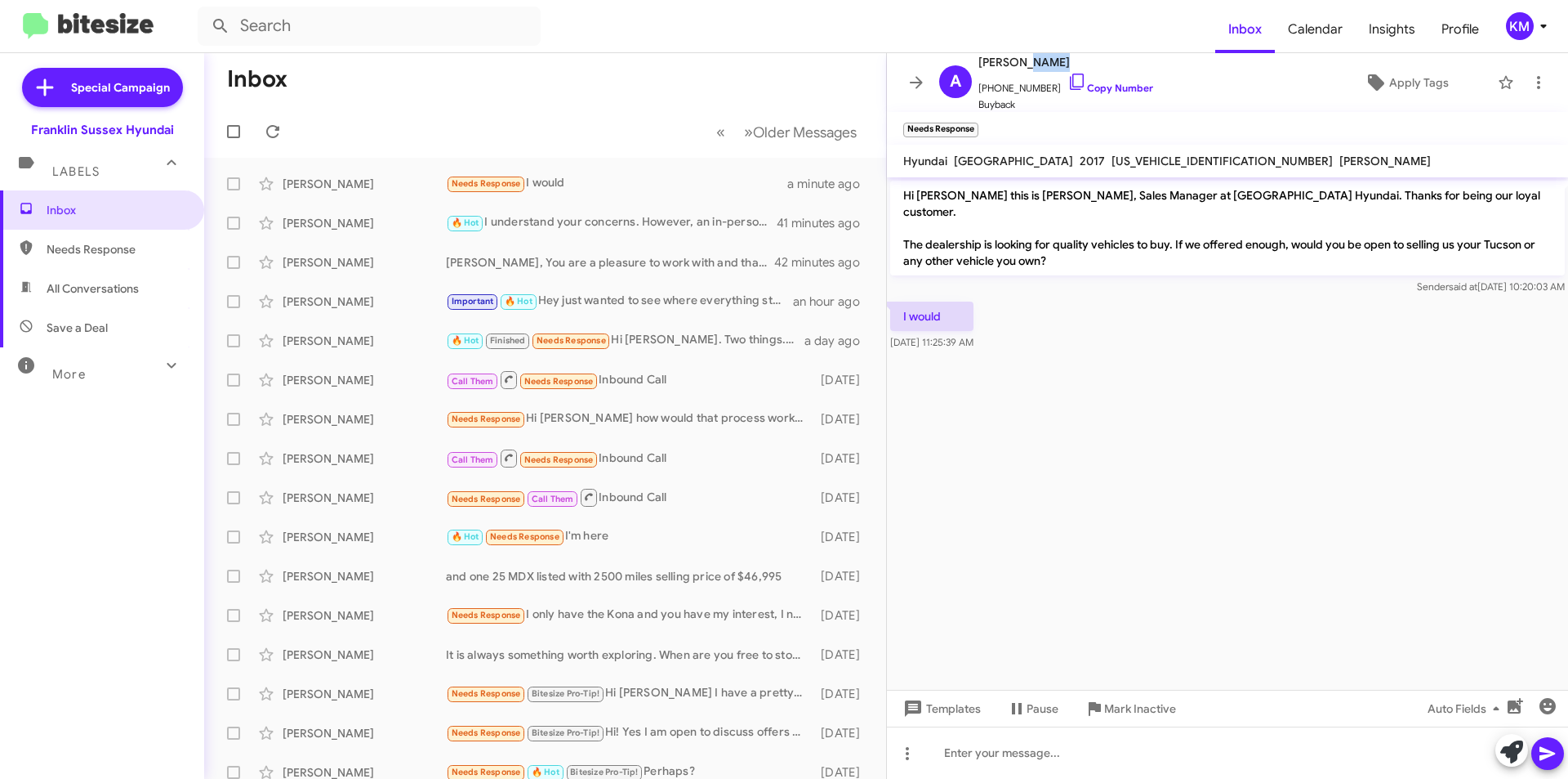
drag, startPoint x: 1050, startPoint y: 62, endPoint x: 1024, endPoint y: 53, distance: 27.5
click at [1018, 59] on span "[PERSON_NAME]" at bounding box center [1065, 62] width 175 height 20
drag, startPoint x: 1032, startPoint y: 50, endPoint x: 1075, endPoint y: 31, distance: 47.0
click at [1076, 31] on form at bounding box center [706, 27] width 1018 height 40
drag, startPoint x: 1045, startPoint y: 61, endPoint x: 1016, endPoint y: 63, distance: 29.1
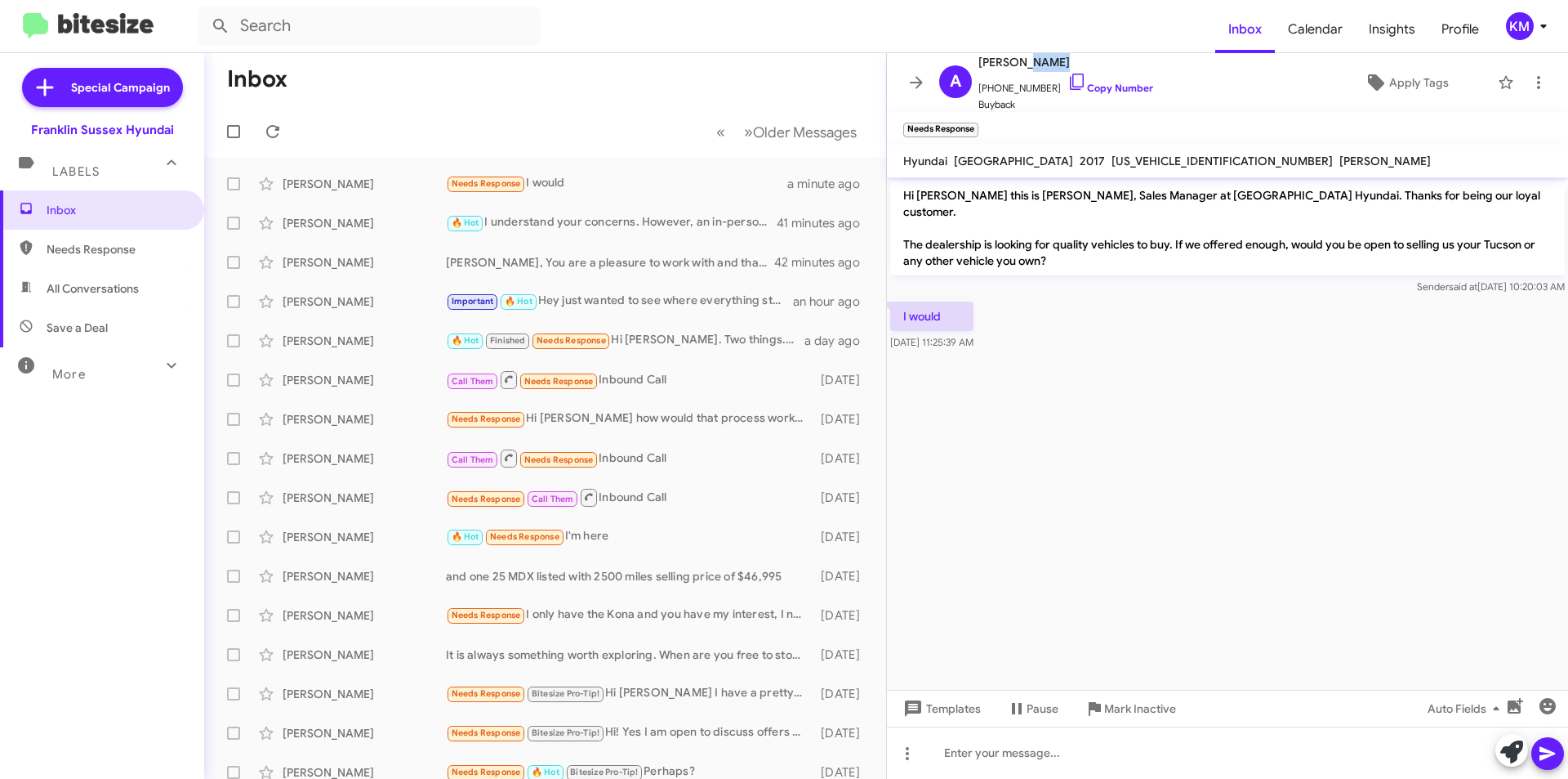
click at [1016, 63] on span "[PERSON_NAME]" at bounding box center [1065, 62] width 175 height 20
copy span "Sirna"
click at [1518, 754] on icon at bounding box center [1511, 751] width 23 height 23
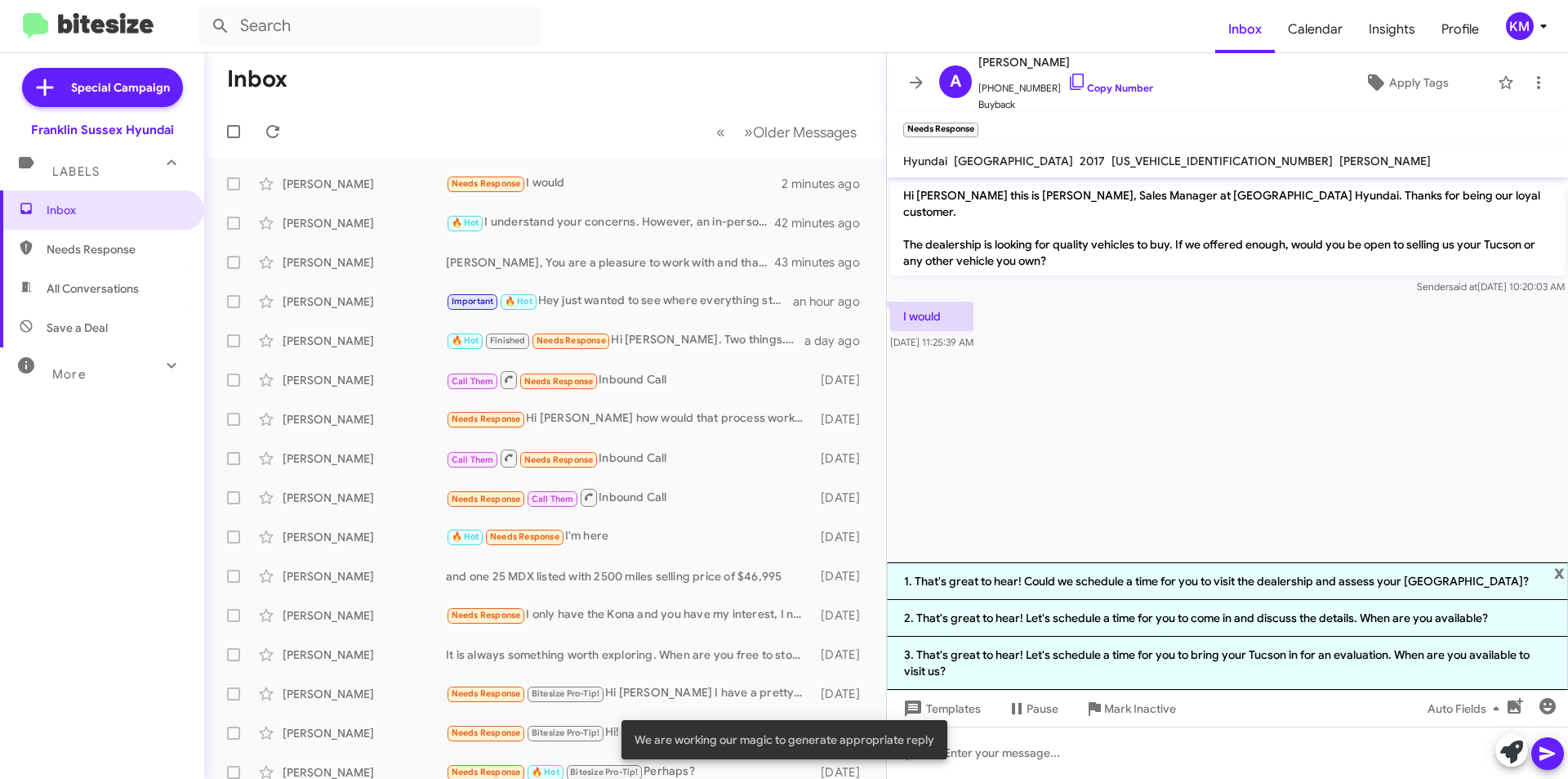
click at [1027, 579] on li "1. That's great to hear! Could we schedule a time for you to visit the dealersh…" at bounding box center [1227, 581] width 681 height 38
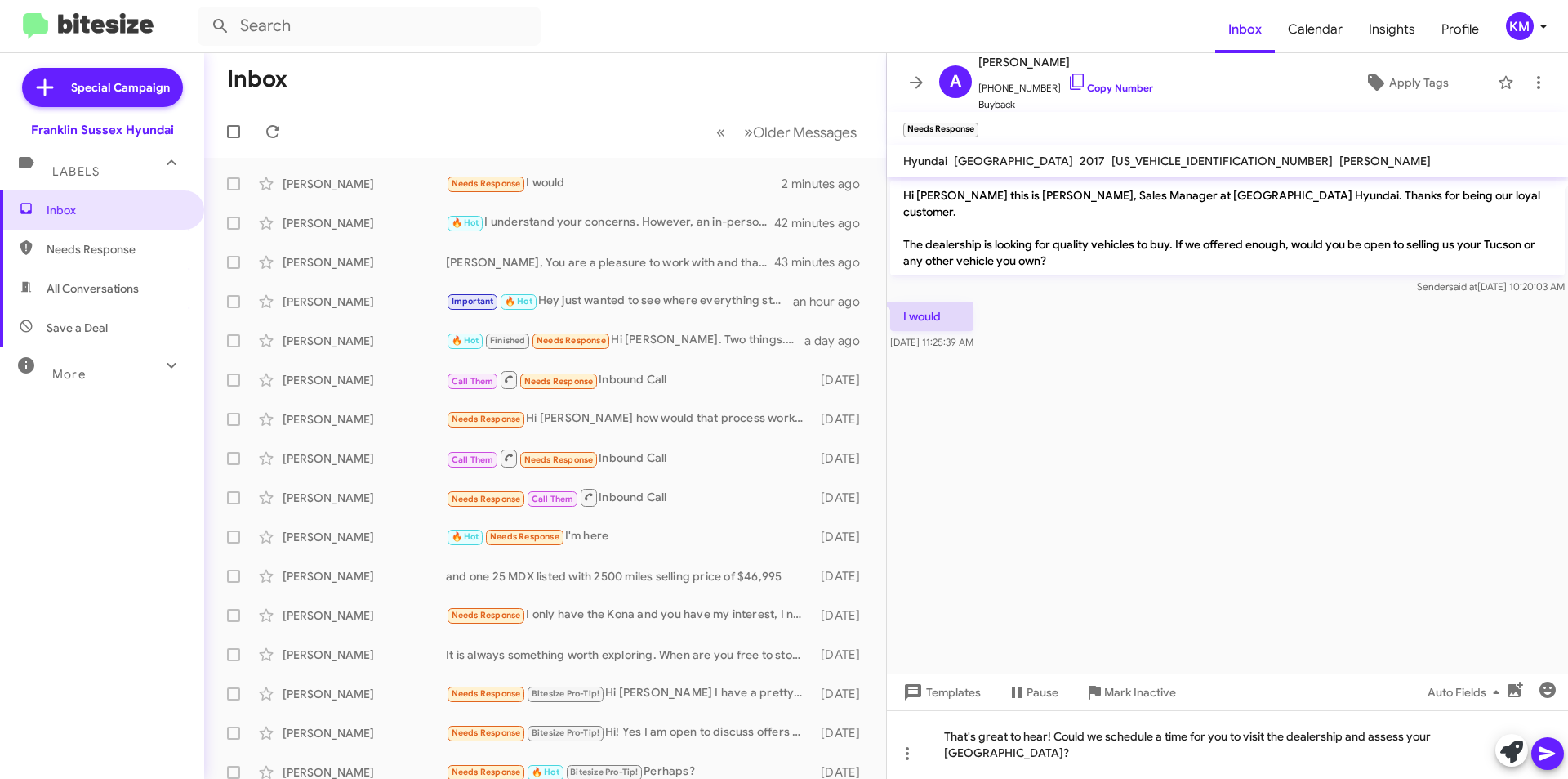
click at [1542, 755] on icon at bounding box center [1547, 754] width 16 height 14
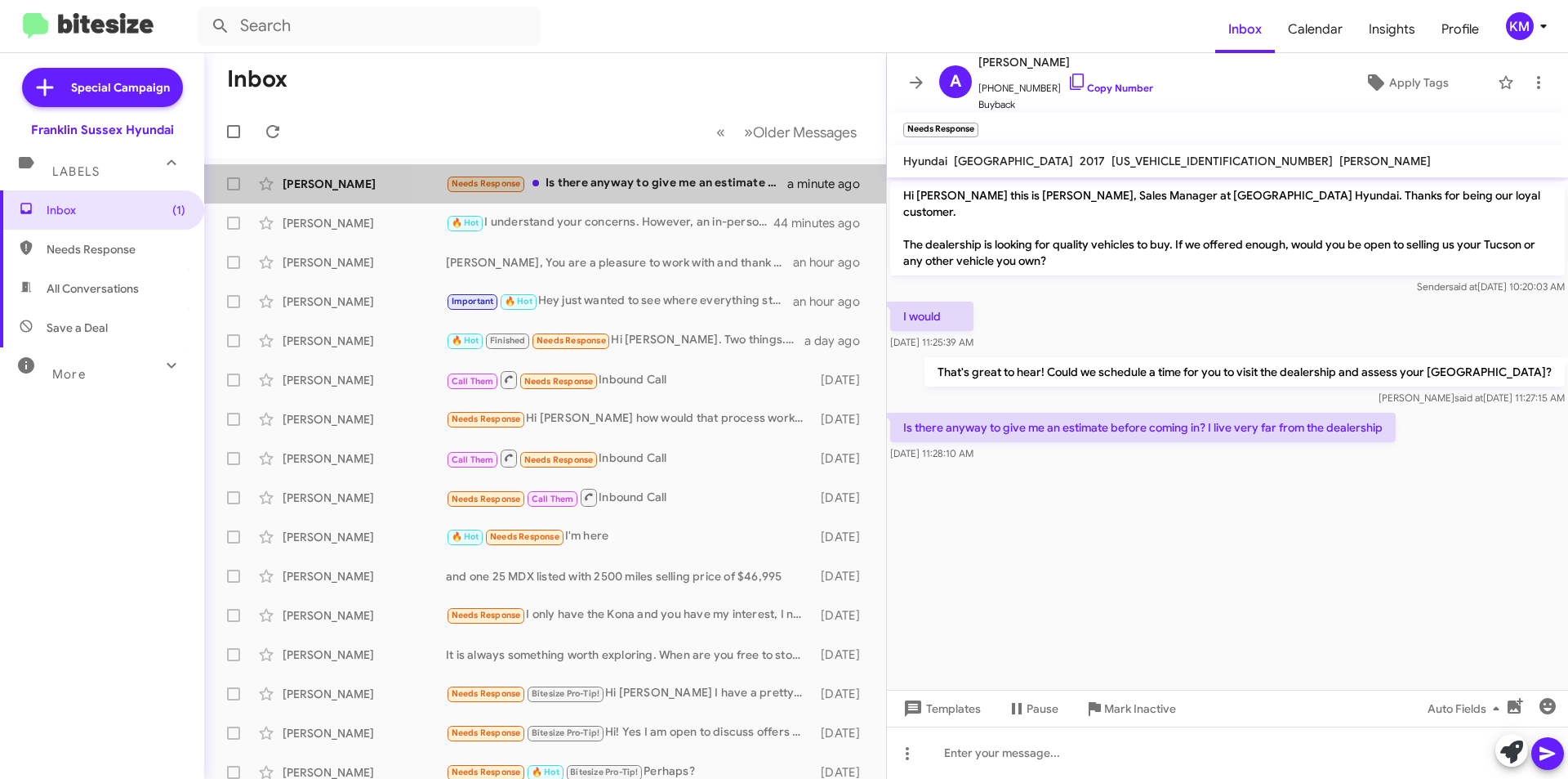
click at [681, 185] on div "Needs Response Is there anyway to give me an estimate before coming in? I live …" at bounding box center [616, 183] width 341 height 19
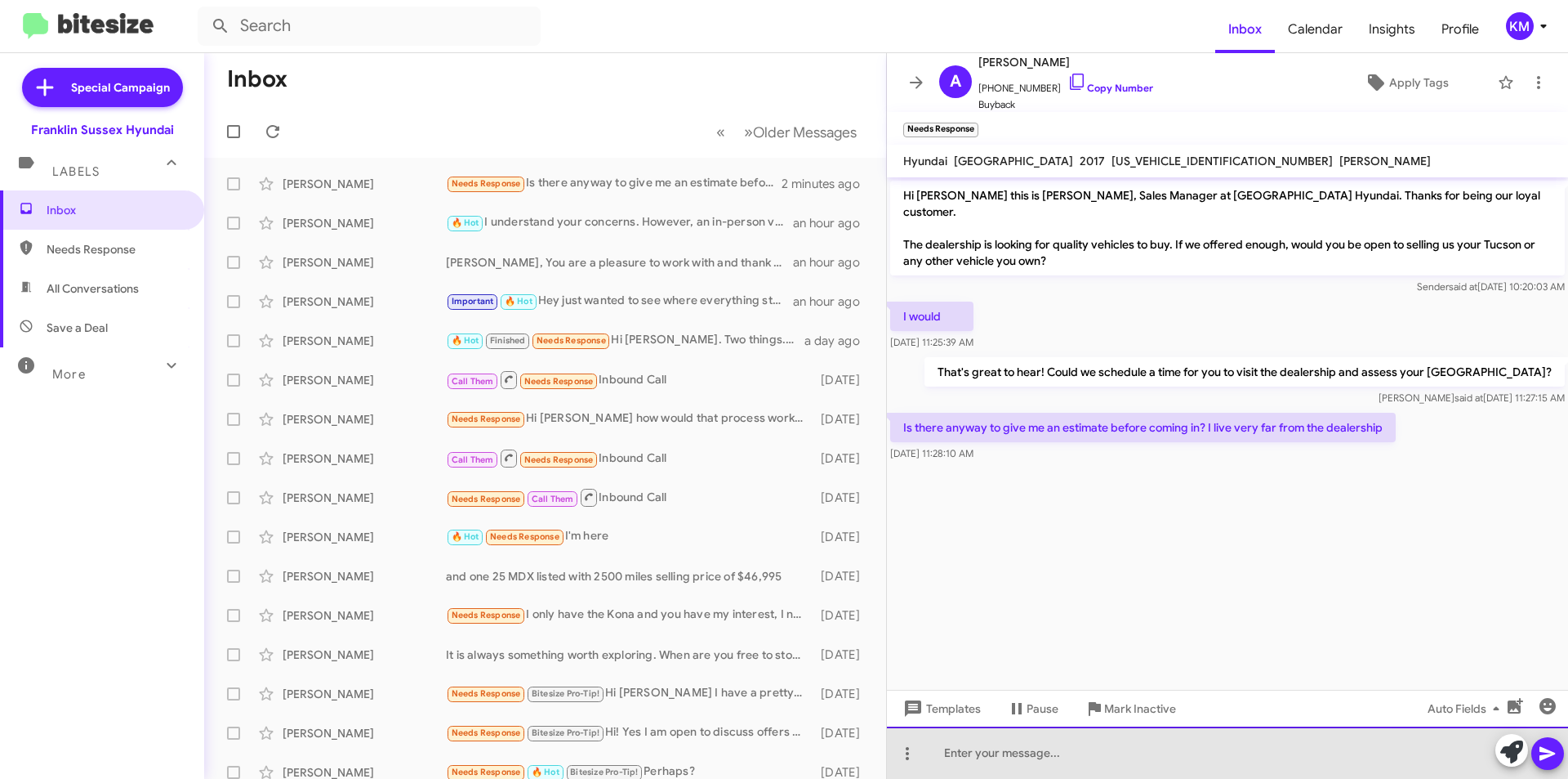
click at [1064, 748] on div at bounding box center [1227, 752] width 681 height 52
click at [1367, 757] on div "Car fax value is ranging between $1500-4000 depending on condition of the [GEOG…" at bounding box center [1227, 752] width 681 height 52
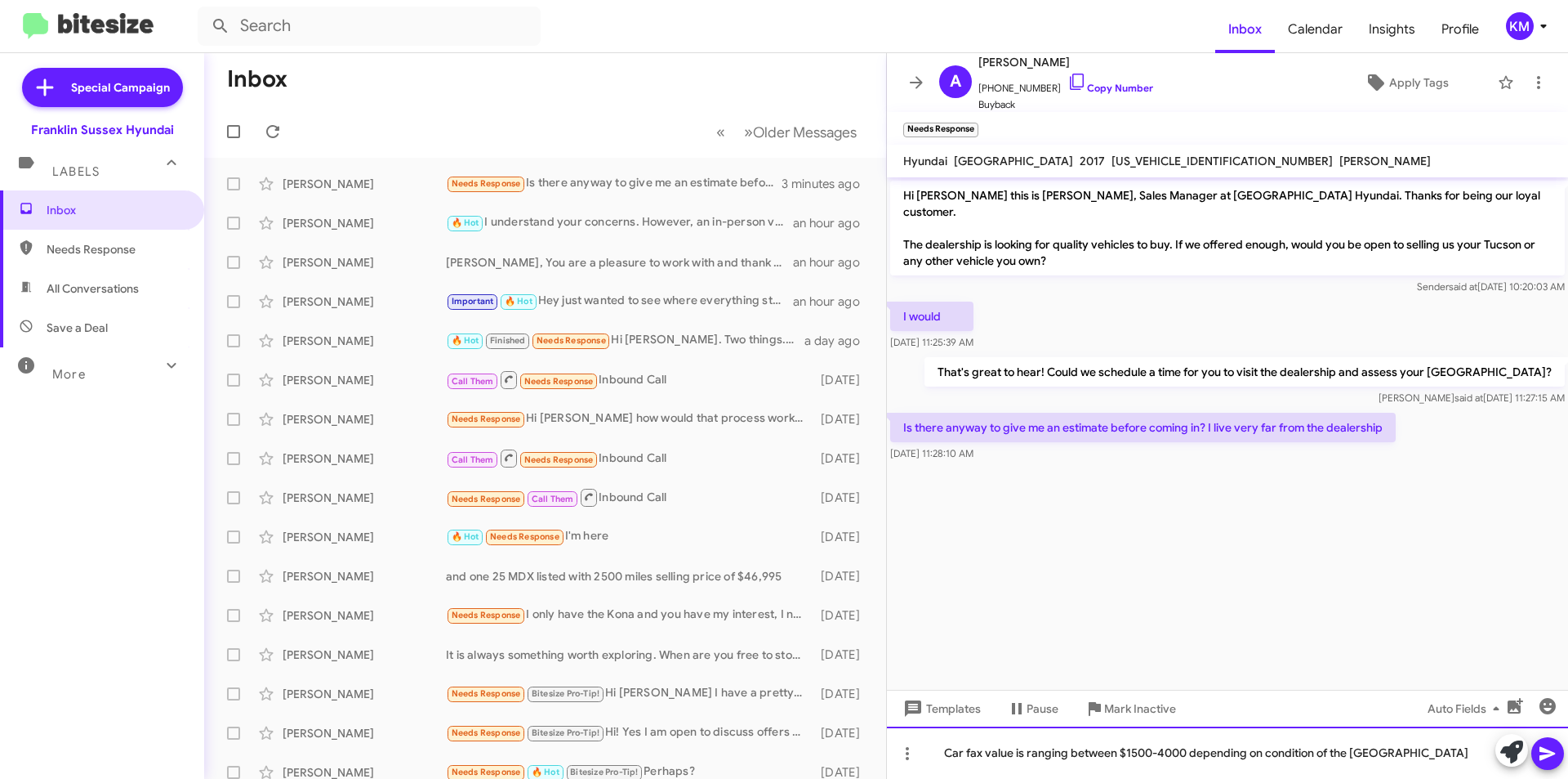
click at [1369, 753] on div "Car fax value is ranging between $1500-4000 depending on condition of the [GEOG…" at bounding box center [1227, 752] width 681 height 52
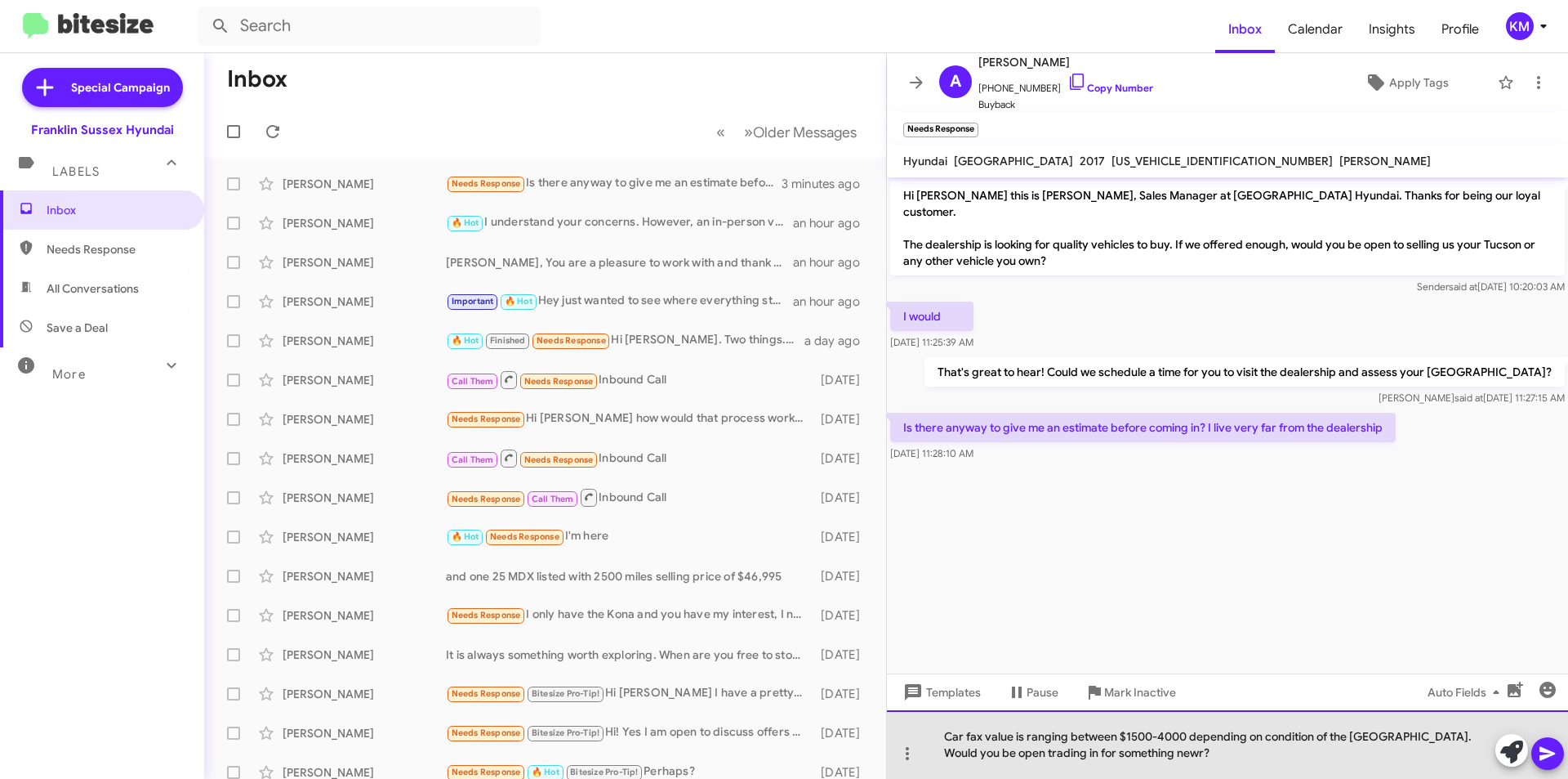
click at [1128, 753] on div "Car fax value is ranging between $1500-4000 depending on condition of the [GEOG…" at bounding box center [1227, 743] width 681 height 68
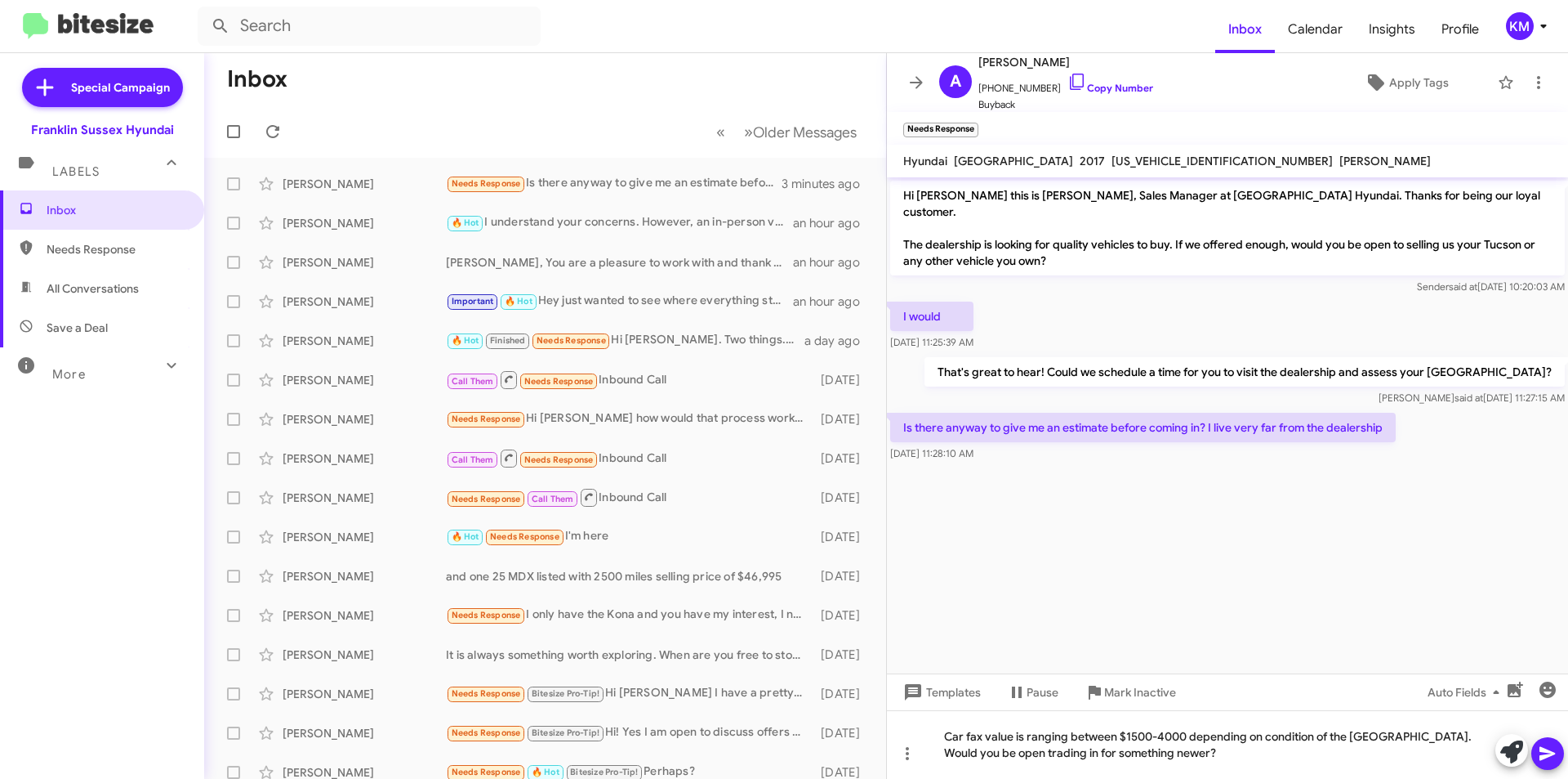
click at [1551, 758] on icon at bounding box center [1547, 753] width 20 height 20
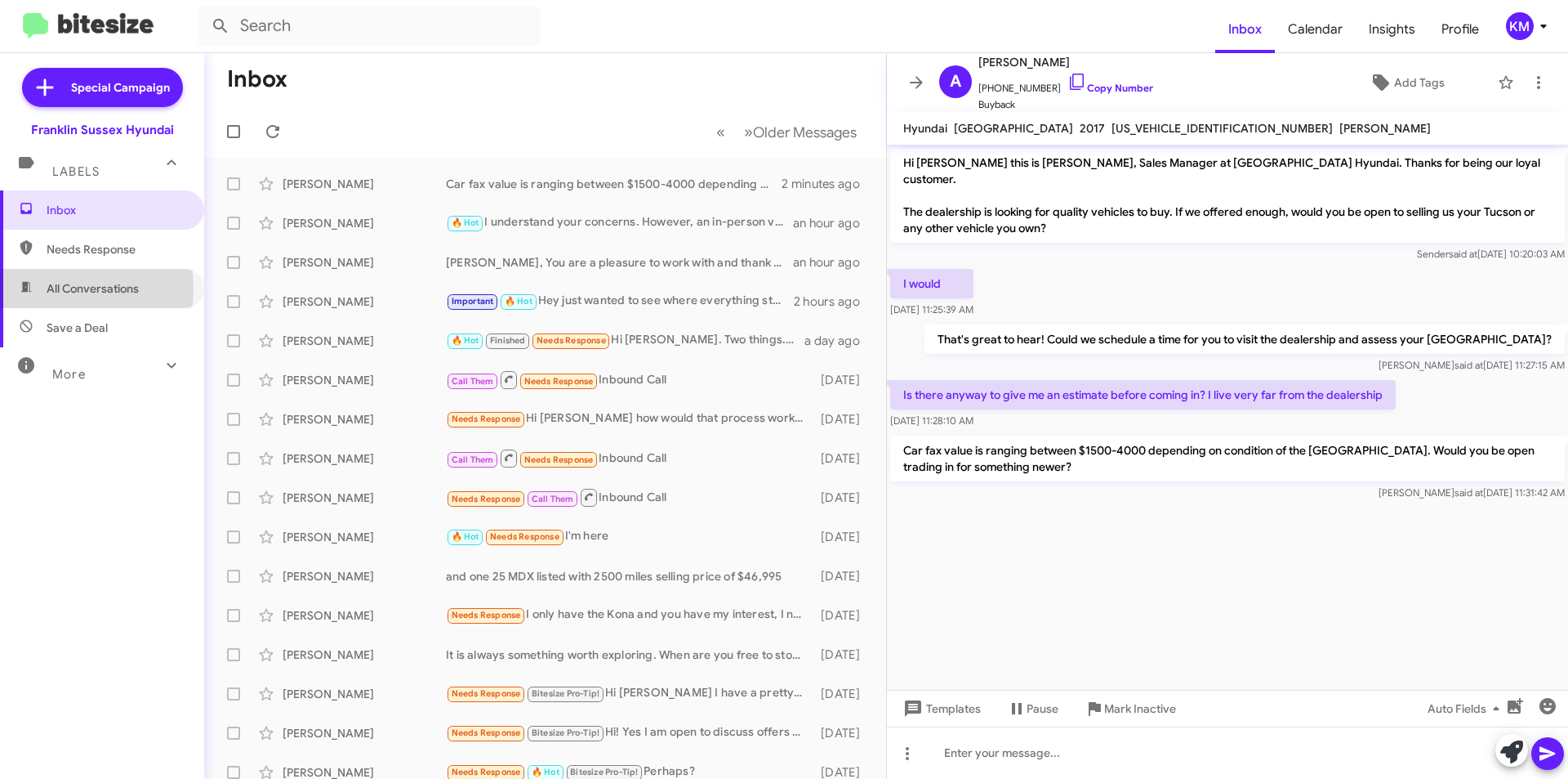
click at [48, 288] on span "All Conversations" at bounding box center [92, 288] width 92 height 17
type input "in:all-conversations"
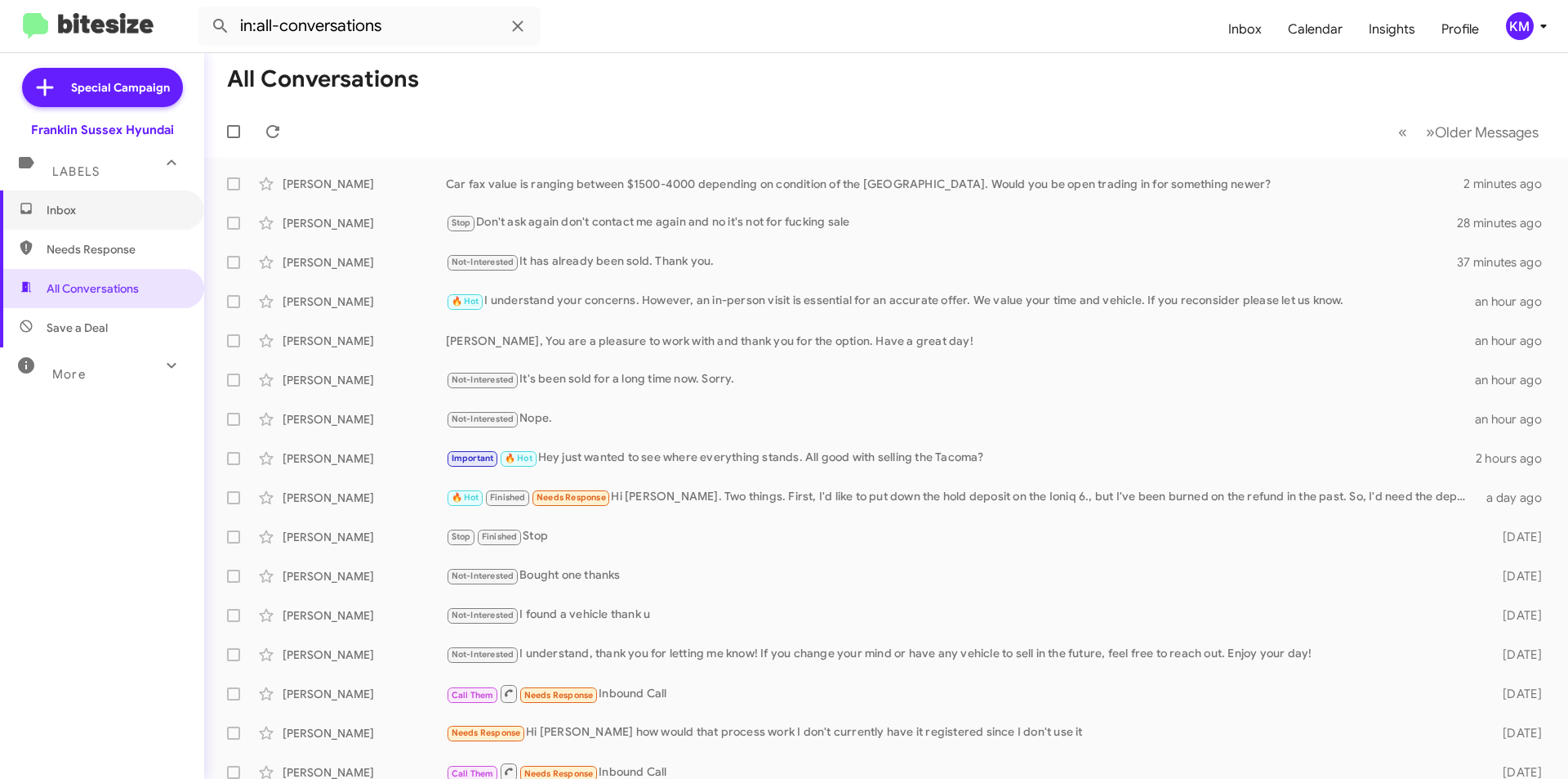
click at [86, 208] on span "Inbox" at bounding box center [116, 210] width 138 height 17
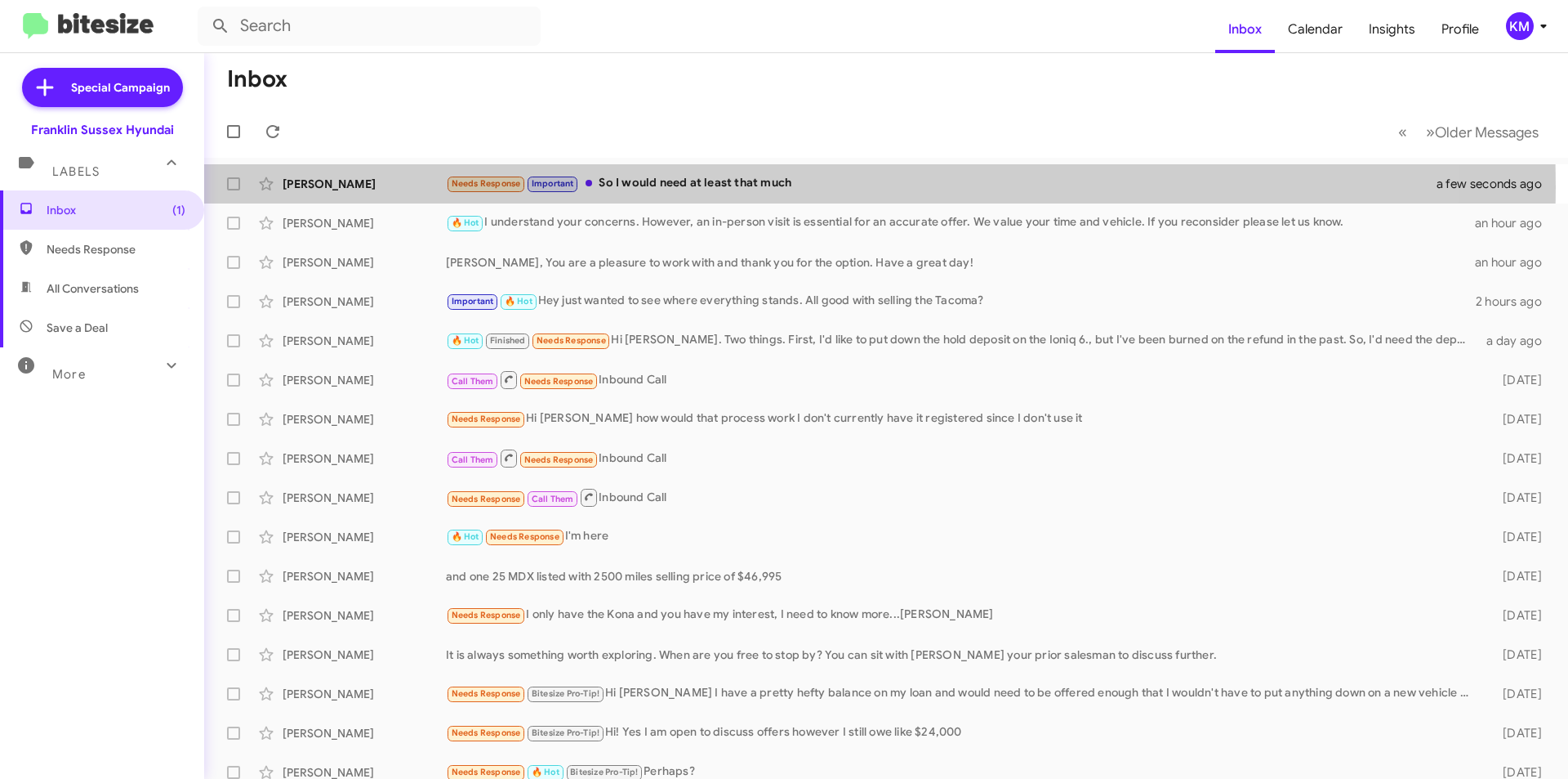
click at [677, 187] on div "Needs Response Important So I would need at least that much" at bounding box center [952, 183] width 1011 height 19
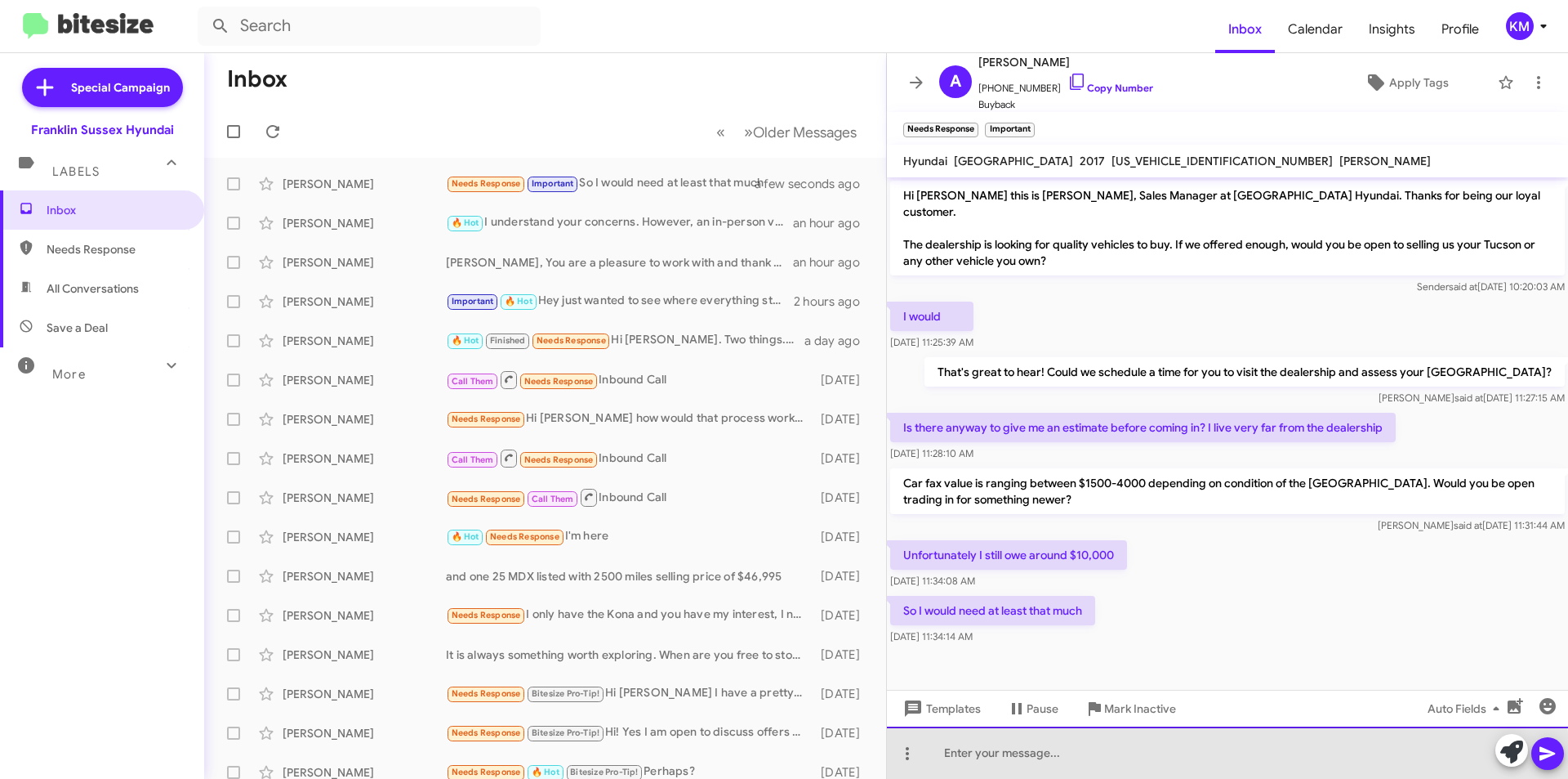
click at [1025, 761] on div at bounding box center [1227, 752] width 681 height 52
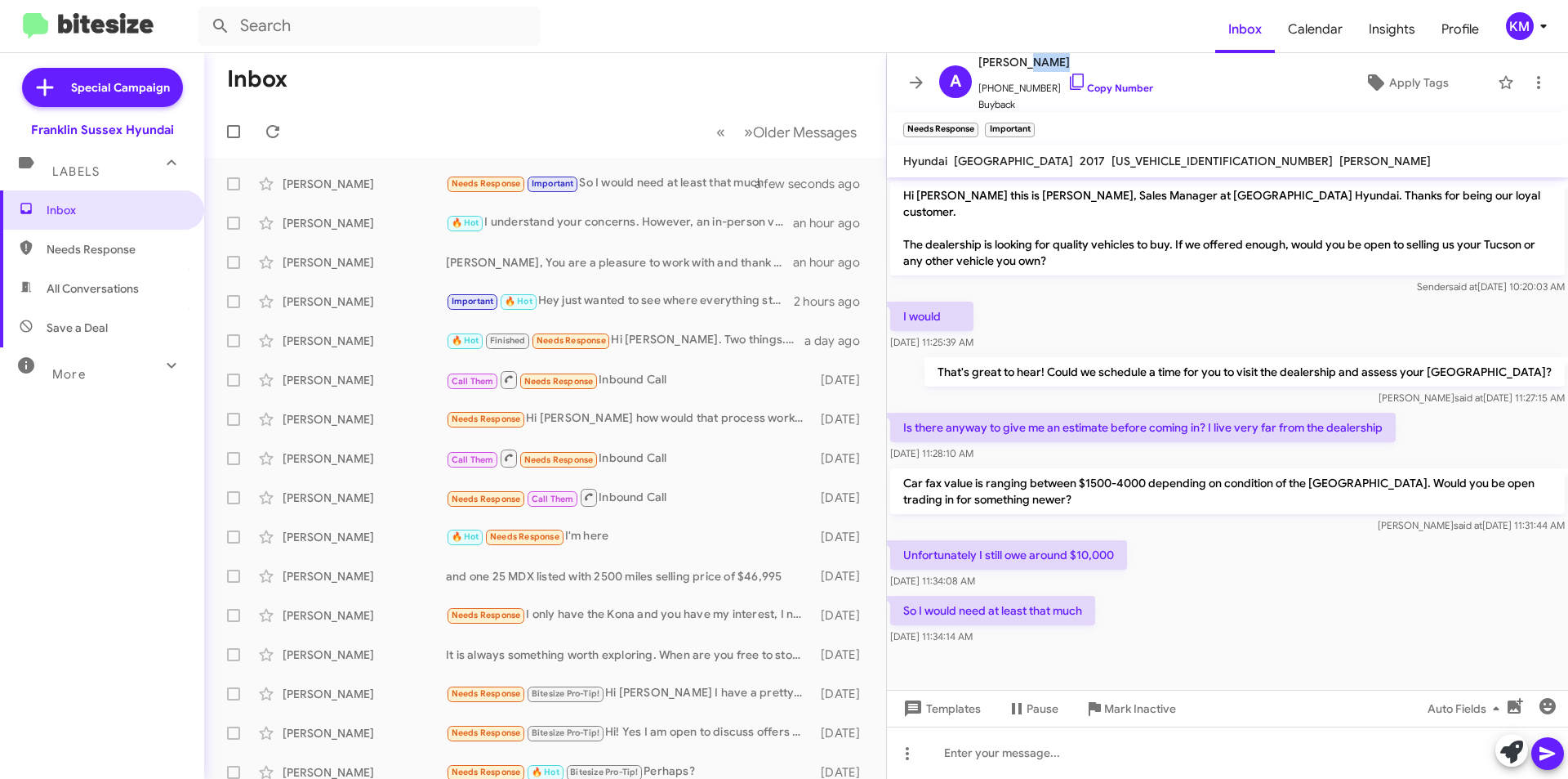
drag, startPoint x: 1044, startPoint y: 62, endPoint x: 1019, endPoint y: 63, distance: 25.0
click at [1019, 63] on span "[PERSON_NAME]" at bounding box center [1065, 62] width 175 height 20
copy span "Sirna"
click at [1522, 742] on icon at bounding box center [1511, 751] width 23 height 23
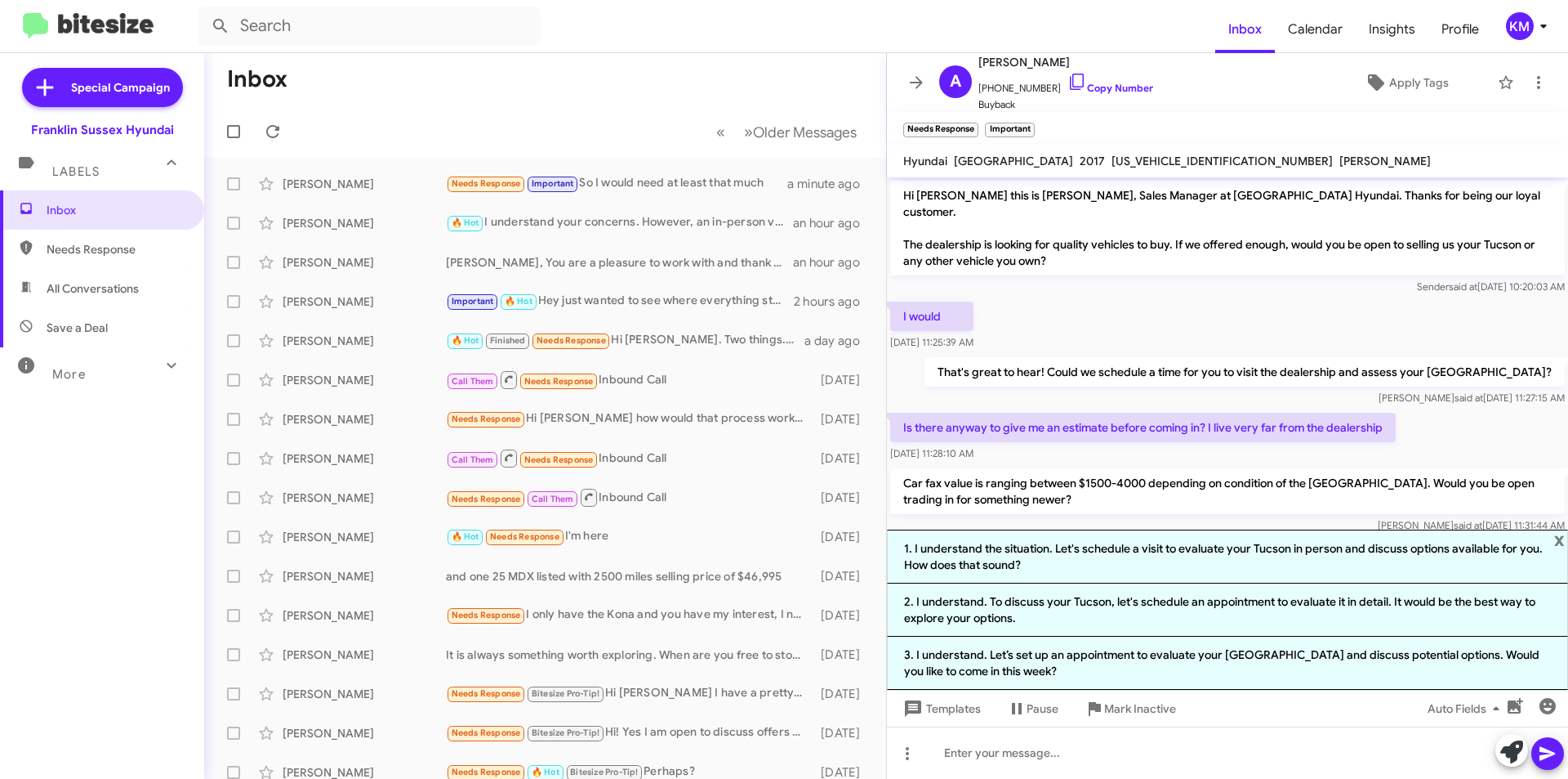
click at [1147, 445] on div "[DATE] 11:28:10 AM" at bounding box center [1143, 453] width 506 height 17
click at [1008, 756] on div at bounding box center [1227, 752] width 681 height 52
click at [976, 750] on div "I completly understand your concern" at bounding box center [1227, 752] width 681 height 52
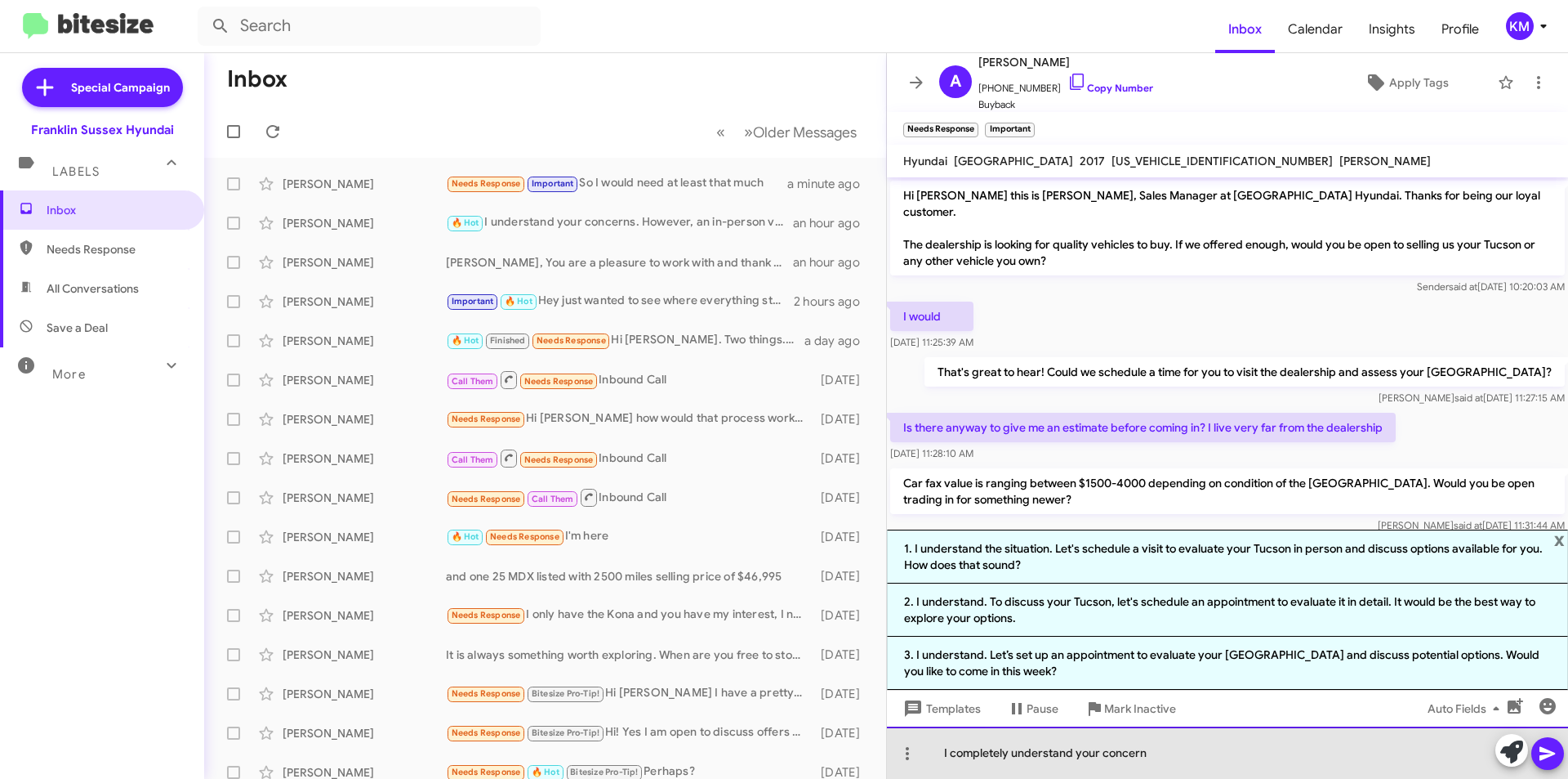
click at [1172, 751] on div "I completely understand your concern" at bounding box center [1227, 752] width 681 height 52
click at [1267, 747] on div "I completely understand your concern However with the milage reported" at bounding box center [1227, 752] width 681 height 52
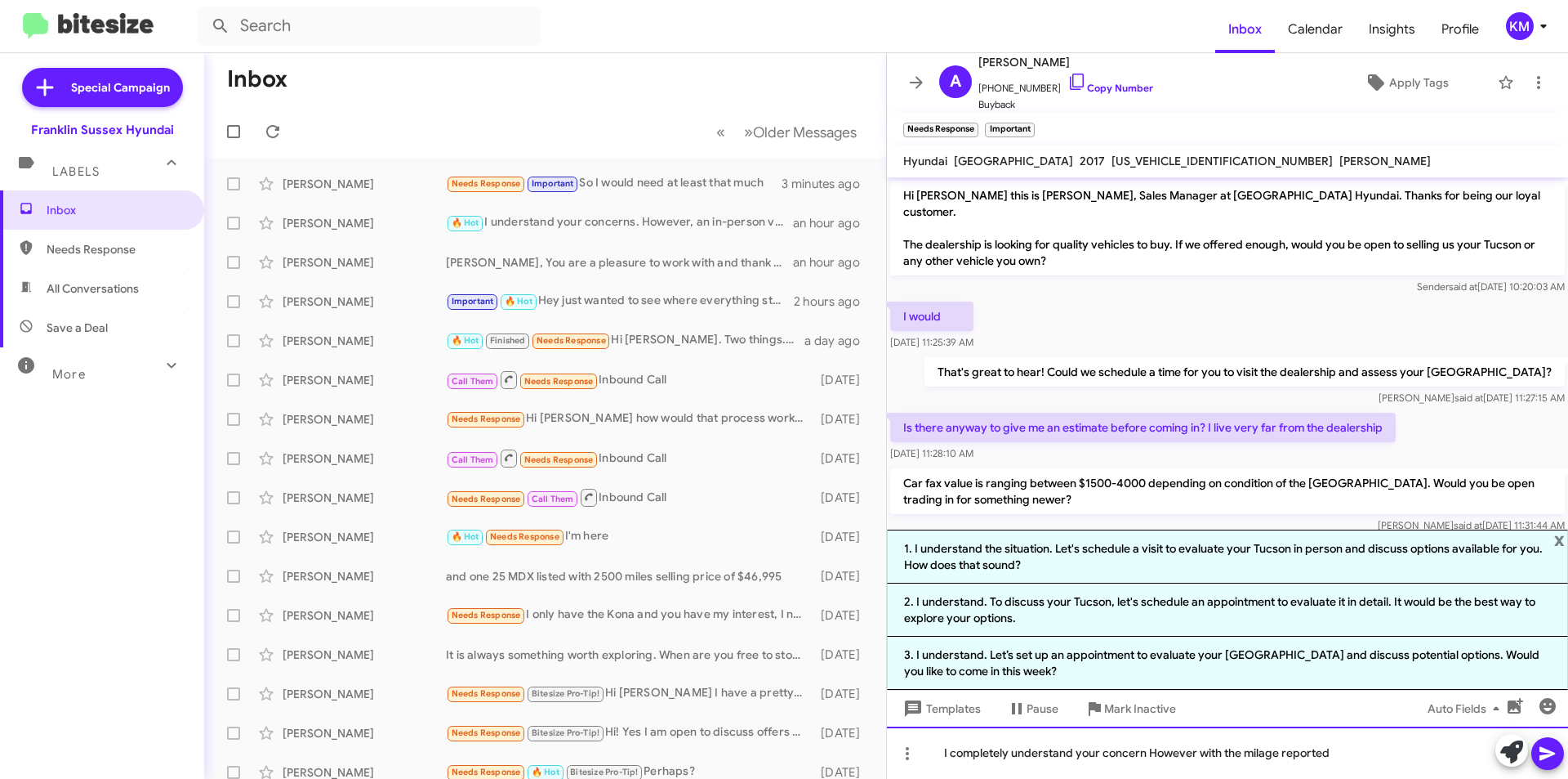
click at [1262, 756] on div "I completely understand your concern However with the milage reported" at bounding box center [1227, 752] width 681 height 52
click at [1347, 755] on div "I completely understand your concern However with the mileage reported" at bounding box center [1227, 752] width 681 height 52
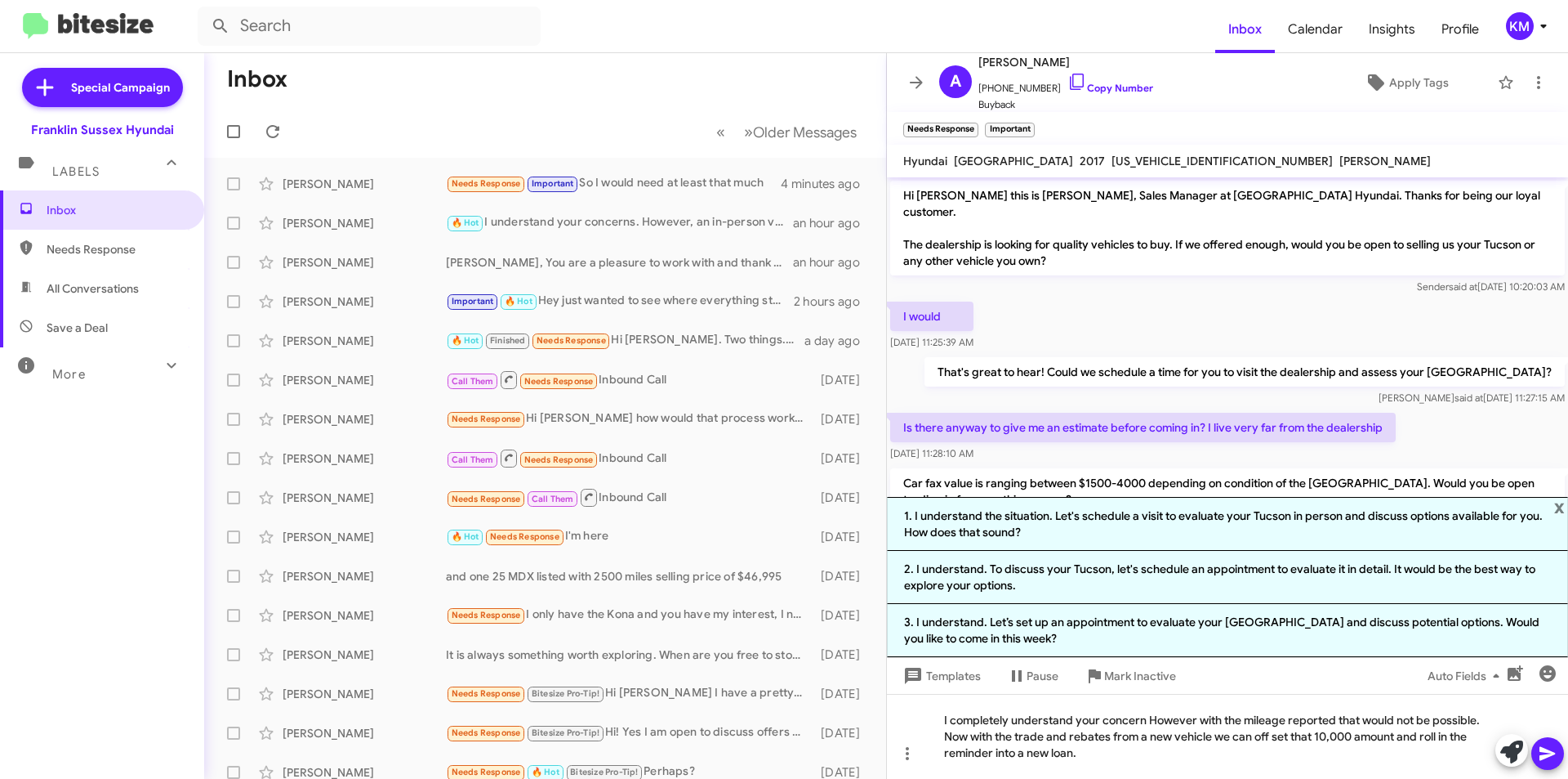
click at [1539, 750] on icon at bounding box center [1547, 753] width 20 height 20
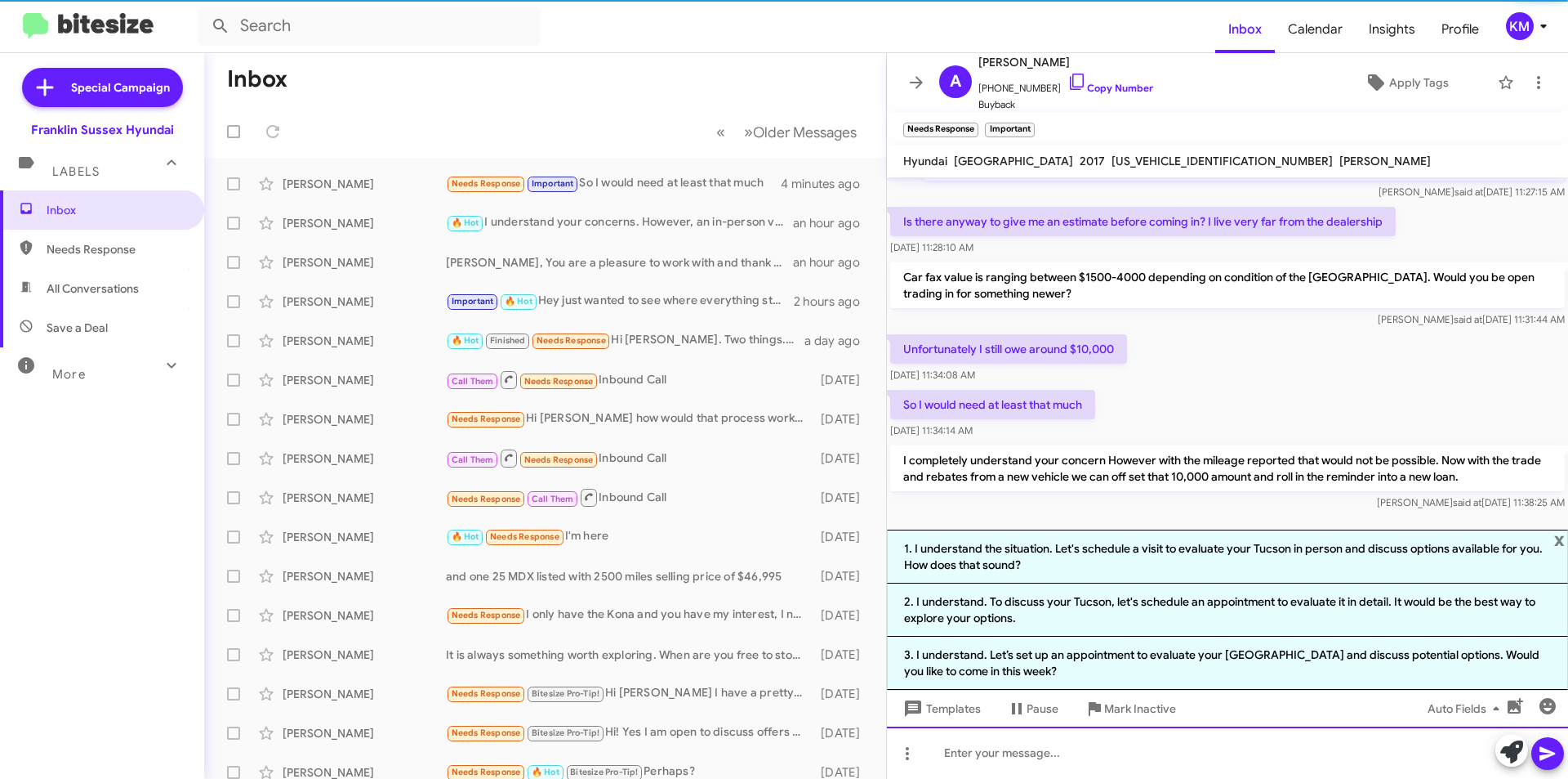
scroll to position [207, 0]
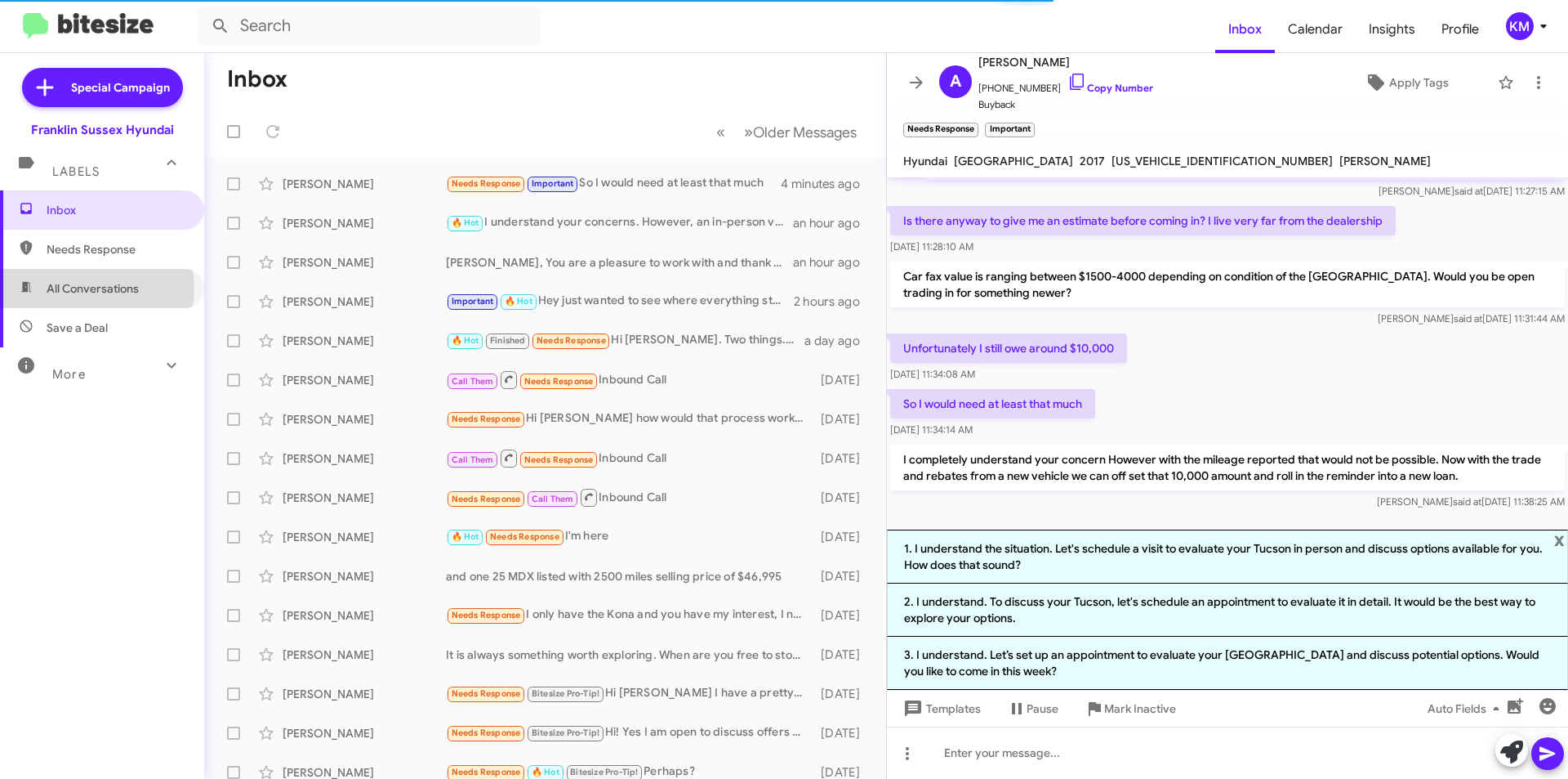
click at [96, 288] on span "All Conversations" at bounding box center [92, 288] width 92 height 17
type input "in:all-conversations"
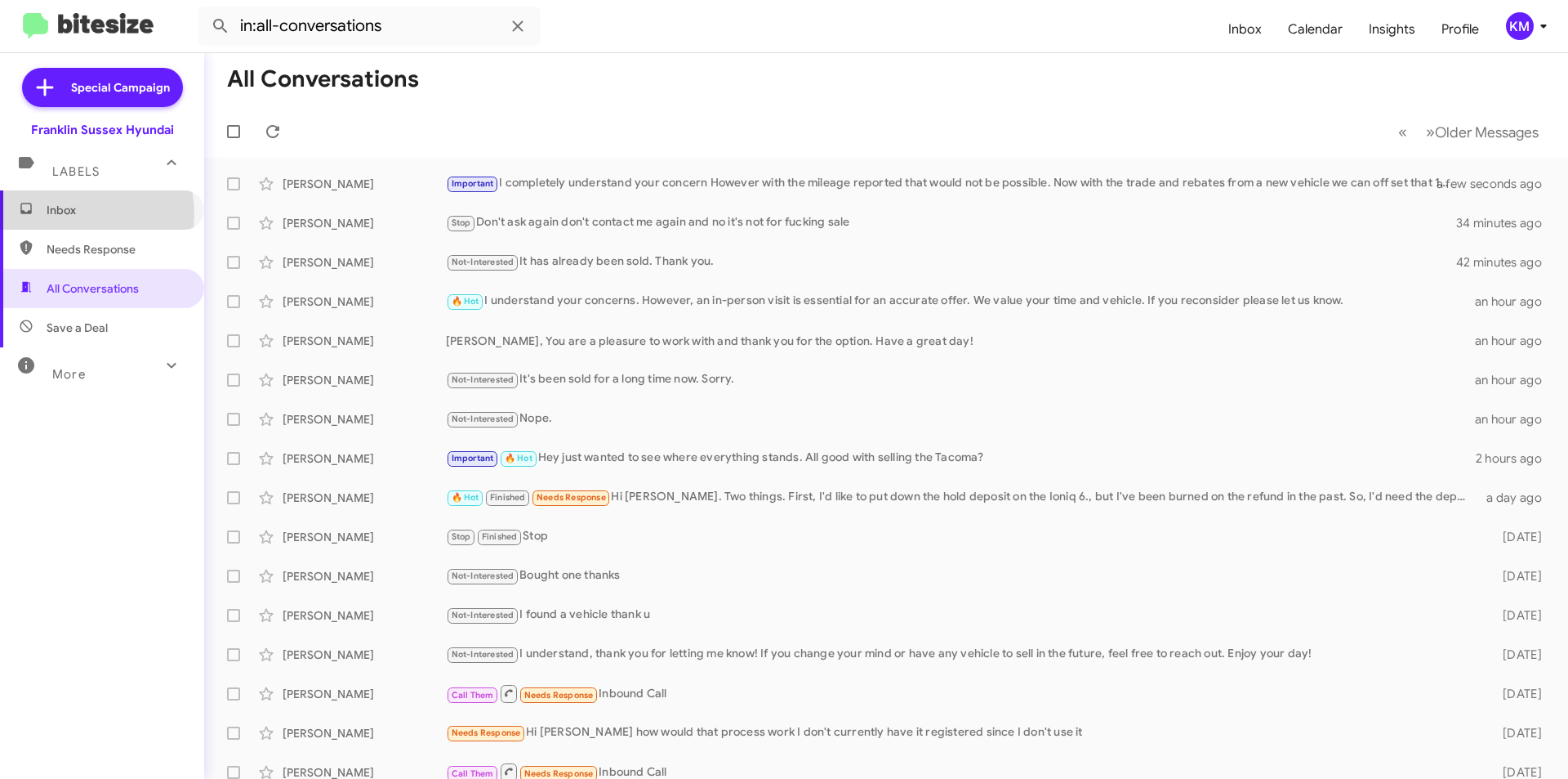
click at [73, 214] on span "Inbox" at bounding box center [116, 210] width 138 height 17
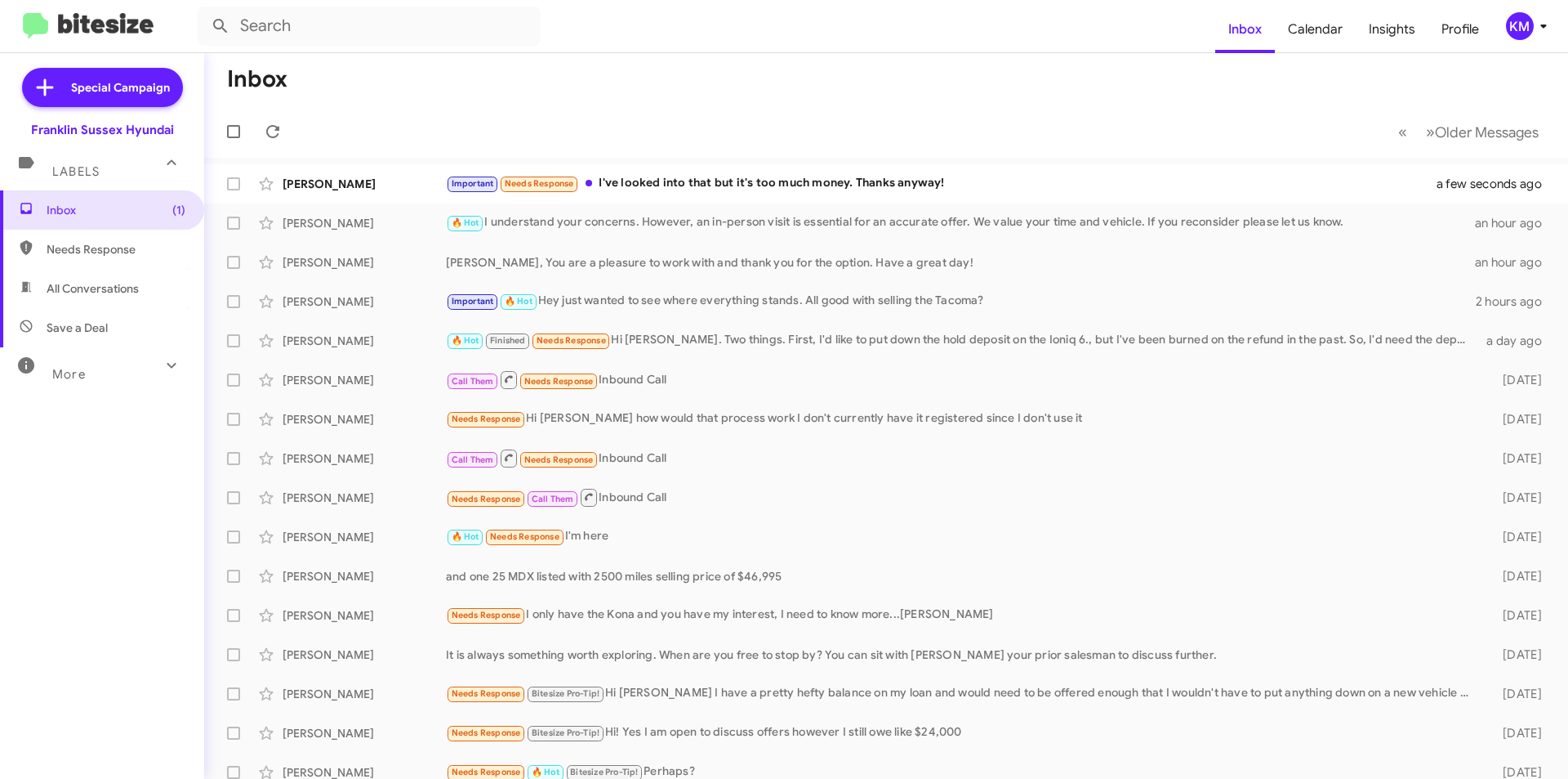
click at [775, 185] on div "Important Needs Response I've looked into that but it's too much money. Thanks …" at bounding box center [952, 183] width 1011 height 19
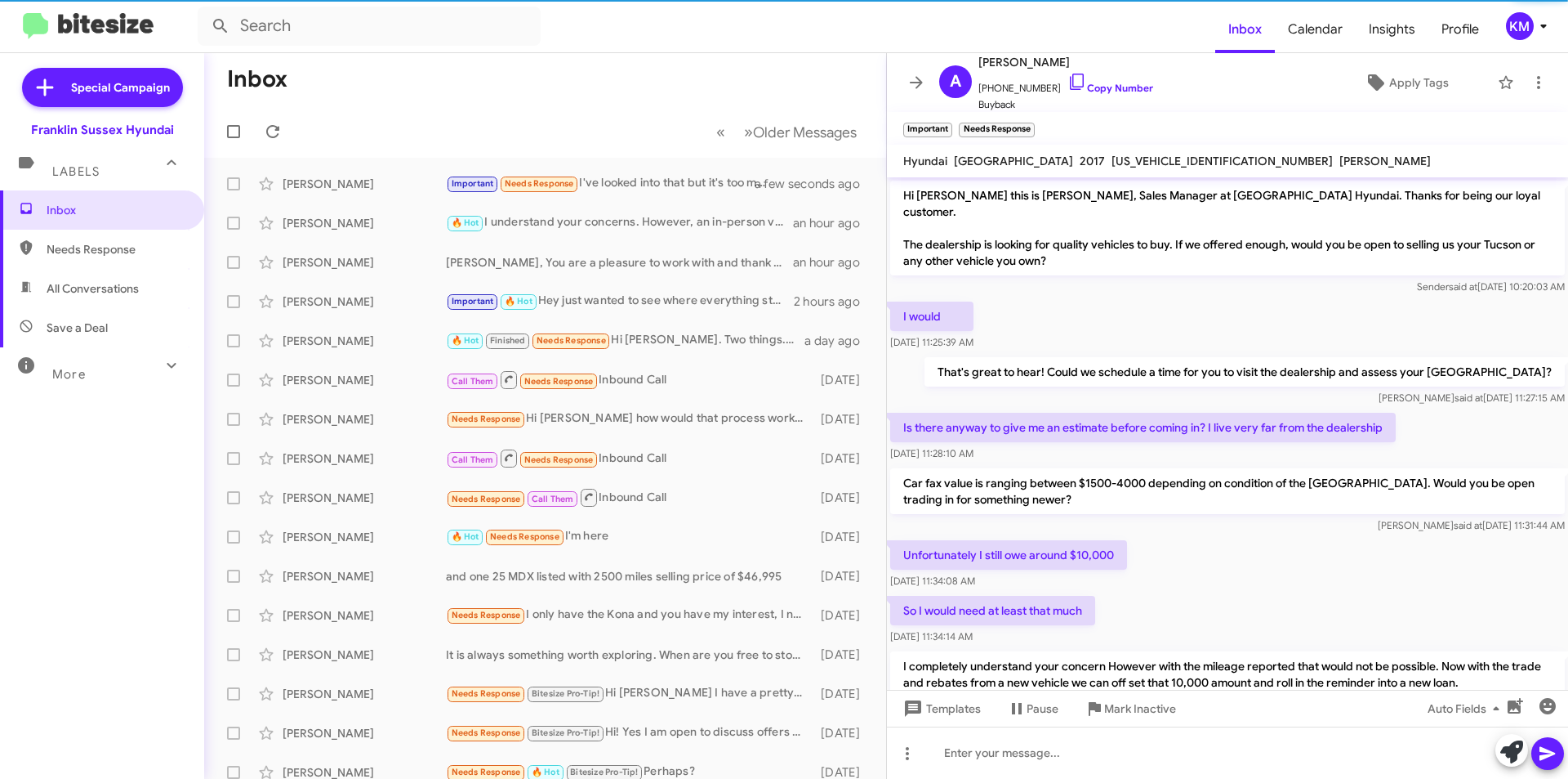
scroll to position [106, 0]
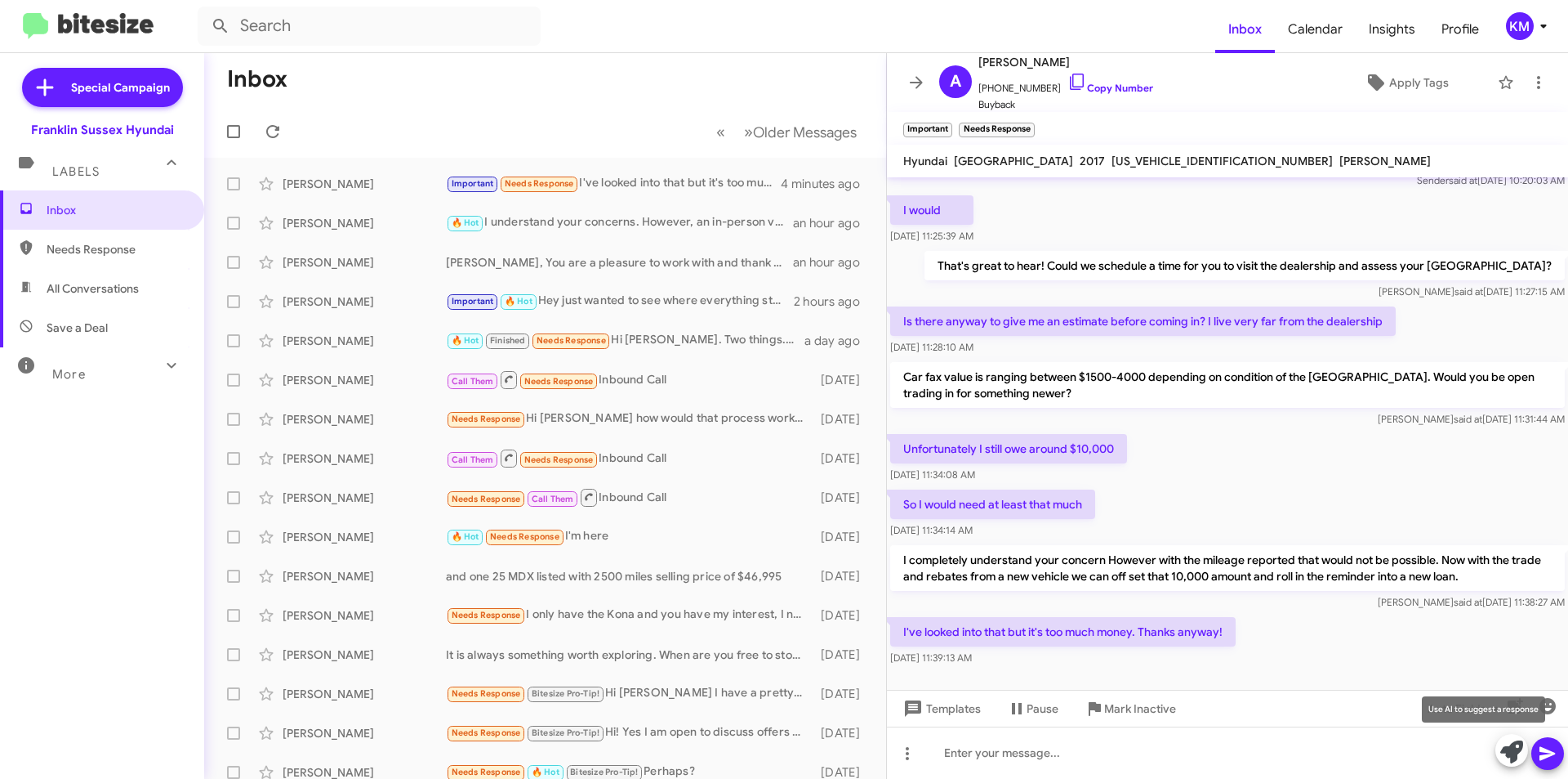
click at [1512, 756] on icon at bounding box center [1511, 751] width 23 height 23
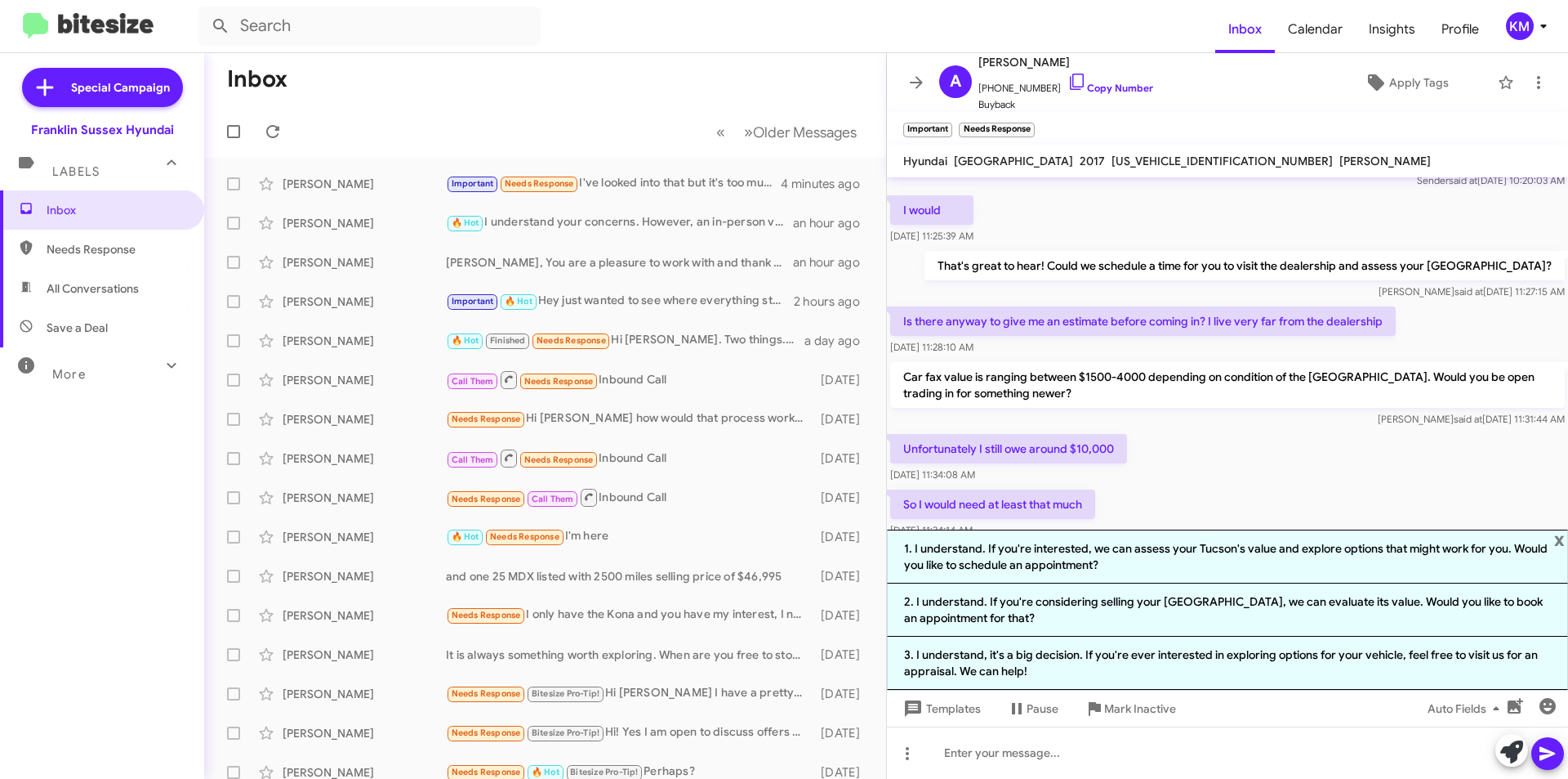
click at [1099, 650] on li "3. I understand, it's a big decision. If you're ever interested in exploring op…" at bounding box center [1227, 663] width 681 height 53
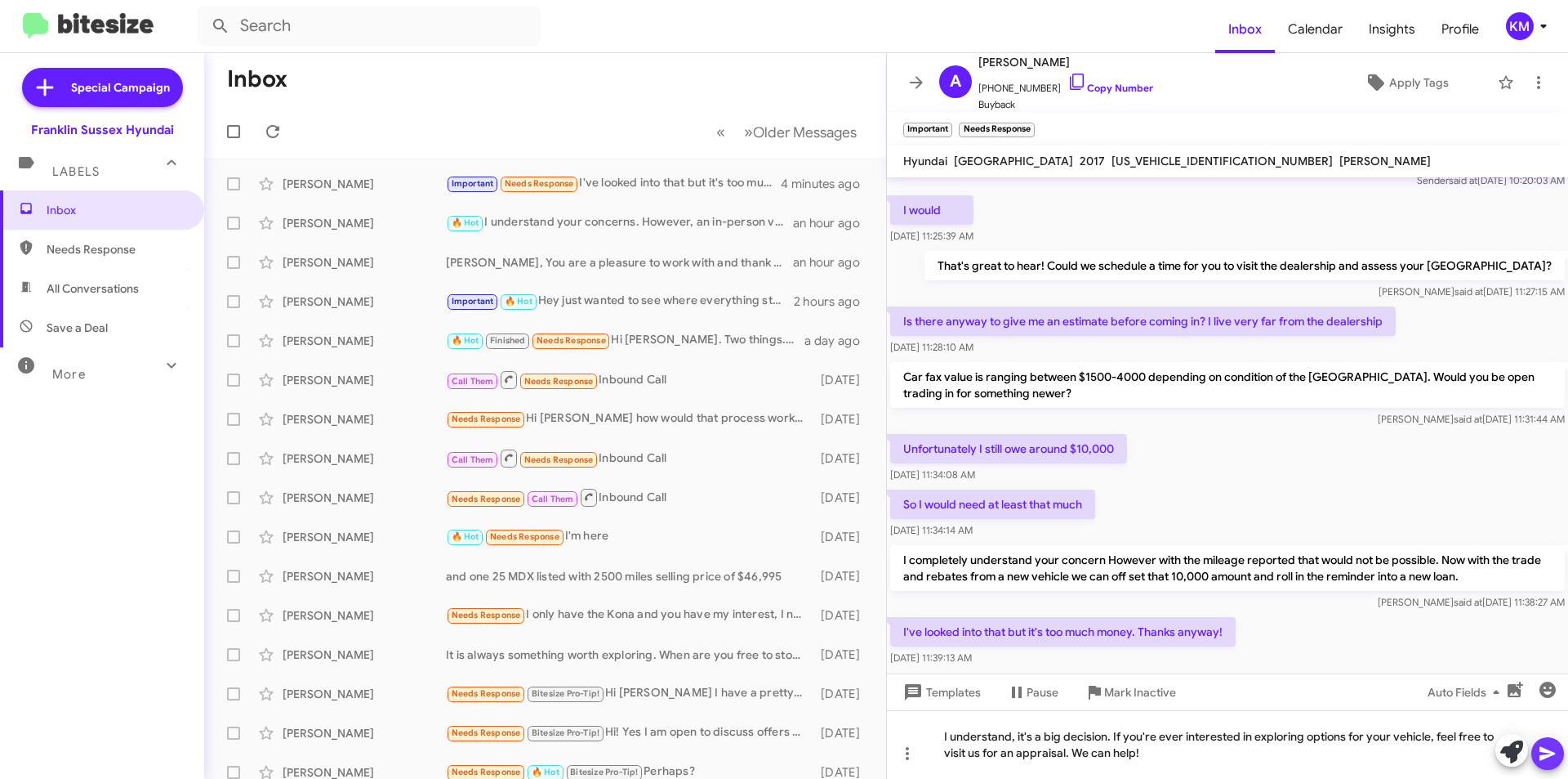
click at [1540, 752] on icon at bounding box center [1547, 753] width 20 height 20
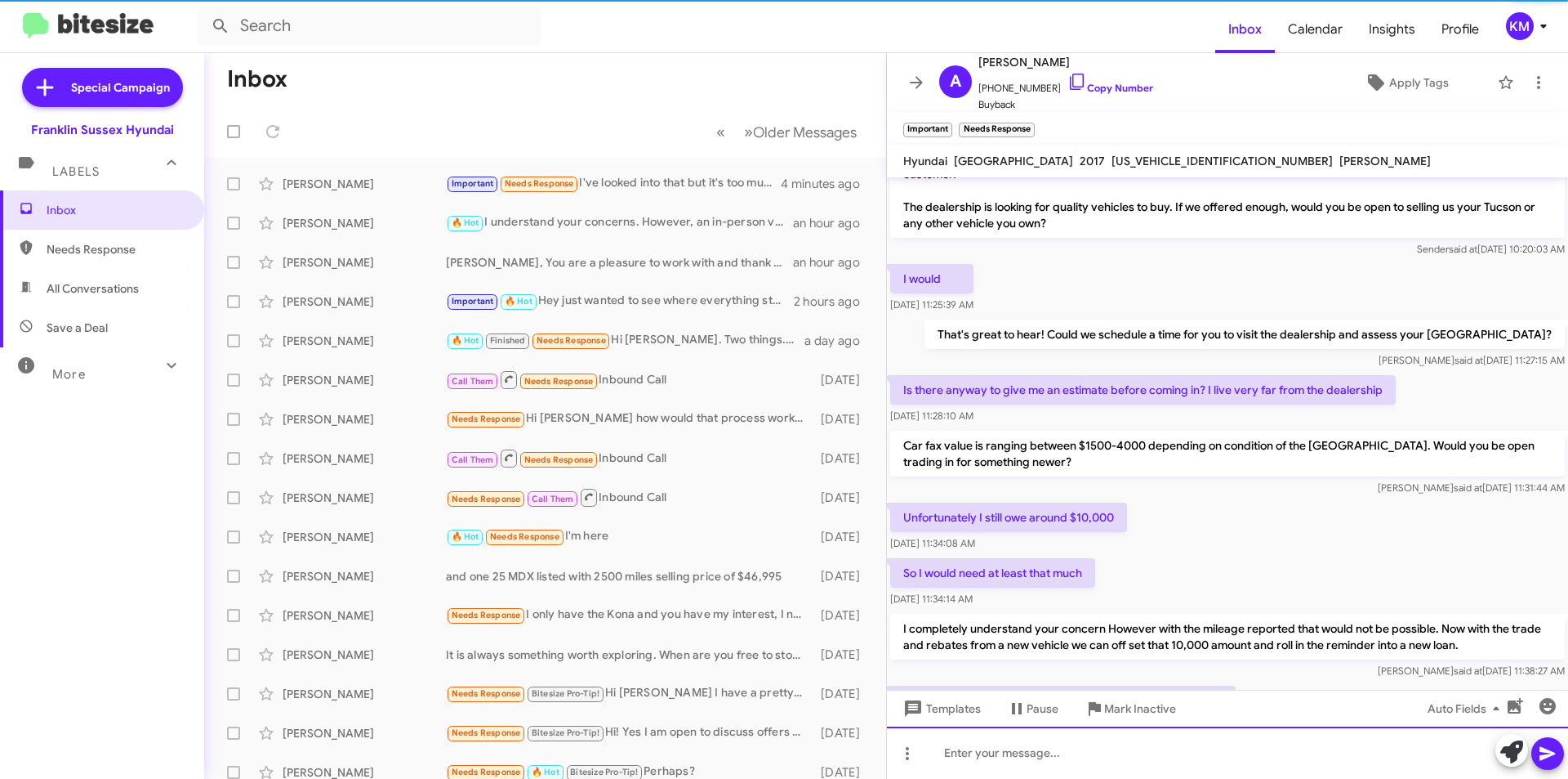
scroll to position [182, 0]
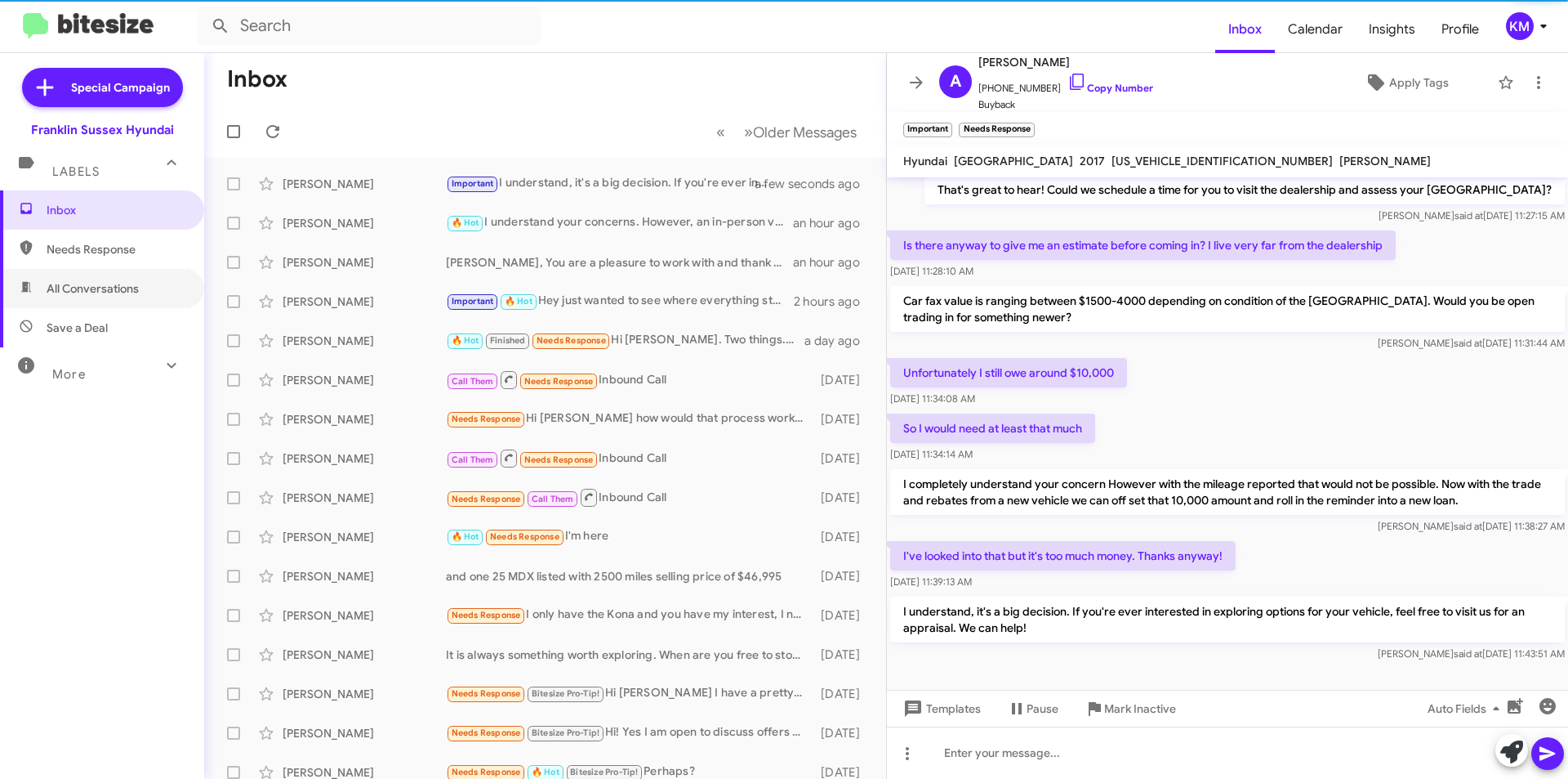
click at [83, 282] on span "All Conversations" at bounding box center [92, 288] width 92 height 17
type input "in:all-conversations"
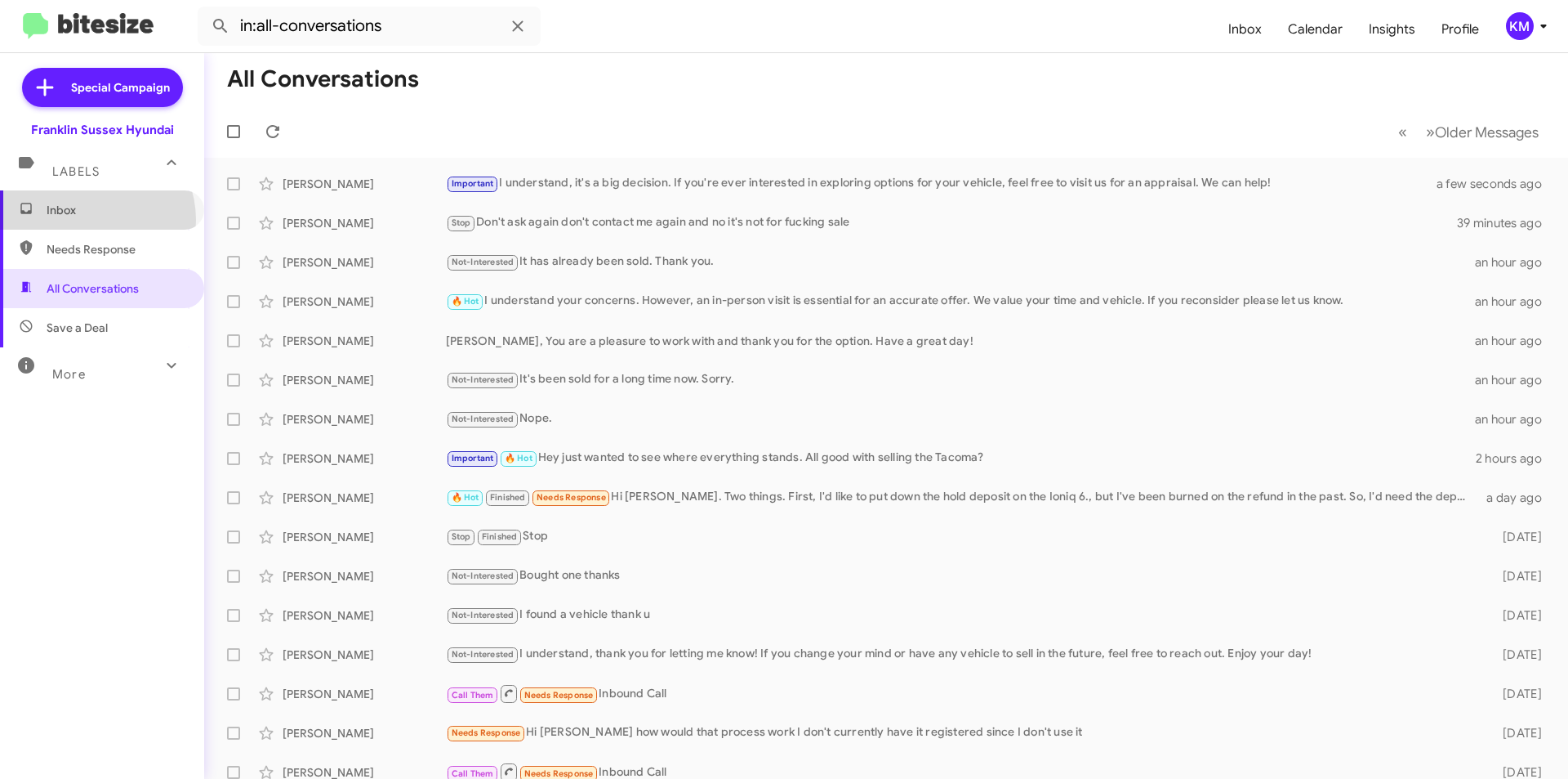
click at [88, 220] on span "Inbox" at bounding box center [102, 210] width 204 height 40
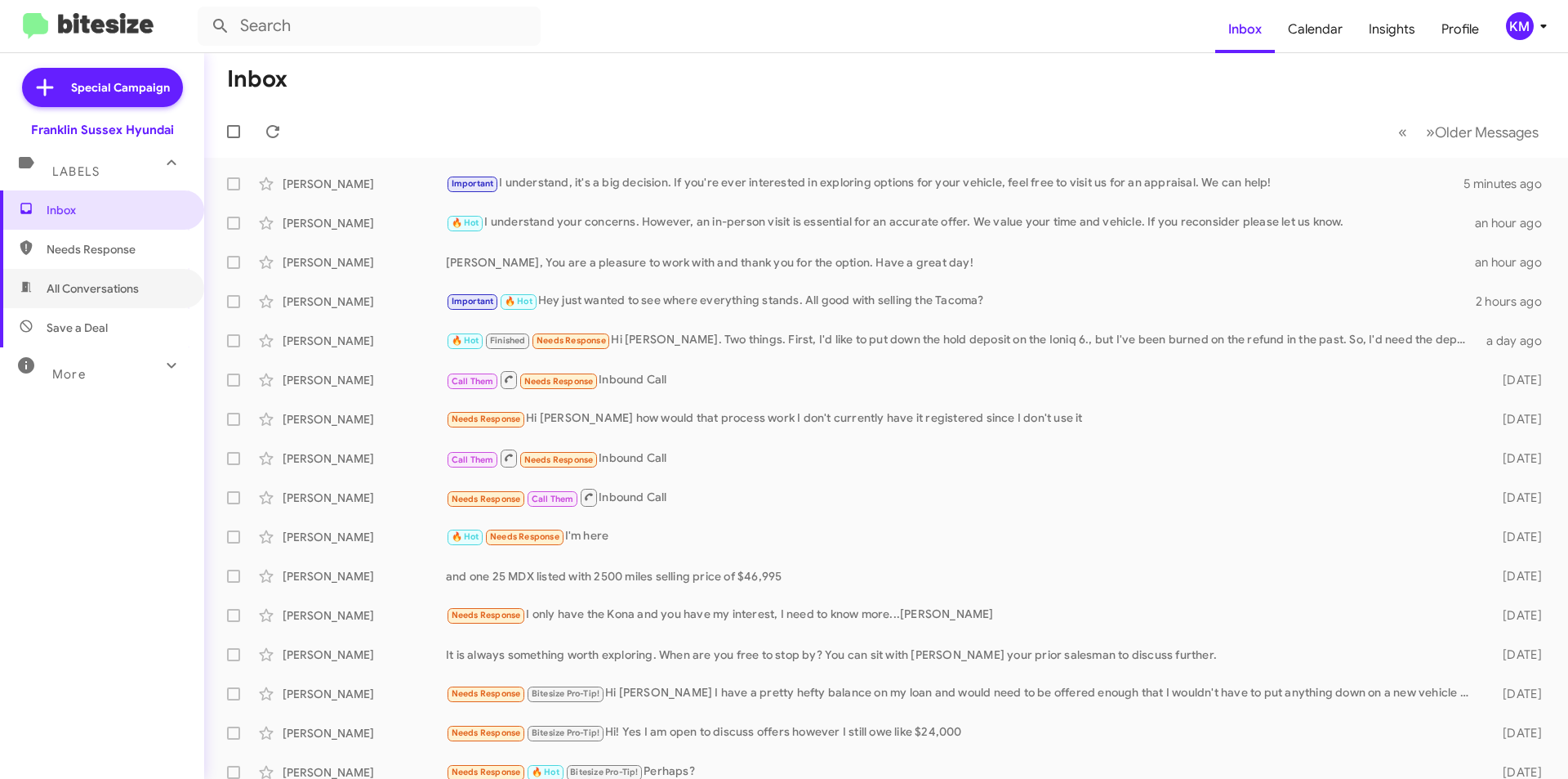
click at [115, 290] on span "All Conversations" at bounding box center [92, 288] width 92 height 17
type input "in:all-conversations"
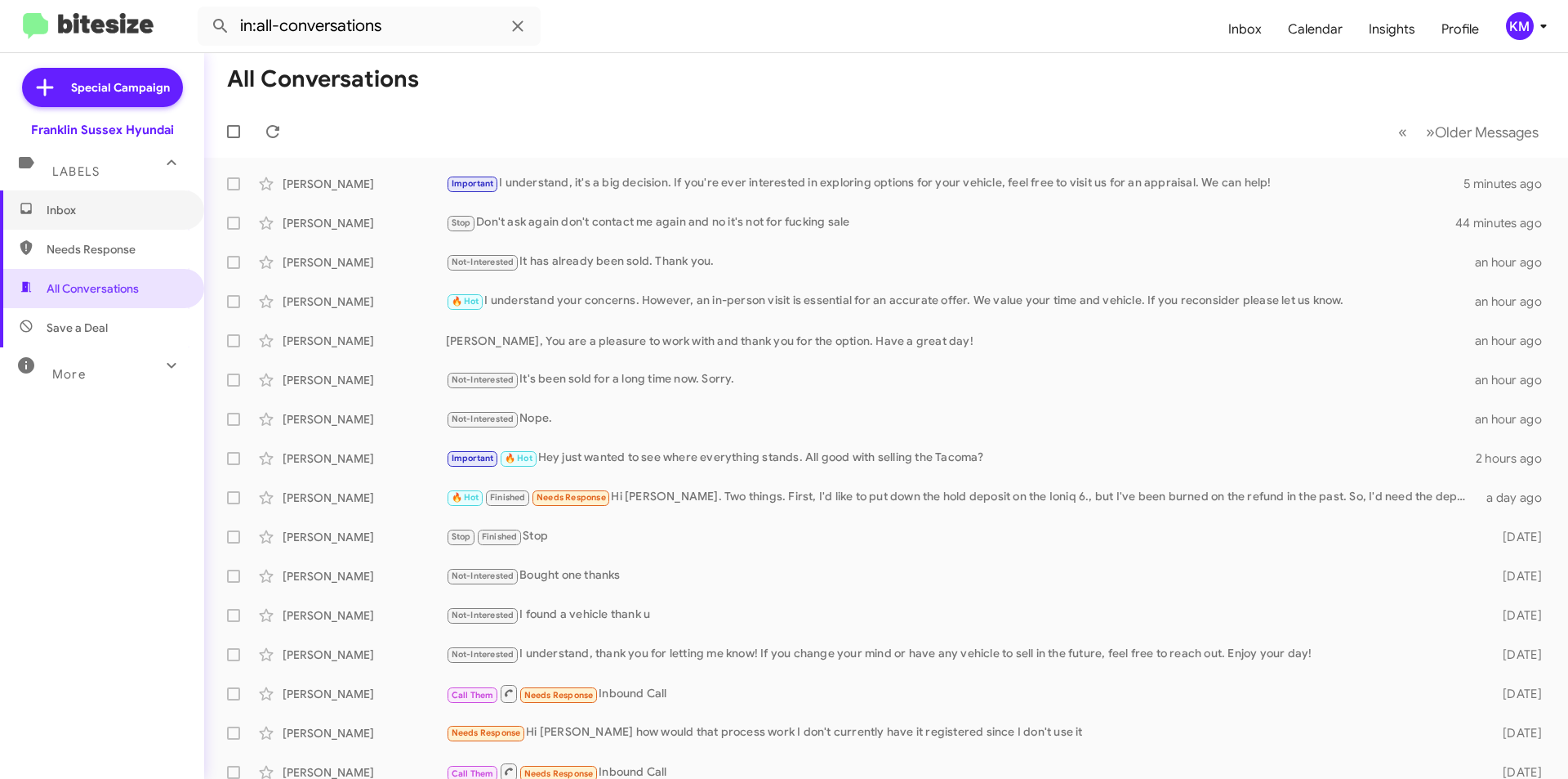
click at [79, 211] on span "Inbox" at bounding box center [116, 210] width 138 height 17
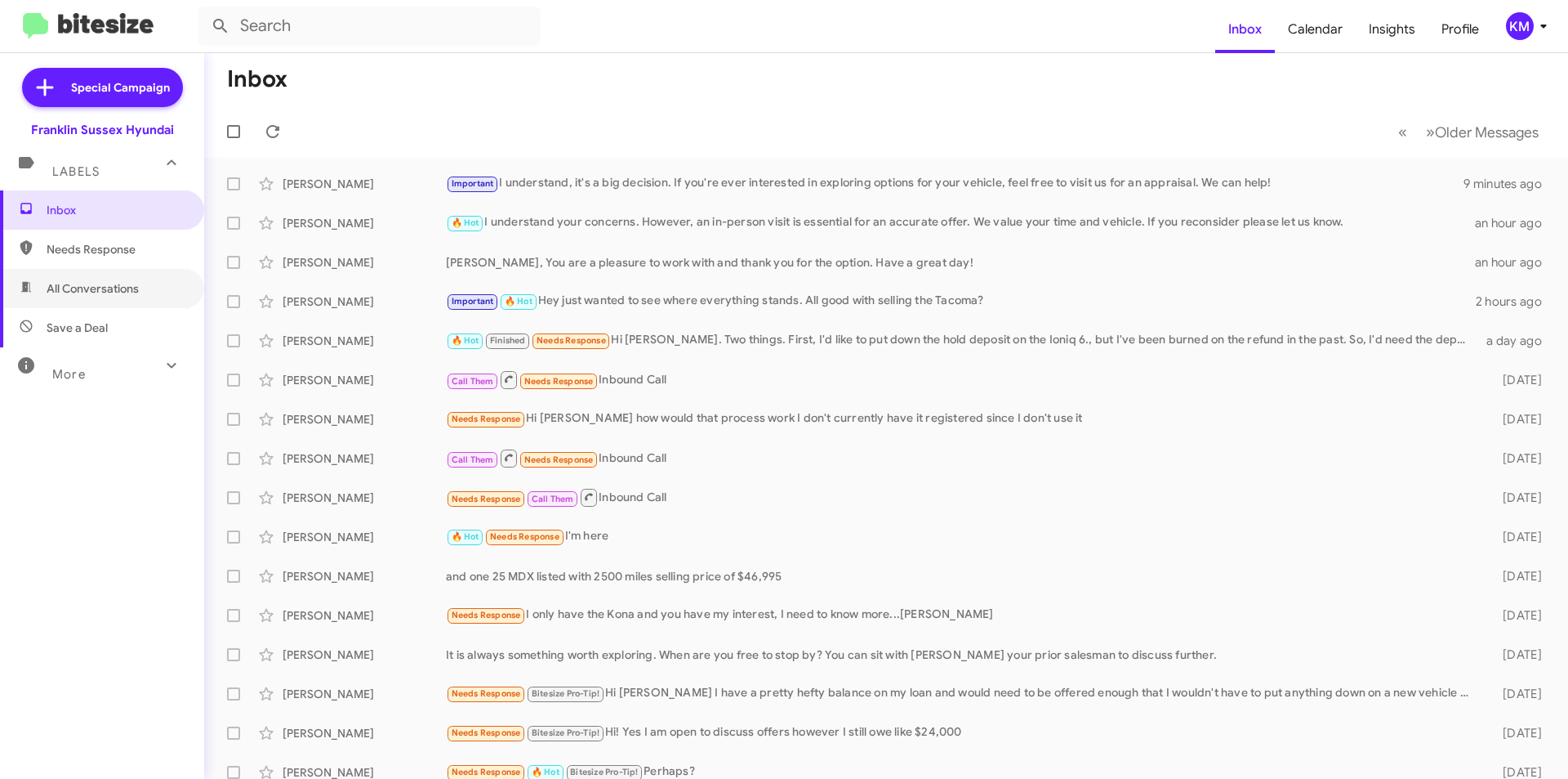
click at [121, 297] on span "All Conversations" at bounding box center [102, 289] width 204 height 40
type input "in:all-conversations"
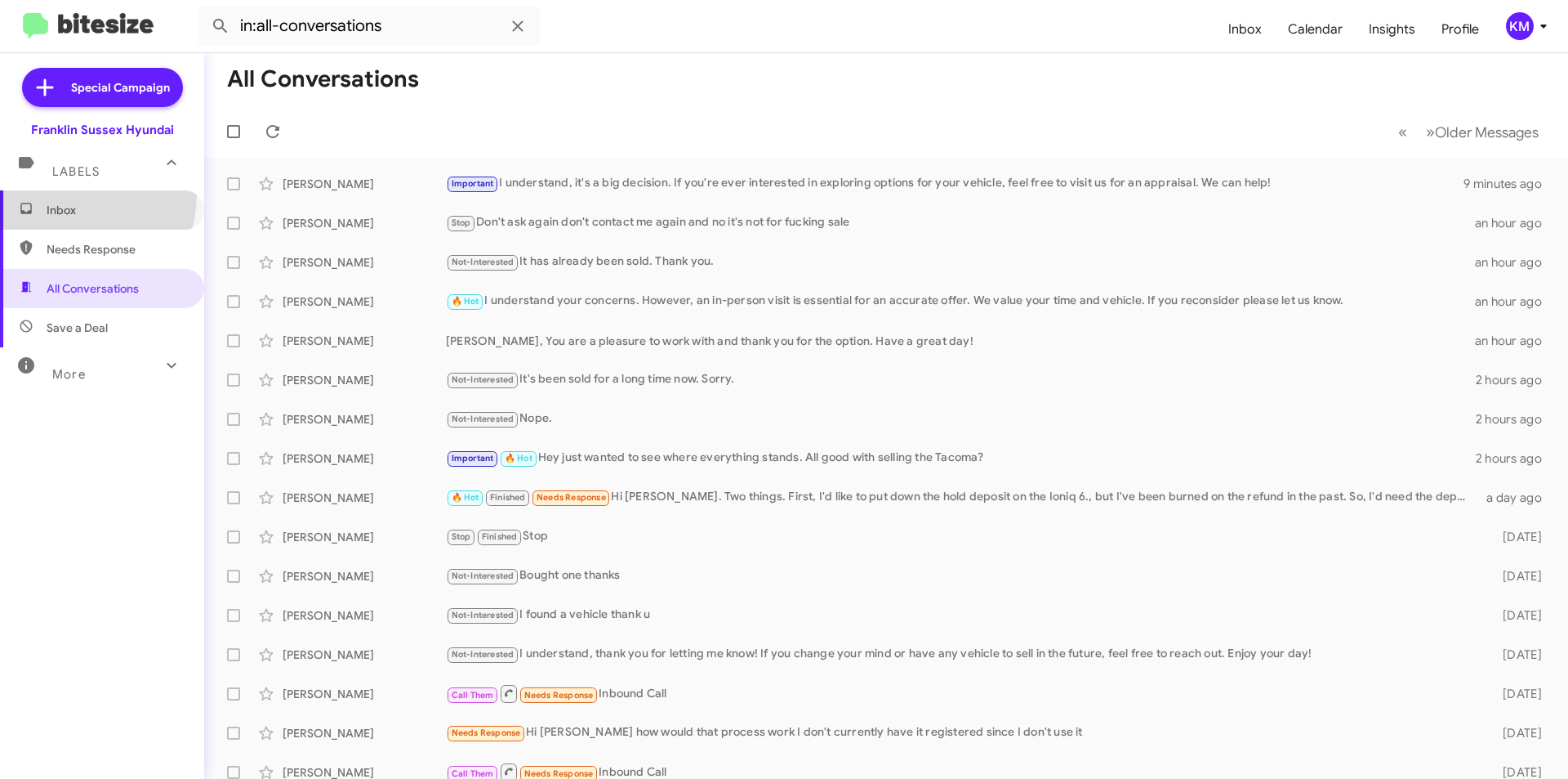
click at [68, 194] on span "Inbox" at bounding box center [102, 210] width 204 height 40
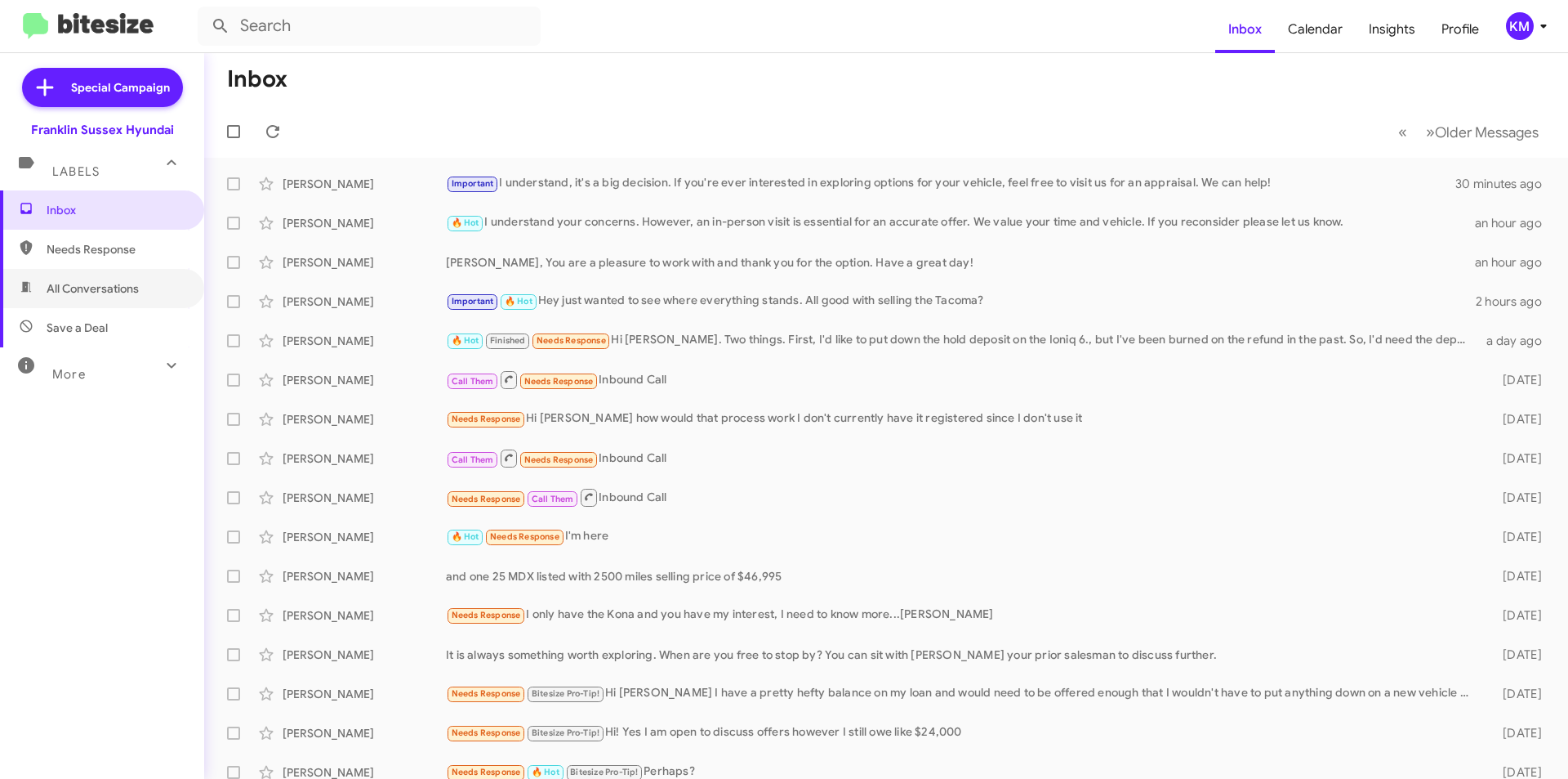
click at [104, 288] on span "All Conversations" at bounding box center [92, 288] width 92 height 17
type input "in:all-conversations"
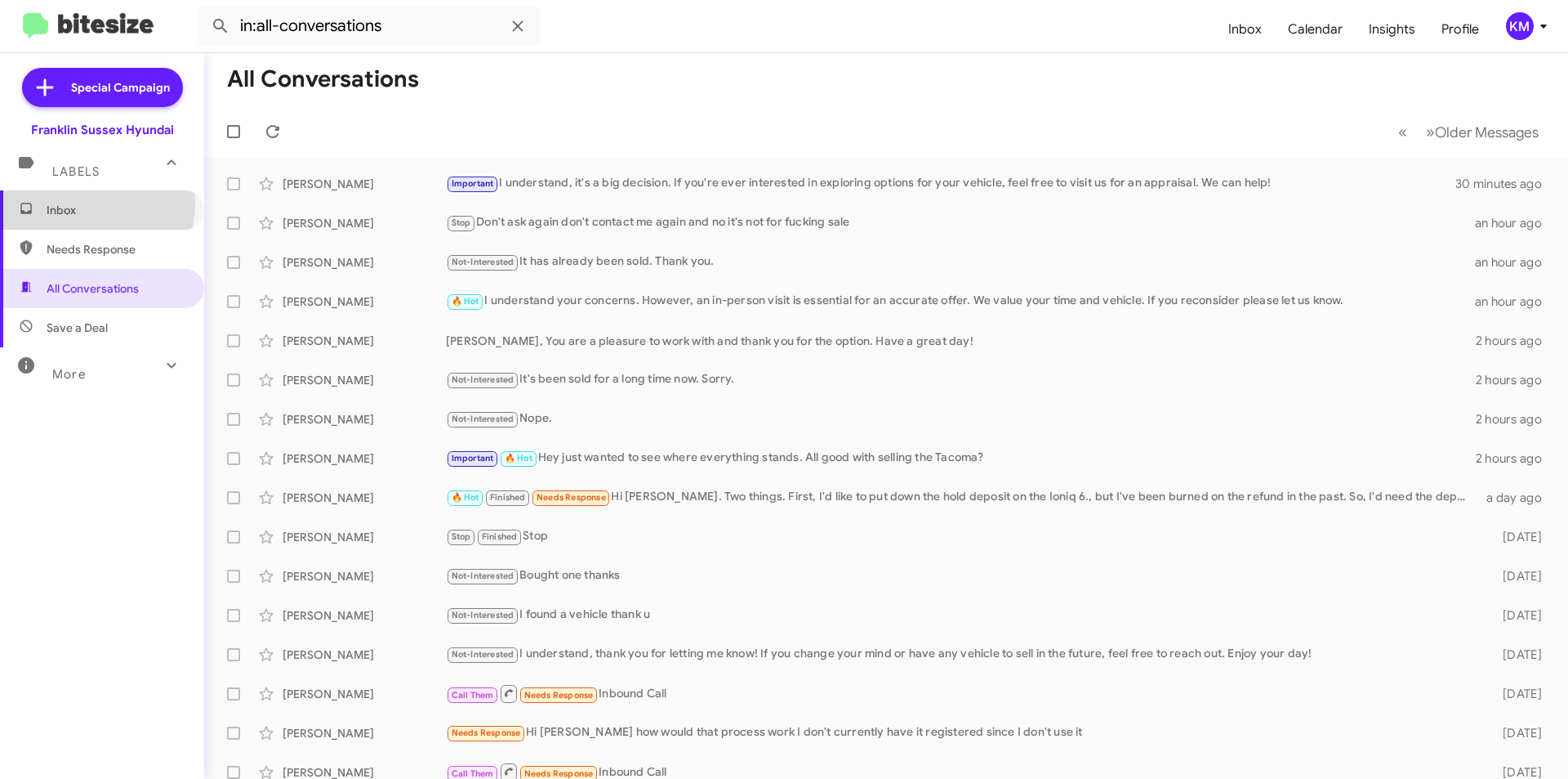
click at [63, 202] on span "Inbox" at bounding box center [116, 210] width 138 height 17
